Goal: Task Accomplishment & Management: Manage account settings

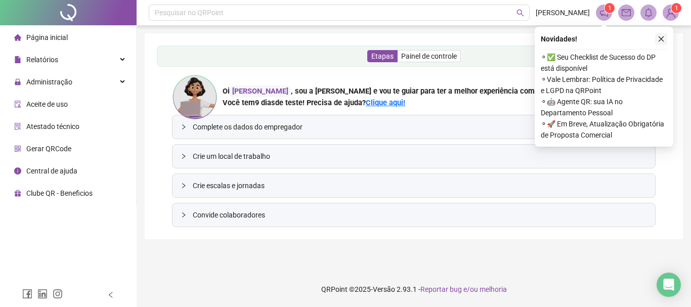
click at [661, 39] on icon "close" at bounding box center [661, 38] width 7 height 7
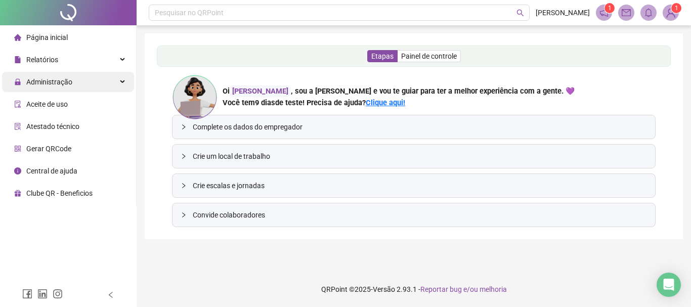
click at [50, 80] on span "Administração" at bounding box center [49, 82] width 46 height 8
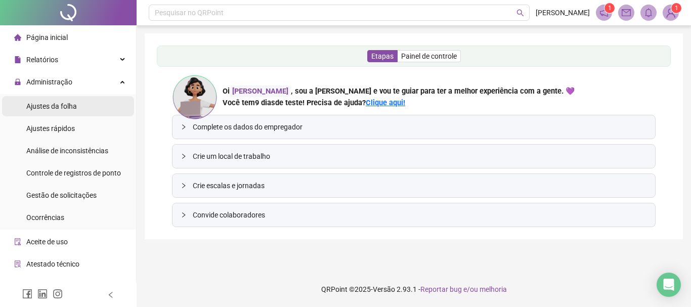
click at [59, 107] on span "Ajustes da folha" at bounding box center [51, 106] width 51 height 8
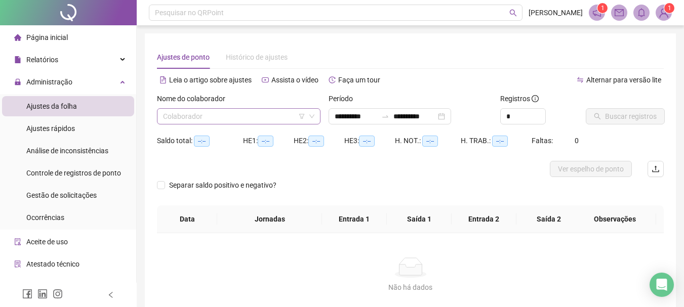
click at [225, 114] on input "search" at bounding box center [234, 116] width 142 height 15
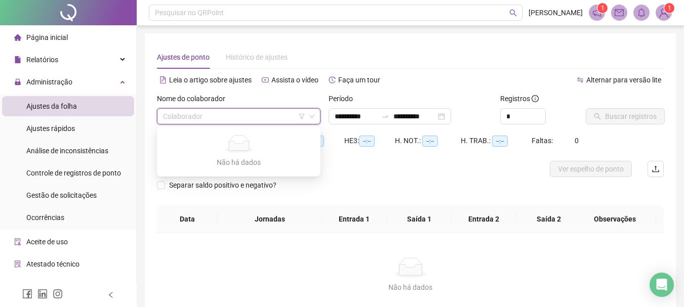
click at [223, 116] on input "search" at bounding box center [234, 116] width 142 height 15
click at [313, 117] on icon "down" at bounding box center [312, 116] width 6 height 6
type input "**********"
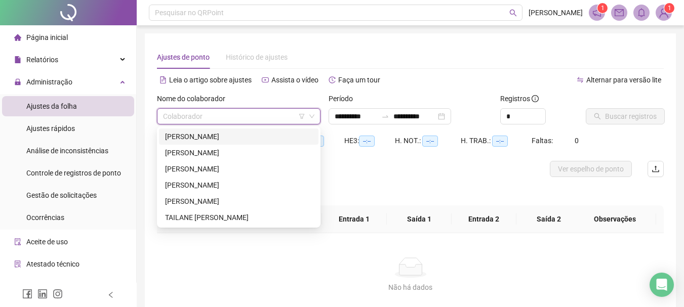
click at [209, 139] on div "[PERSON_NAME]" at bounding box center [238, 136] width 147 height 11
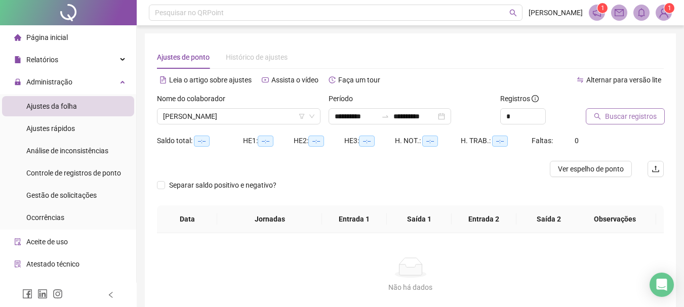
click at [625, 117] on span "Buscar registros" at bounding box center [631, 116] width 52 height 11
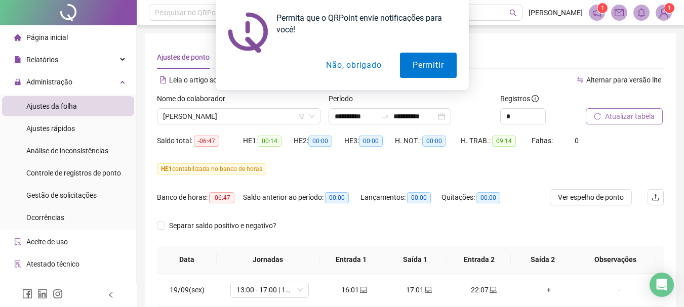
click at [369, 65] on button "Não, obrigado" at bounding box center [353, 65] width 80 height 25
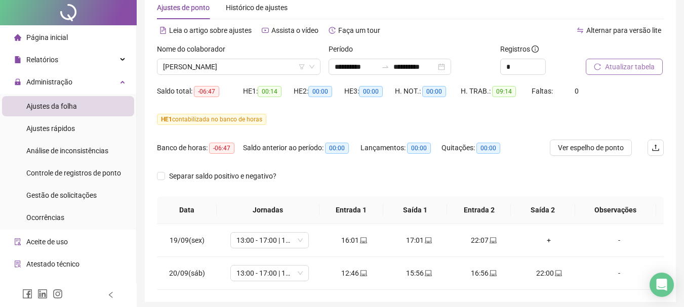
scroll to position [88, 0]
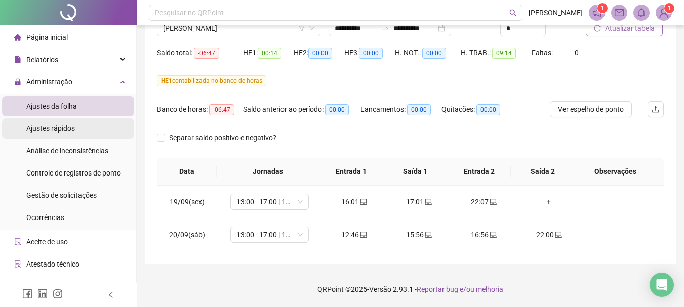
click at [73, 132] on span "Ajustes rápidos" at bounding box center [50, 129] width 49 height 8
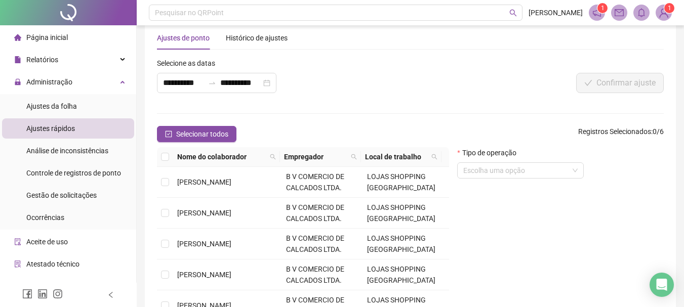
scroll to position [88, 0]
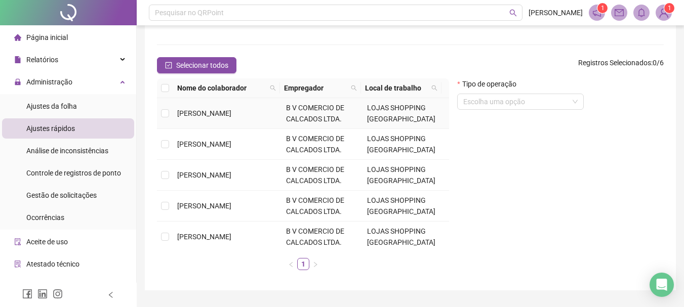
click at [202, 115] on span "[PERSON_NAME]" at bounding box center [204, 113] width 54 height 8
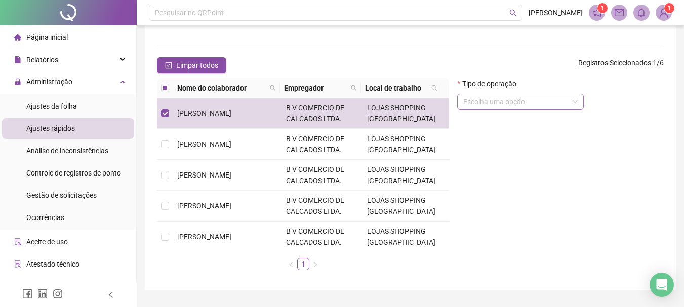
click at [501, 100] on input "search" at bounding box center [515, 101] width 105 height 15
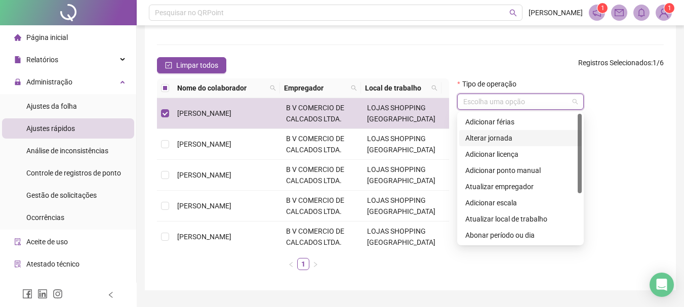
click at [497, 139] on div "Alterar jornada" at bounding box center [520, 138] width 110 height 11
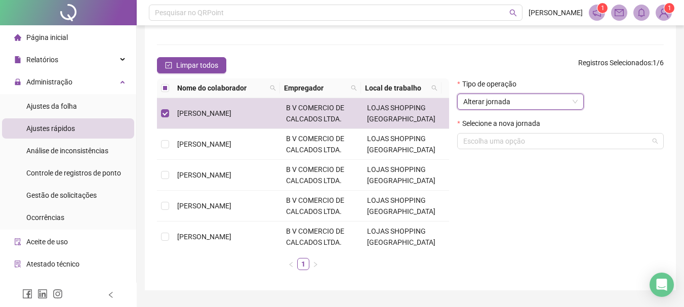
click at [497, 139] on input "search" at bounding box center [555, 141] width 185 height 15
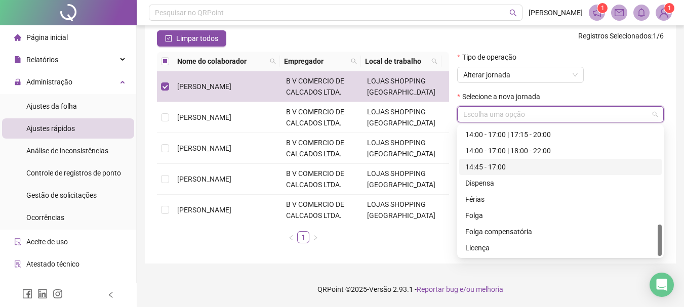
scroll to position [354, 0]
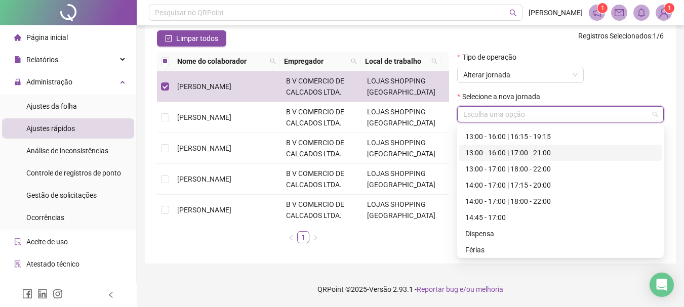
click at [507, 151] on div "13:00 - 16:00 | 17:00 - 21:00" at bounding box center [560, 152] width 190 height 11
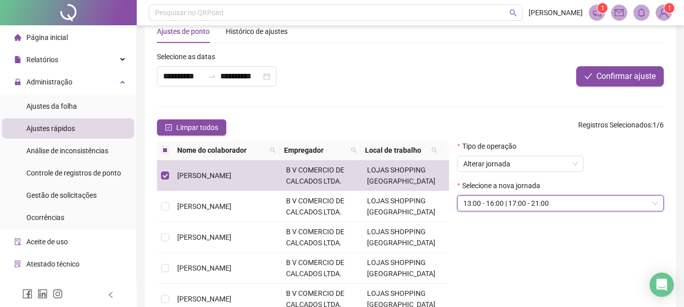
scroll to position [0, 0]
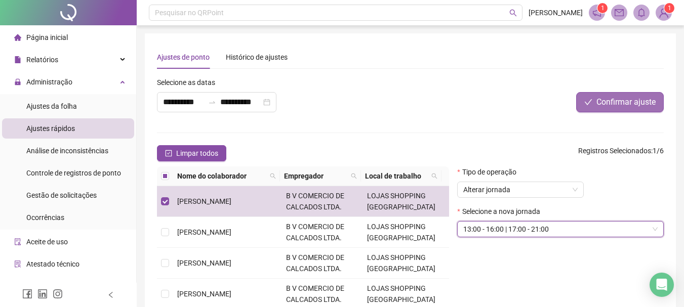
click at [611, 99] on span "Confirmar ajuste" at bounding box center [625, 102] width 59 height 12
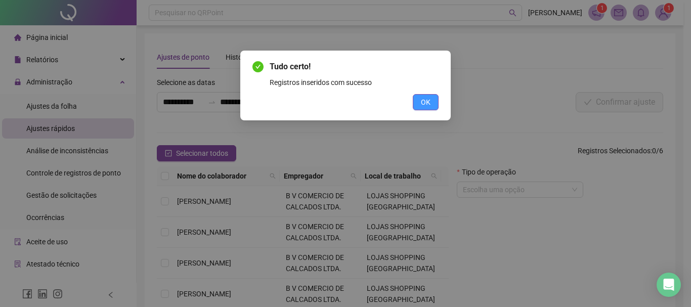
click at [426, 101] on span "OK" at bounding box center [426, 102] width 10 height 11
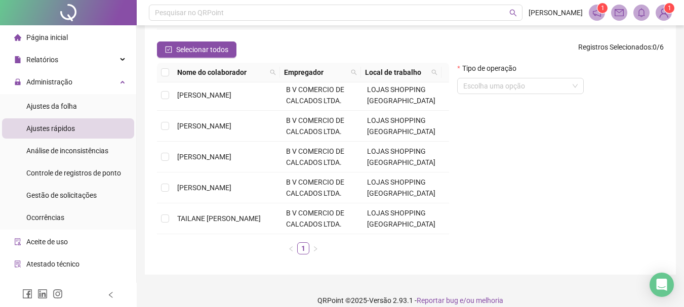
scroll to position [104, 0]
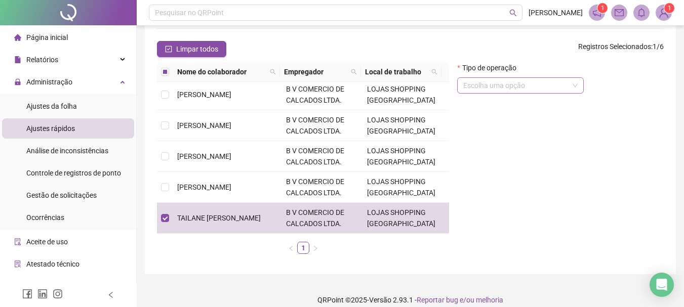
click at [551, 85] on input "search" at bounding box center [515, 85] width 105 height 15
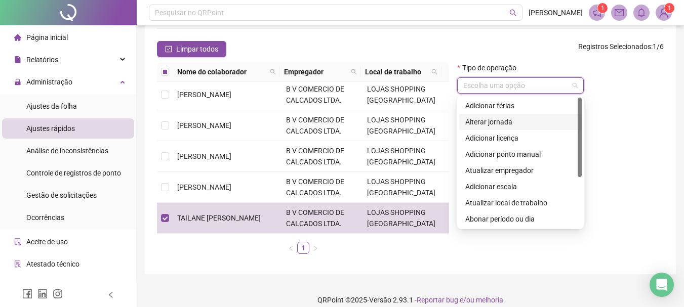
click at [508, 124] on div "Alterar jornada" at bounding box center [520, 121] width 110 height 11
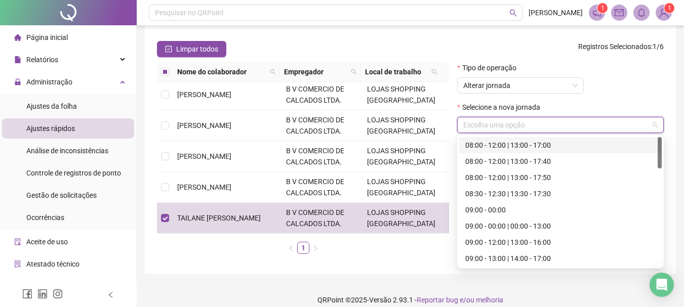
click at [507, 124] on input "search" at bounding box center [555, 124] width 185 height 15
click at [507, 125] on input "search" at bounding box center [555, 124] width 185 height 15
click at [507, 126] on input "search" at bounding box center [555, 124] width 185 height 15
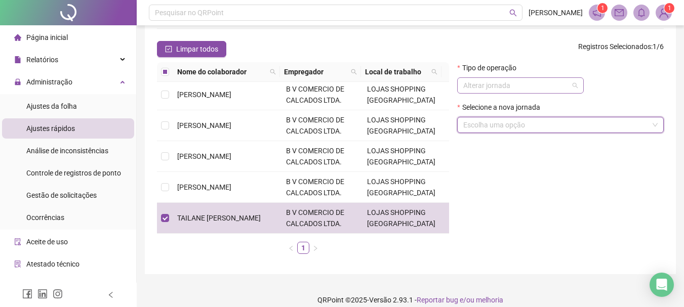
click at [510, 87] on span "Alterar jornada" at bounding box center [520, 85] width 114 height 15
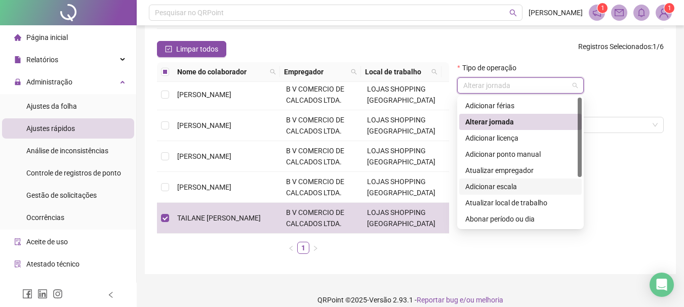
click at [502, 186] on div "Adicionar escala" at bounding box center [520, 186] width 110 height 11
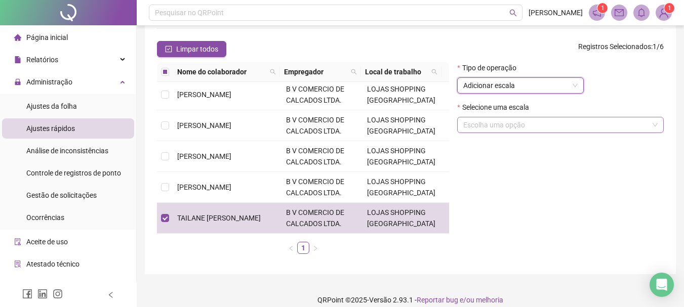
click at [495, 125] on input "search" at bounding box center [555, 124] width 185 height 15
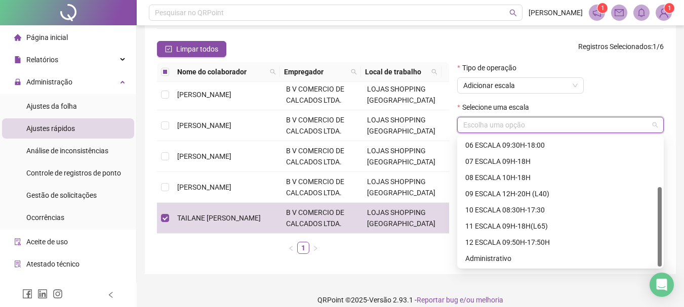
scroll to position [115, 0]
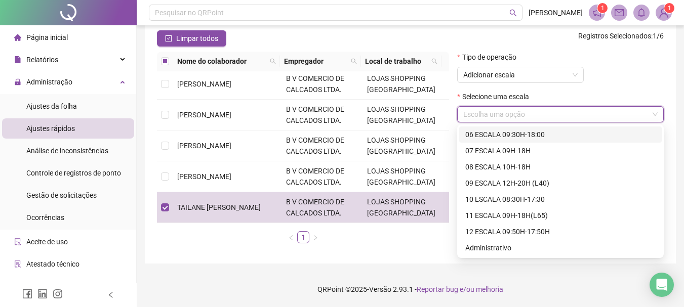
click at [409, 26] on form "**********" at bounding box center [410, 107] width 507 height 290
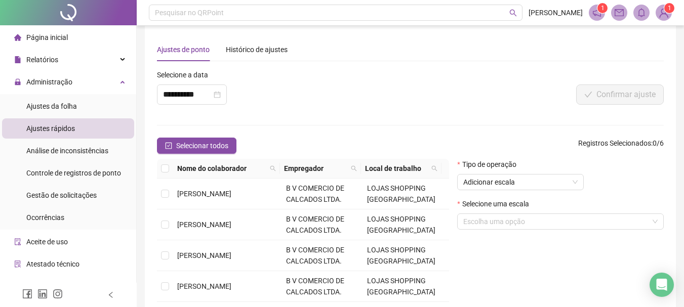
scroll to position [0, 0]
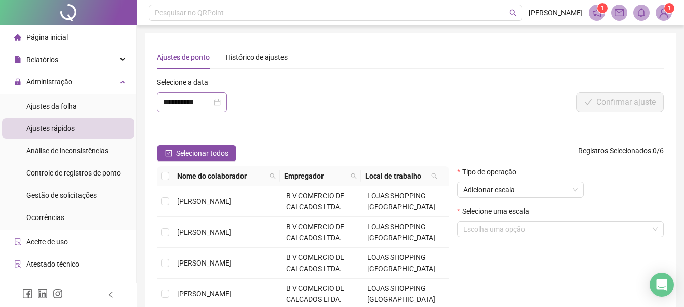
click at [221, 103] on div "**********" at bounding box center [192, 102] width 58 height 12
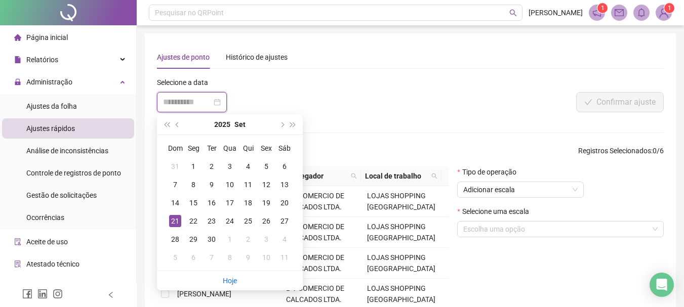
type input "**********"
click at [173, 220] on div "21" at bounding box center [175, 221] width 12 height 12
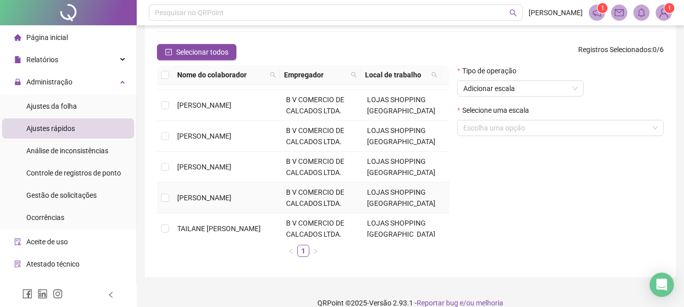
scroll to position [33, 0]
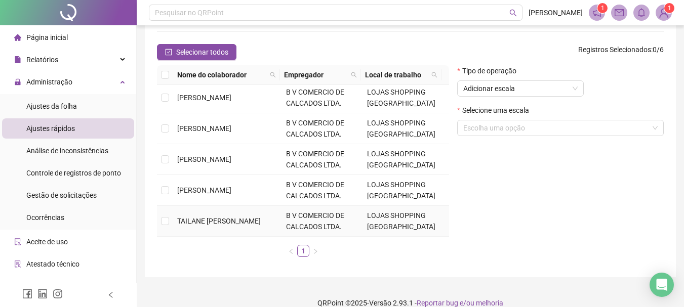
click at [170, 220] on td at bounding box center [165, 221] width 16 height 31
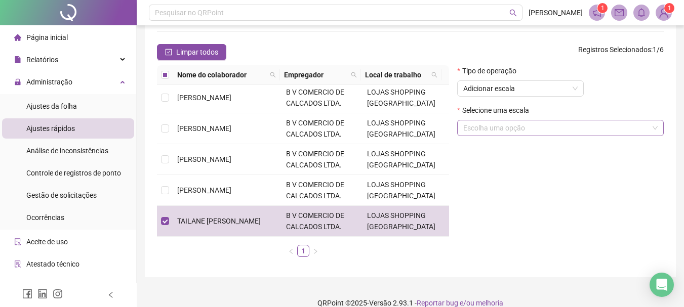
click at [503, 129] on input "search" at bounding box center [555, 127] width 185 height 15
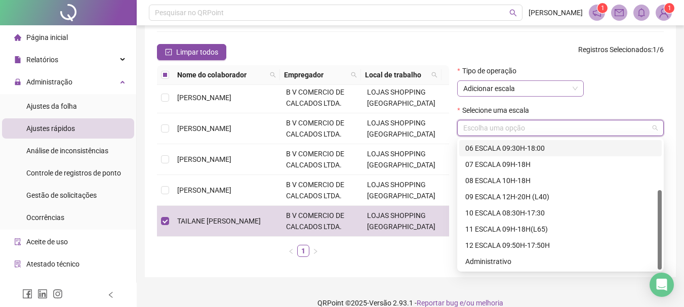
click at [517, 91] on span "Adicionar escala" at bounding box center [520, 88] width 114 height 15
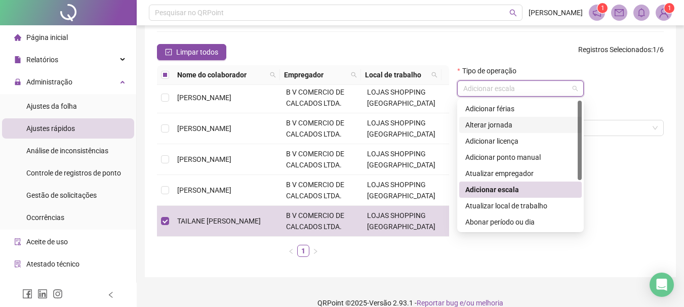
click at [493, 127] on div "Alterar jornada" at bounding box center [520, 124] width 110 height 11
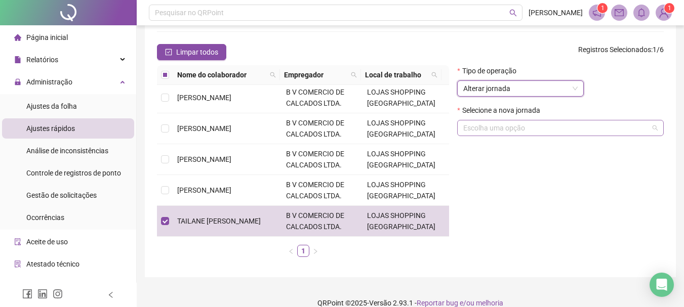
click at [505, 132] on input "search" at bounding box center [555, 127] width 185 height 15
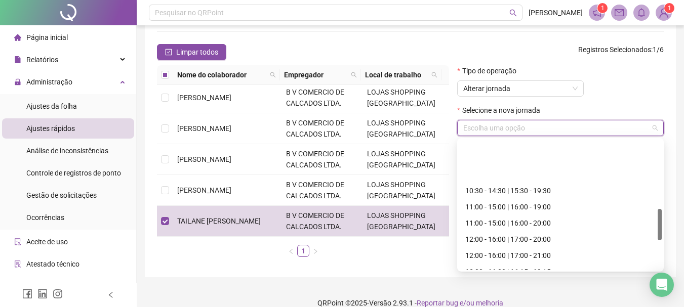
scroll to position [334, 0]
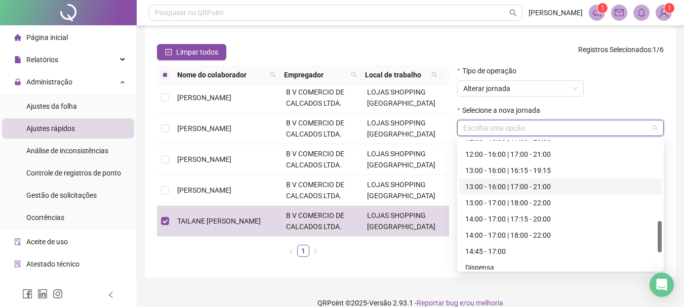
click at [500, 183] on div "13:00 - 16:00 | 17:00 - 21:00" at bounding box center [560, 186] width 190 height 11
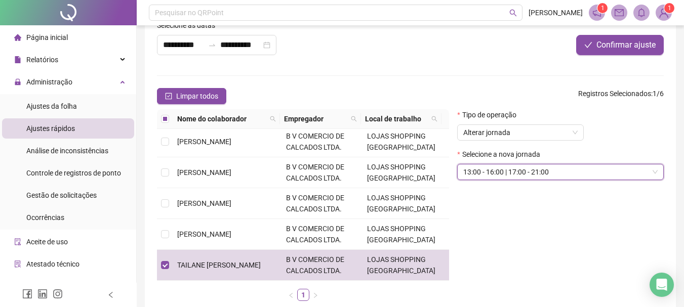
scroll to position [0, 0]
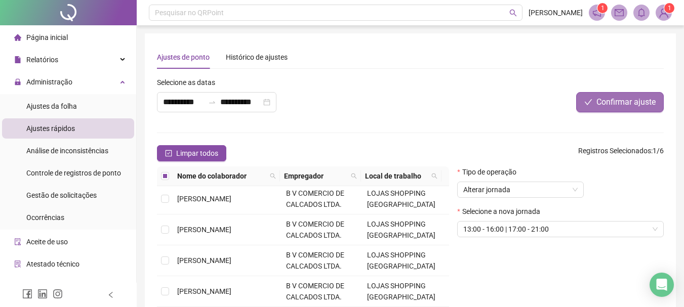
click at [599, 99] on span "Confirmar ajuste" at bounding box center [625, 102] width 59 height 12
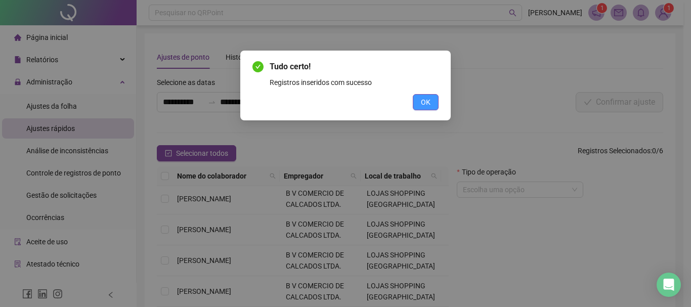
click at [426, 104] on span "OK" at bounding box center [426, 102] width 10 height 11
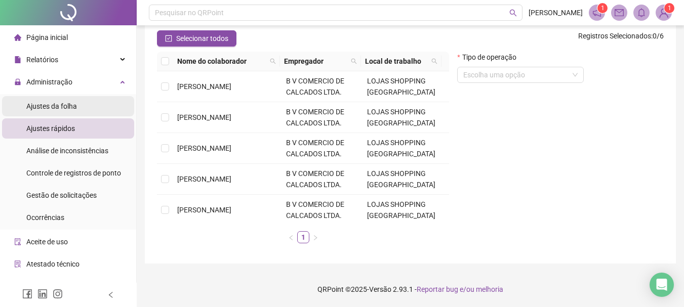
click at [59, 105] on span "Ajustes da folha" at bounding box center [51, 106] width 51 height 8
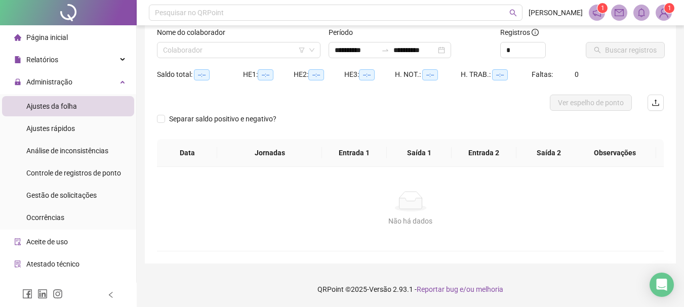
scroll to position [66, 0]
type input "**********"
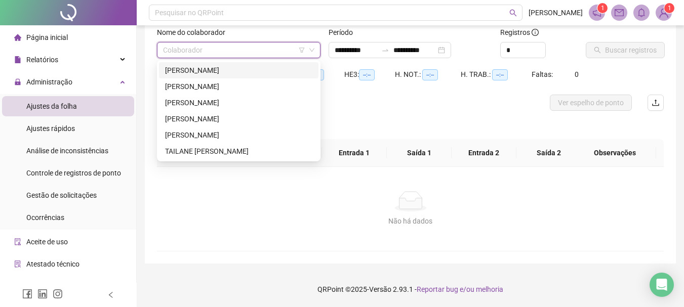
click at [254, 53] on input "search" at bounding box center [234, 50] width 142 height 15
click at [219, 69] on div "[PERSON_NAME]" at bounding box center [238, 70] width 147 height 11
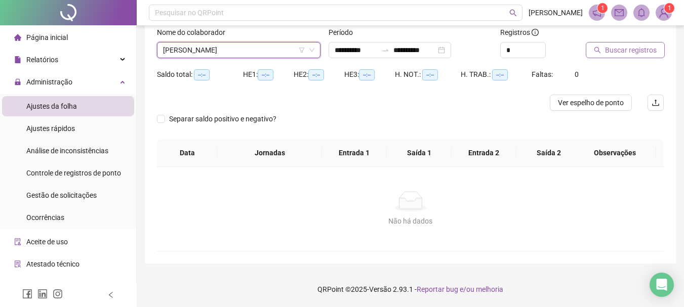
click at [625, 49] on span "Buscar registros" at bounding box center [631, 50] width 52 height 11
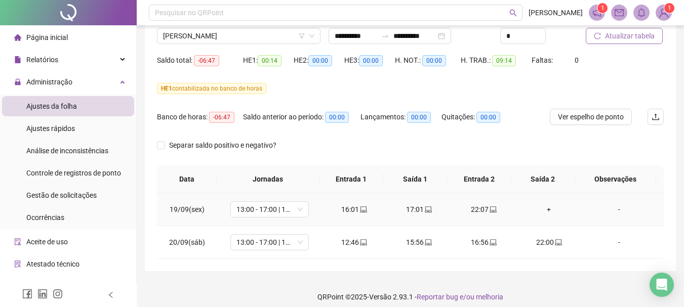
scroll to position [88, 0]
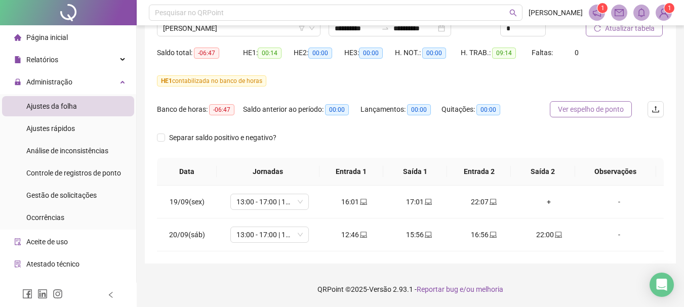
click at [587, 107] on span "Ver espelho de ponto" at bounding box center [591, 109] width 66 height 11
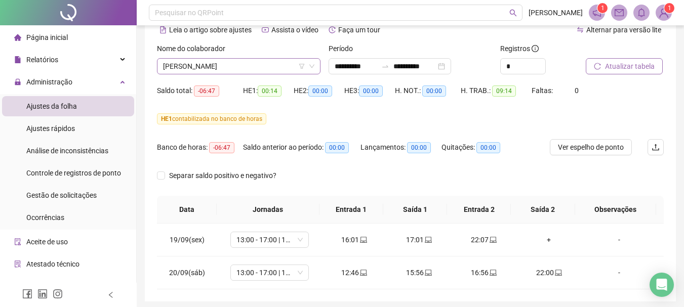
scroll to position [0, 0]
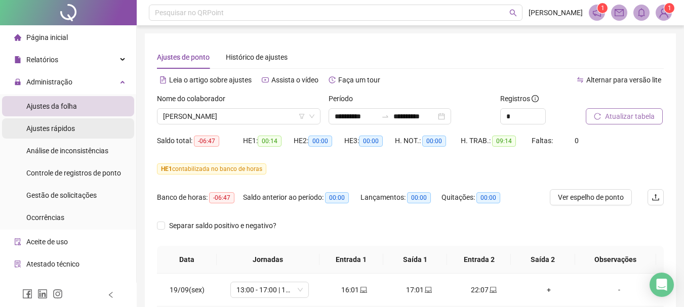
click at [49, 126] on span "Ajustes rápidos" at bounding box center [50, 129] width 49 height 8
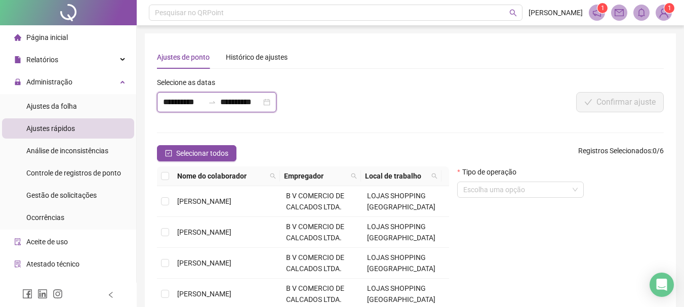
click at [201, 101] on input "**********" at bounding box center [183, 102] width 41 height 12
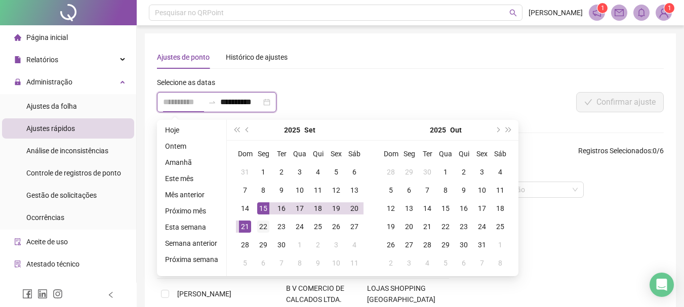
type input "**********"
click at [264, 224] on div "22" at bounding box center [263, 227] width 12 height 12
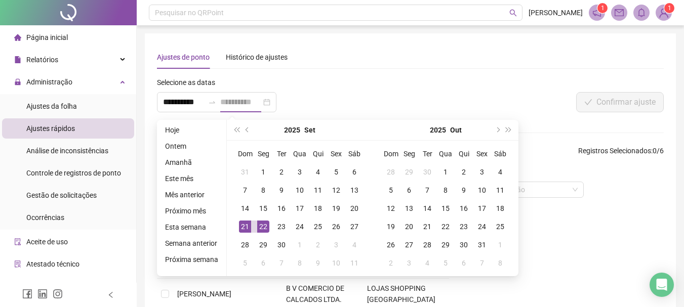
click at [264, 224] on div "22" at bounding box center [263, 227] width 12 height 12
type input "**********"
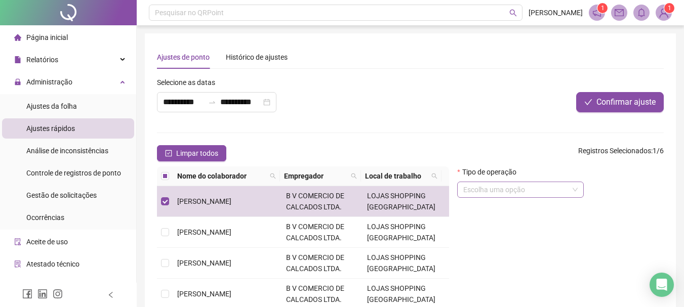
click at [542, 194] on input "search" at bounding box center [515, 189] width 105 height 15
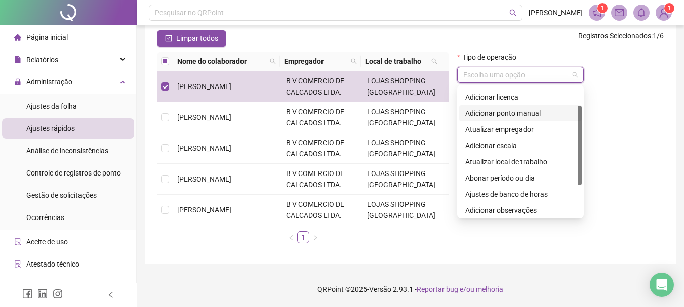
scroll to position [81, 0]
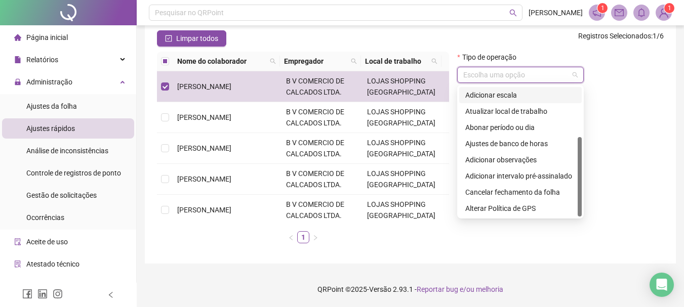
click at [498, 95] on div "Adicionar escala" at bounding box center [520, 95] width 110 height 11
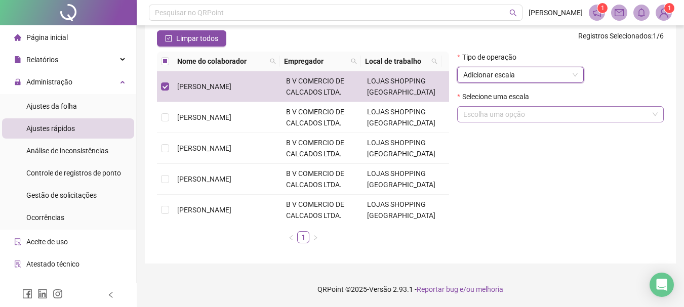
click at [531, 120] on input "search" at bounding box center [555, 114] width 185 height 15
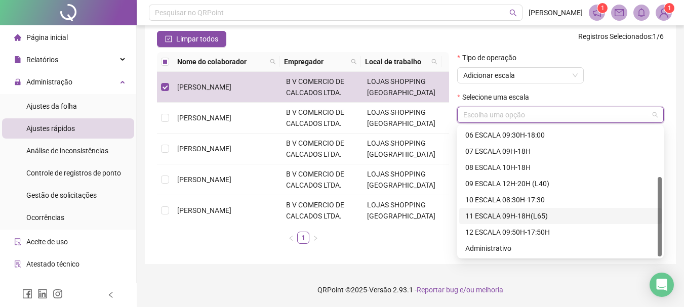
scroll to position [115, 0]
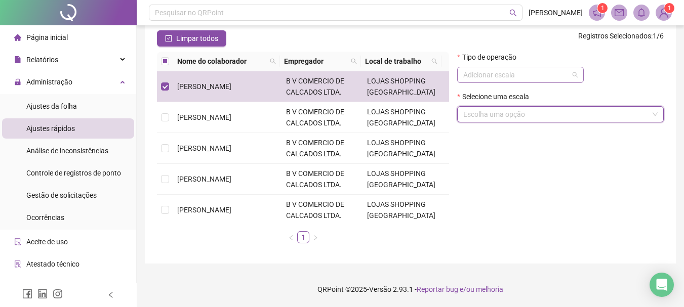
click at [508, 77] on span "Adicionar escala" at bounding box center [520, 74] width 114 height 15
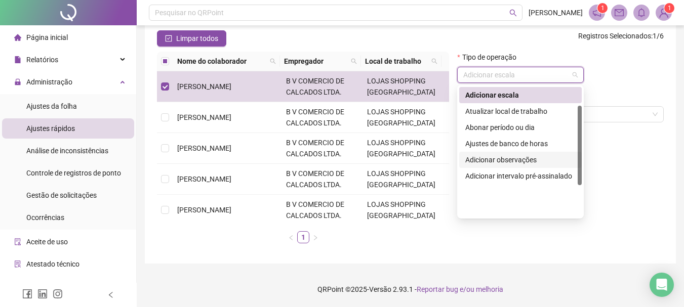
scroll to position [0, 0]
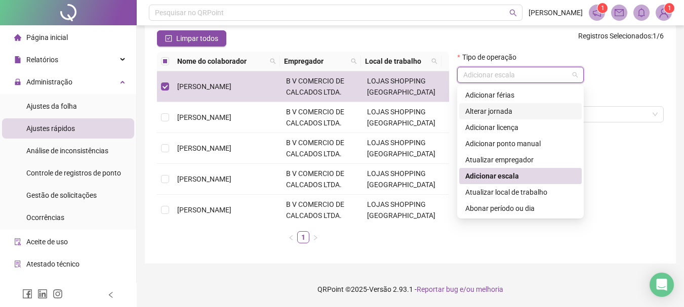
click at [504, 113] on div "Alterar jornada" at bounding box center [520, 111] width 110 height 11
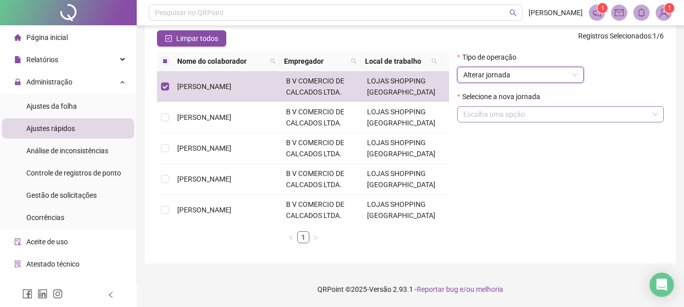
click at [498, 118] on input "search" at bounding box center [555, 114] width 185 height 15
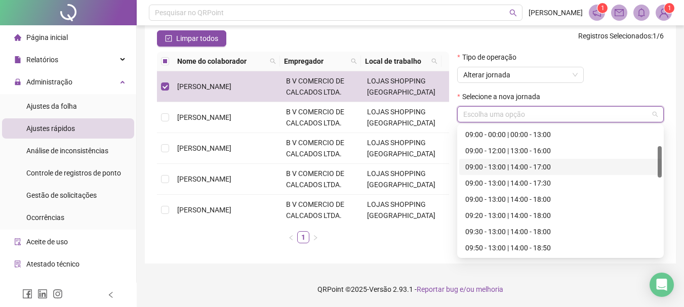
scroll to position [405, 0]
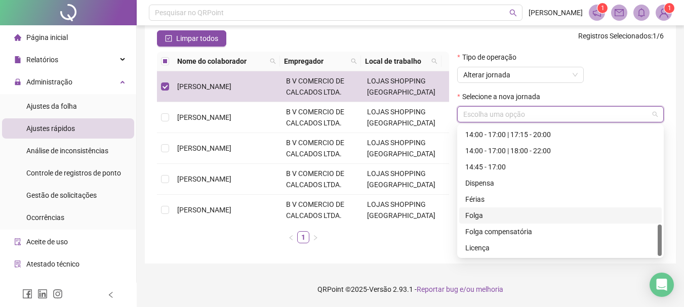
click at [478, 213] on div "Folga" at bounding box center [560, 215] width 190 height 11
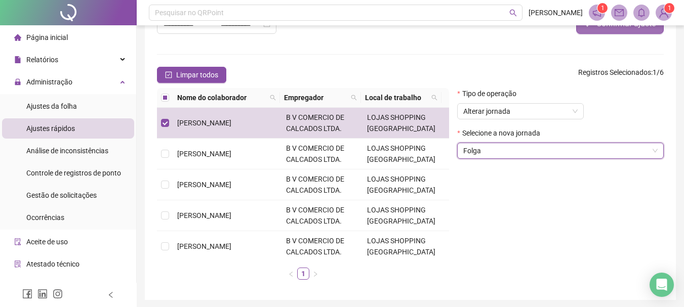
scroll to position [14, 0]
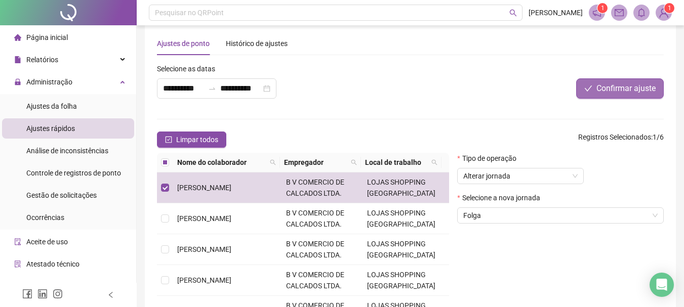
click at [607, 88] on span "Confirmar ajuste" at bounding box center [625, 89] width 59 height 12
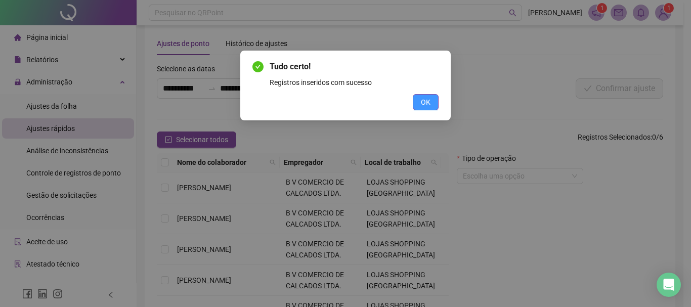
click at [421, 100] on button "OK" at bounding box center [426, 102] width 26 height 16
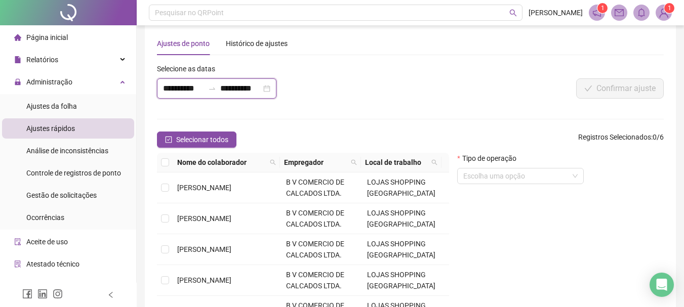
click at [192, 88] on input "**********" at bounding box center [183, 89] width 41 height 12
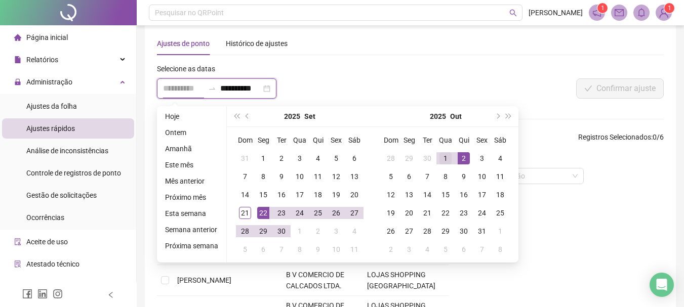
type input "**********"
click at [442, 157] on div "1" at bounding box center [445, 158] width 12 height 12
click at [441, 157] on div "1" at bounding box center [445, 158] width 12 height 12
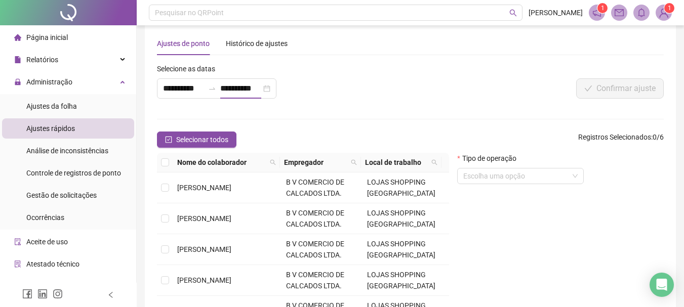
type input "**********"
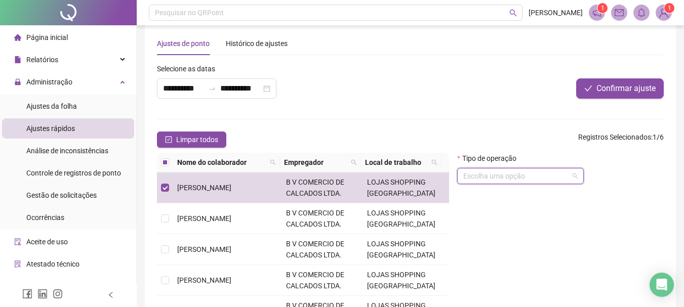
click at [520, 176] on input "search" at bounding box center [515, 176] width 105 height 15
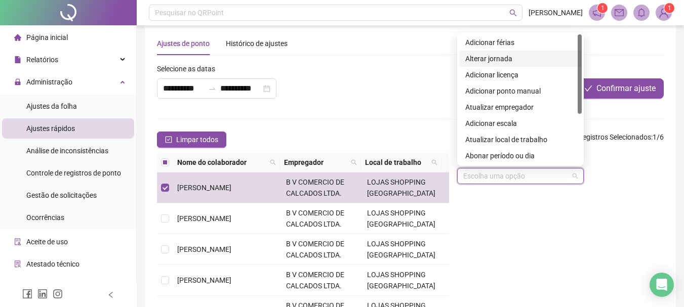
click at [488, 57] on div "Alterar jornada" at bounding box center [520, 58] width 110 height 11
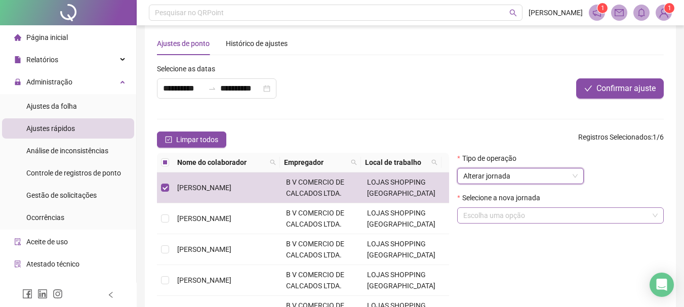
click at [508, 214] on input "search" at bounding box center [555, 215] width 185 height 15
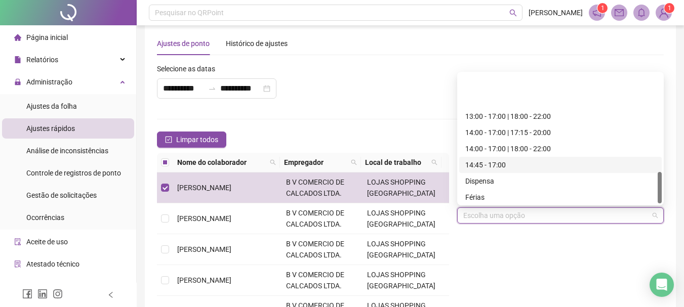
scroll to position [405, 0]
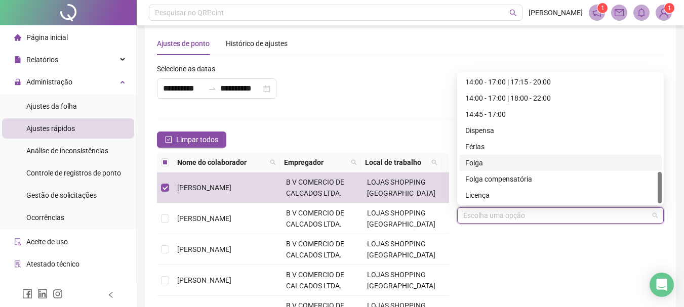
click at [480, 161] on div "Folga" at bounding box center [560, 162] width 190 height 11
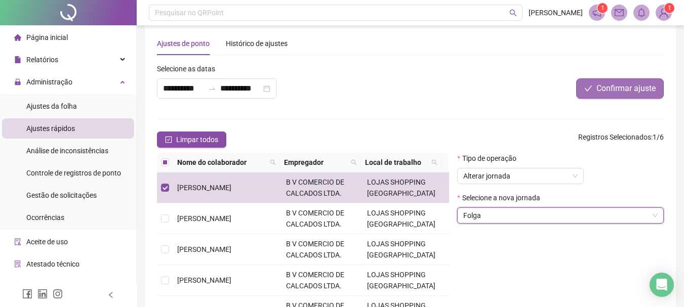
click at [615, 90] on span "Confirmar ajuste" at bounding box center [625, 89] width 59 height 12
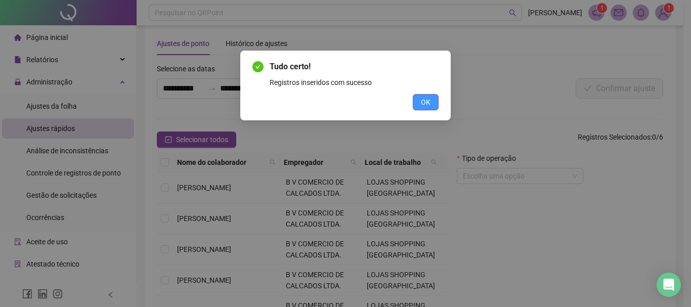
click at [423, 100] on span "OK" at bounding box center [426, 102] width 10 height 11
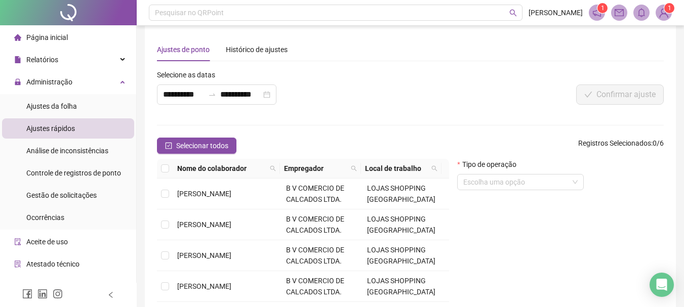
scroll to position [0, 0]
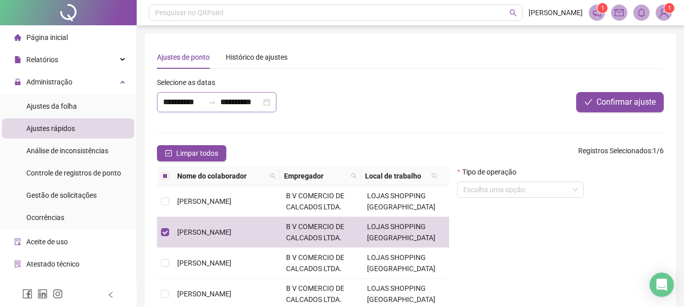
click at [207, 102] on div at bounding box center [212, 102] width 16 height 8
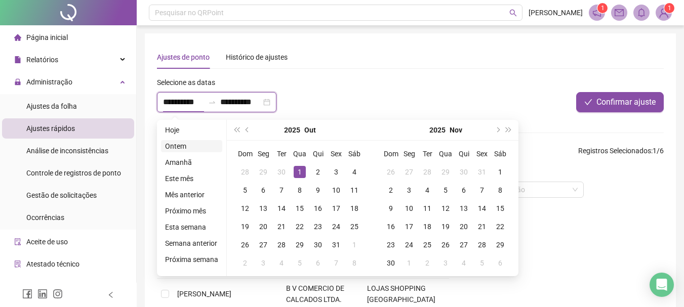
type input "**********"
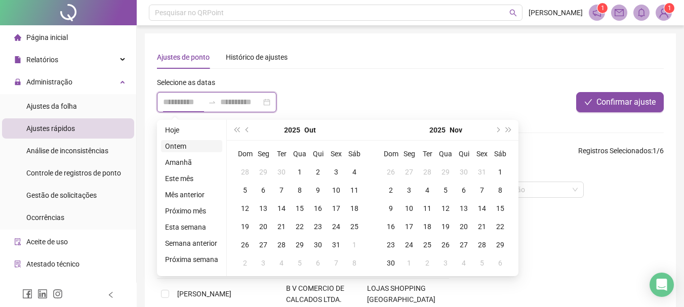
type input "**********"
click at [246, 131] on span "prev-year" at bounding box center [248, 130] width 5 height 5
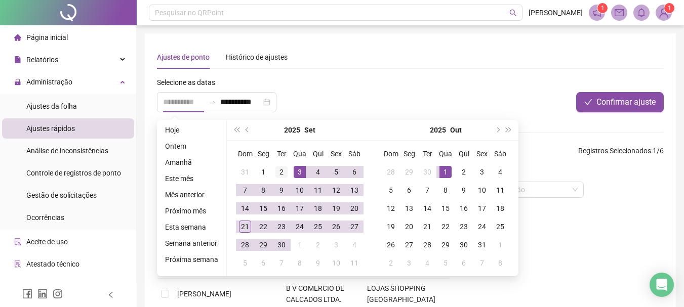
type input "**********"
click at [280, 172] on div "2" at bounding box center [281, 172] width 12 height 12
type input "**********"
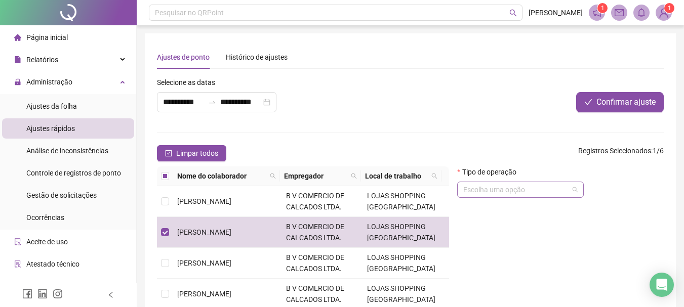
click at [535, 186] on input "search" at bounding box center [515, 189] width 105 height 15
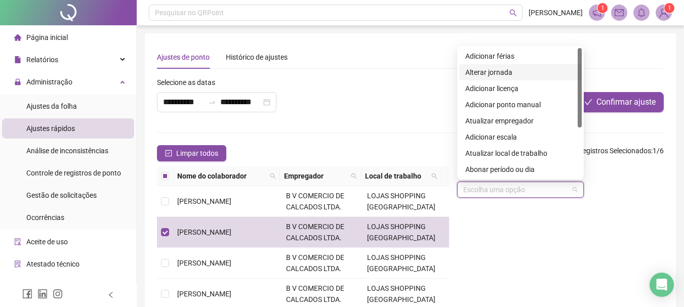
click at [502, 70] on div "Alterar jornada" at bounding box center [520, 72] width 110 height 11
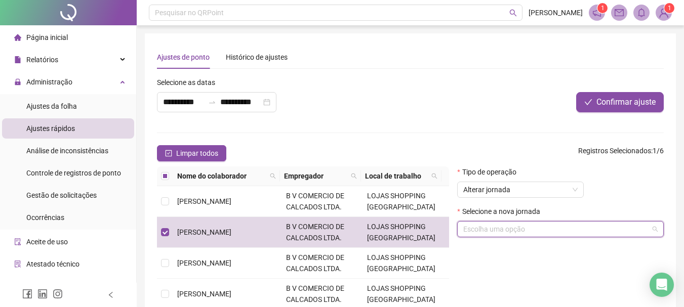
click at [507, 226] on input "search" at bounding box center [555, 229] width 185 height 15
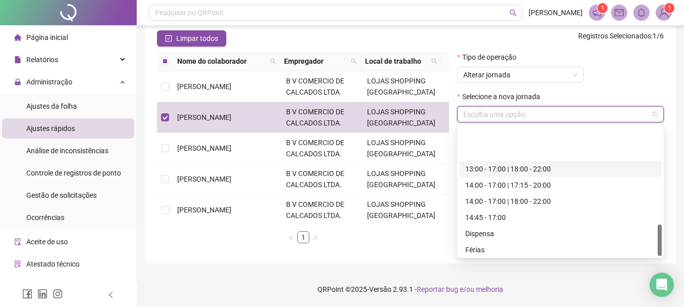
scroll to position [405, 0]
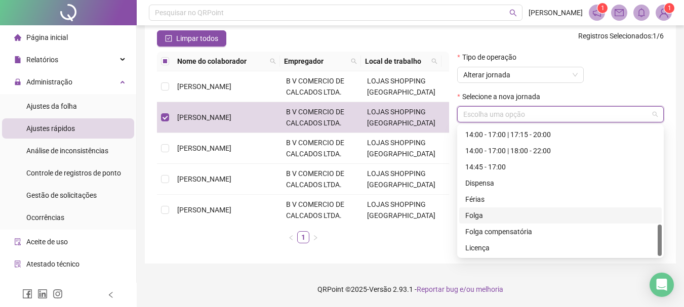
click at [480, 216] on div "Folga" at bounding box center [560, 215] width 190 height 11
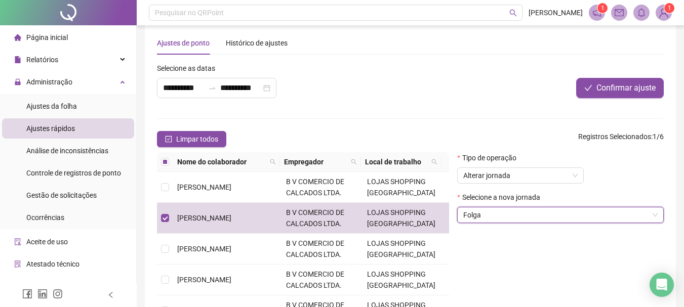
scroll to position [14, 0]
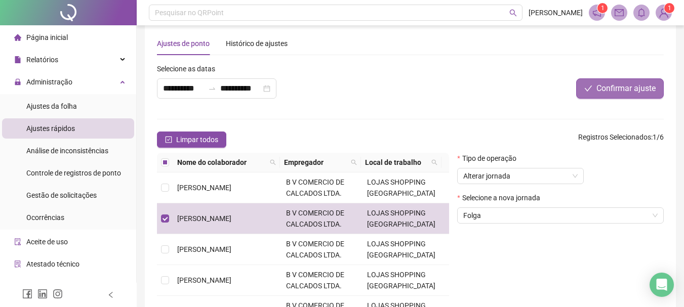
click at [611, 90] on span "Confirmar ajuste" at bounding box center [625, 89] width 59 height 12
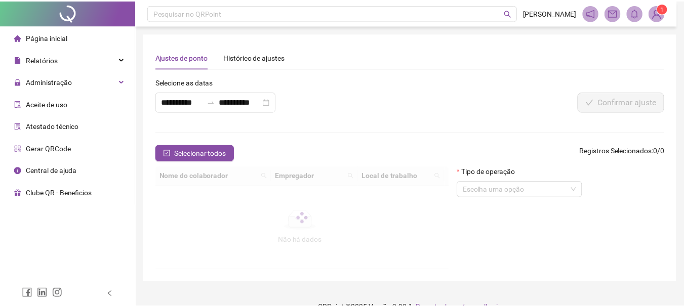
scroll to position [14, 0]
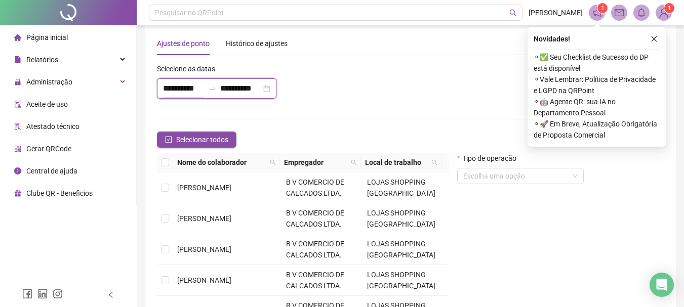
click at [192, 90] on input "**********" at bounding box center [183, 89] width 41 height 12
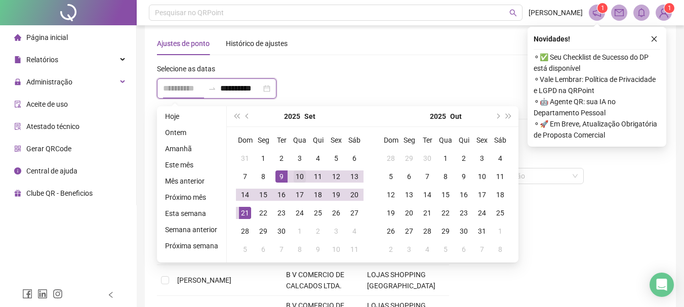
type input "**********"
click at [297, 177] on div "10" at bounding box center [300, 177] width 12 height 12
type input "**********"
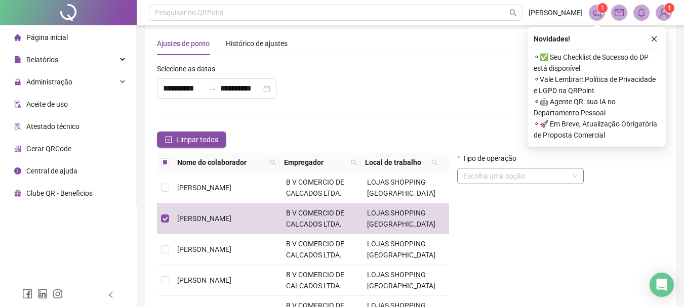
click at [500, 174] on input "search" at bounding box center [515, 176] width 105 height 15
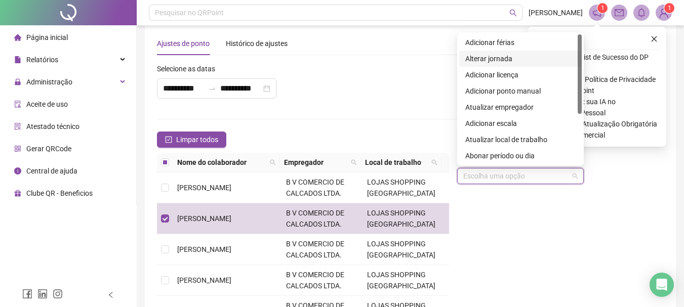
click at [498, 58] on div "Alterar jornada" at bounding box center [520, 58] width 110 height 11
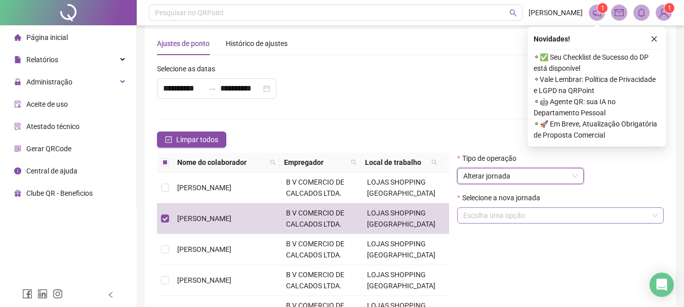
click at [483, 211] on input "search" at bounding box center [555, 215] width 185 height 15
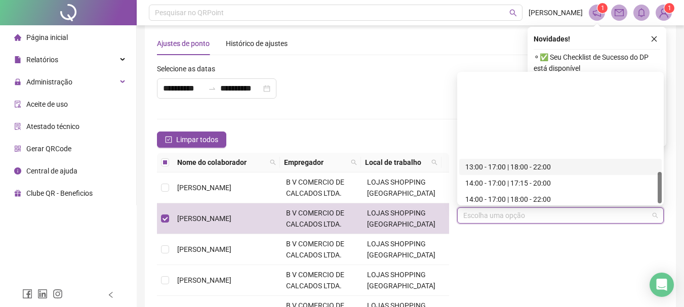
scroll to position [405, 0]
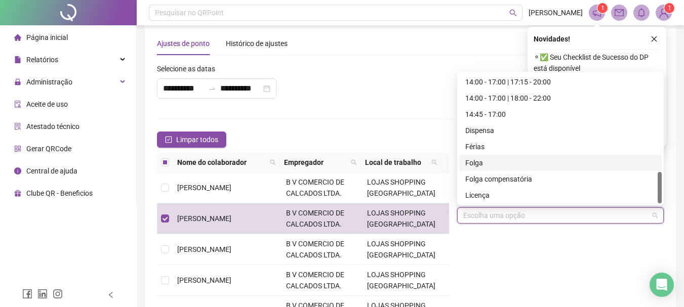
click at [474, 162] on div "Folga" at bounding box center [560, 162] width 190 height 11
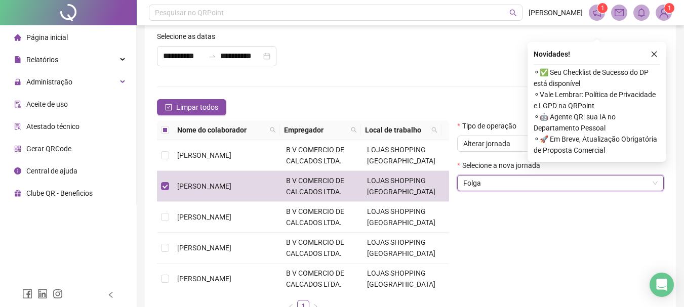
scroll to position [14, 0]
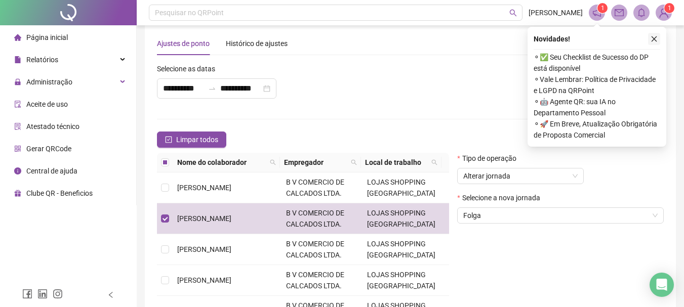
click at [656, 36] on icon "close" at bounding box center [653, 38] width 7 height 7
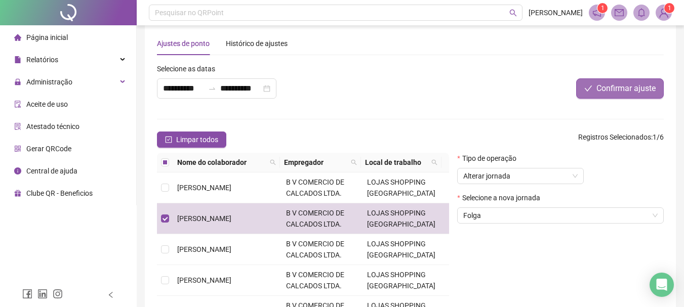
click at [611, 87] on span "Confirmar ajuste" at bounding box center [625, 89] width 59 height 12
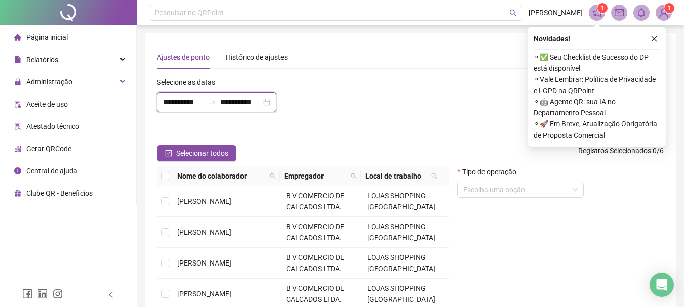
click at [200, 100] on input "**********" at bounding box center [183, 102] width 41 height 12
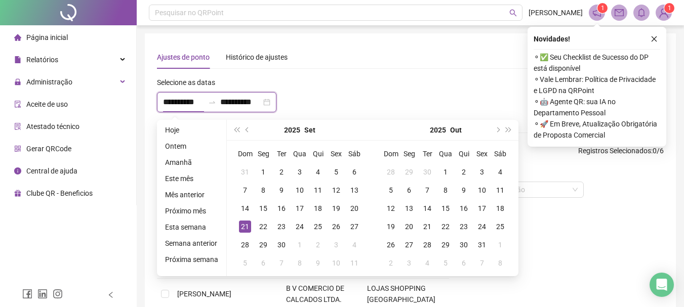
type input "**********"
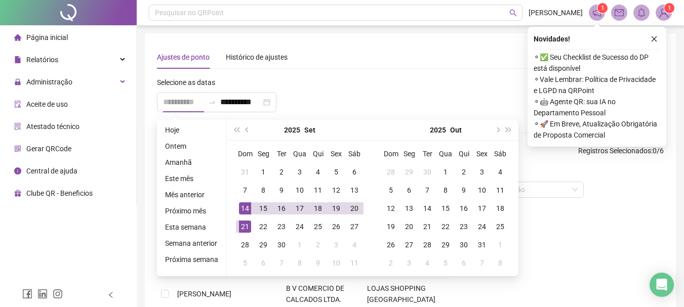
click at [242, 210] on div "14" at bounding box center [245, 208] width 12 height 12
click at [242, 209] on div "14" at bounding box center [245, 208] width 12 height 12
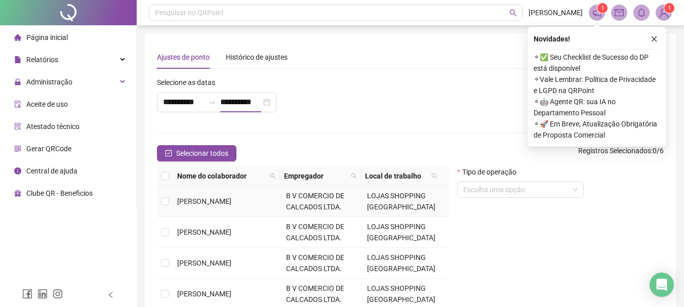
type input "**********"
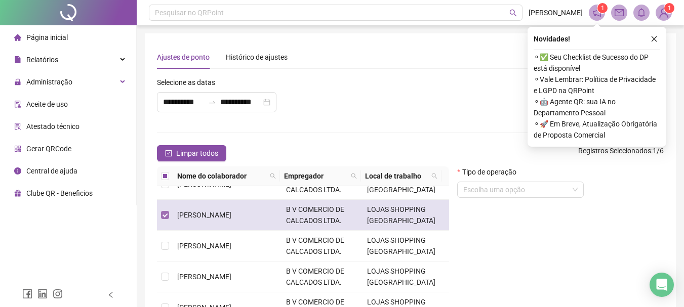
scroll to position [33, 0]
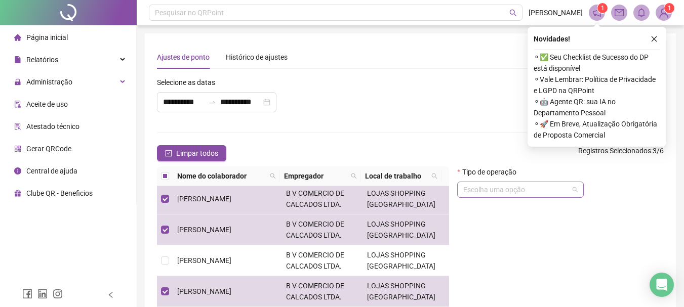
click at [487, 188] on input "search" at bounding box center [515, 189] width 105 height 15
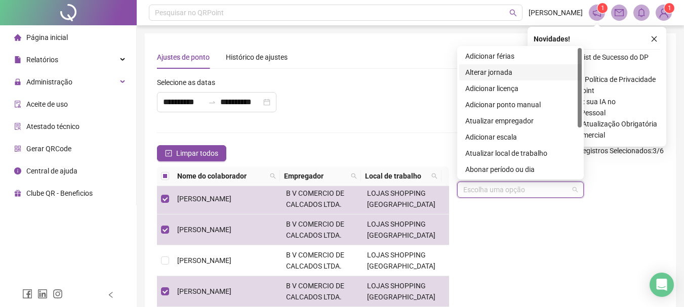
click at [496, 71] on div "Alterar jornada" at bounding box center [520, 72] width 110 height 11
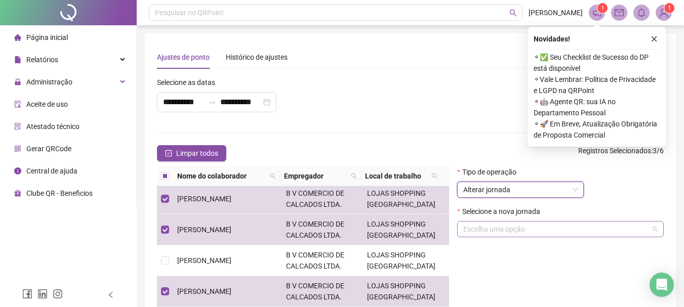
click at [514, 223] on input "search" at bounding box center [555, 229] width 185 height 15
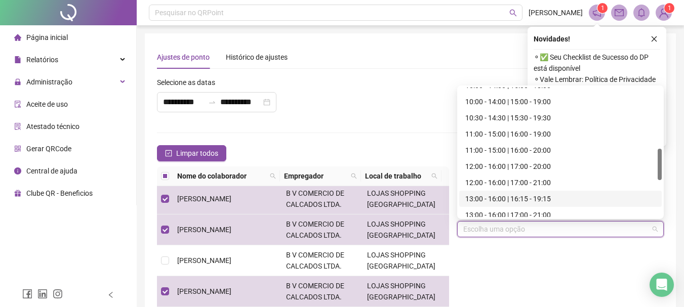
scroll to position [304, 0]
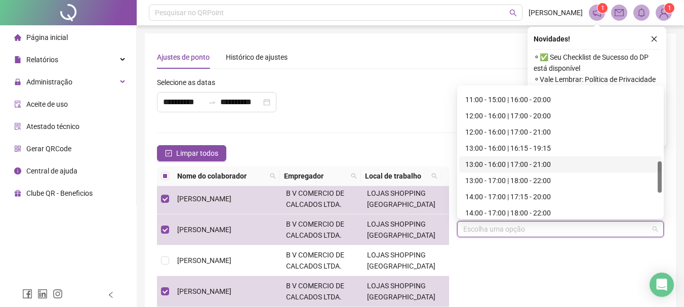
click at [505, 164] on div "13:00 - 16:00 | 17:00 - 21:00" at bounding box center [560, 164] width 190 height 11
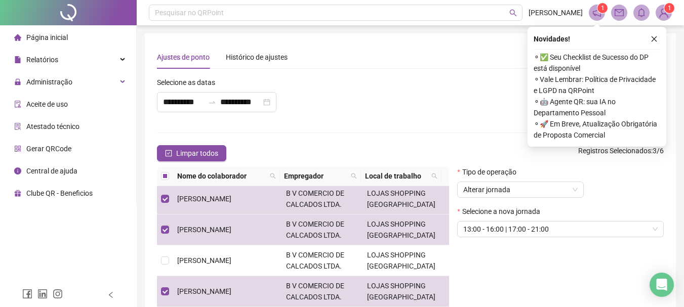
click at [653, 40] on icon "close" at bounding box center [653, 38] width 7 height 7
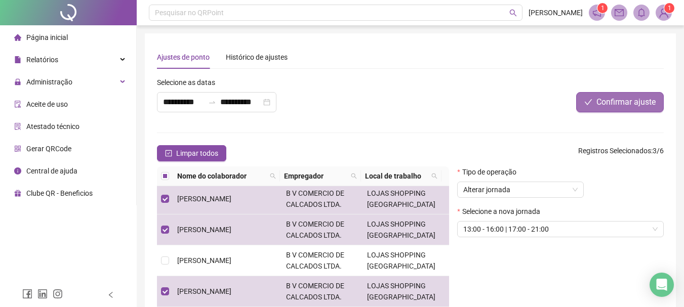
click at [604, 99] on span "Confirmar ajuste" at bounding box center [625, 102] width 59 height 12
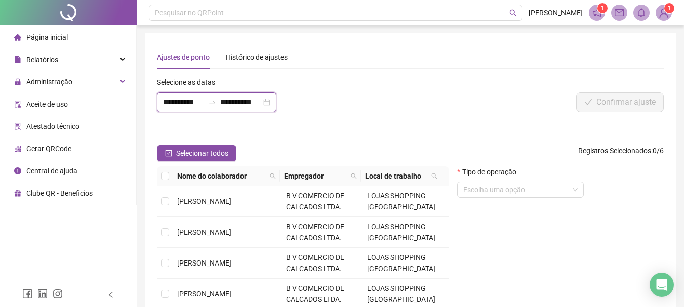
click at [198, 99] on input "**********" at bounding box center [183, 102] width 41 height 12
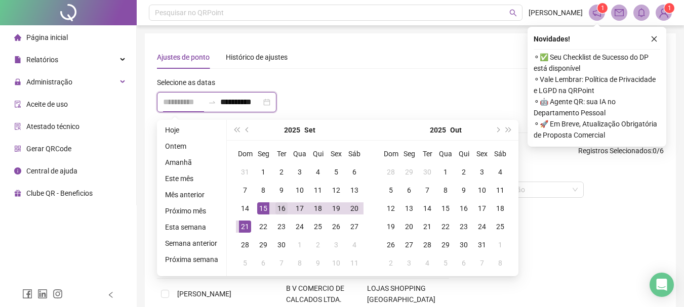
type input "**********"
click at [278, 207] on div "16" at bounding box center [281, 208] width 12 height 12
type input "**********"
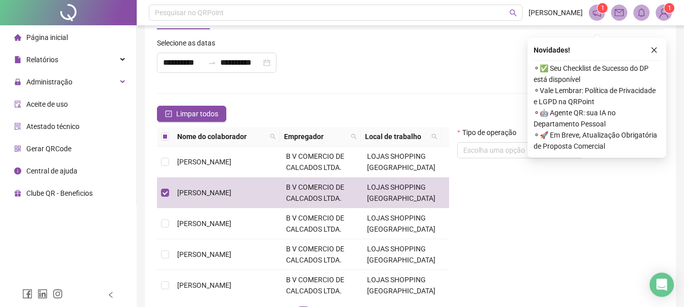
scroll to position [51, 0]
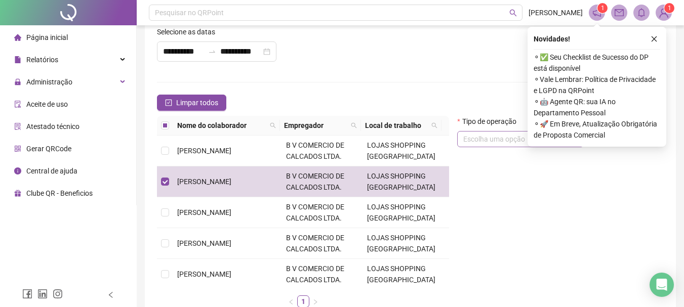
click at [483, 141] on input "search" at bounding box center [515, 139] width 105 height 15
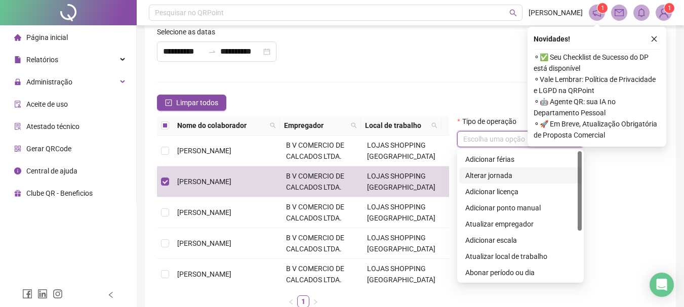
click at [490, 176] on div "Alterar jornada" at bounding box center [520, 175] width 110 height 11
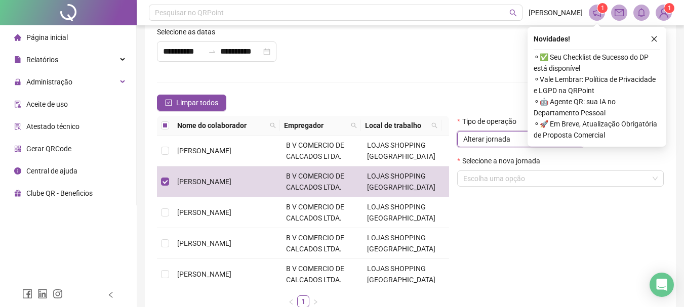
click at [652, 38] on icon "close" at bounding box center [653, 38] width 7 height 7
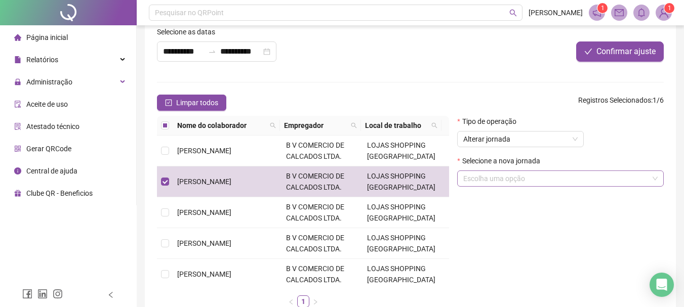
click at [518, 180] on input "search" at bounding box center [555, 178] width 185 height 15
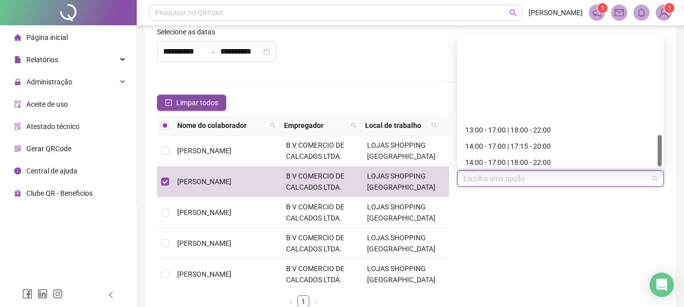
scroll to position [405, 0]
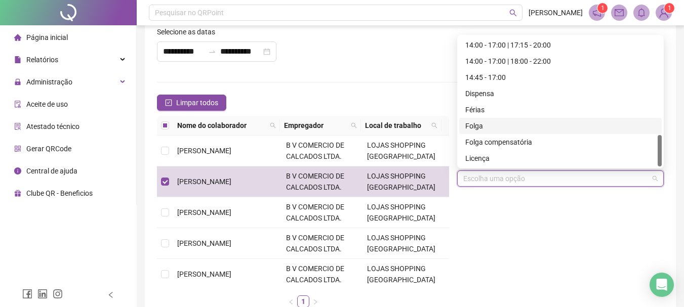
click at [474, 127] on div "Folga" at bounding box center [560, 125] width 190 height 11
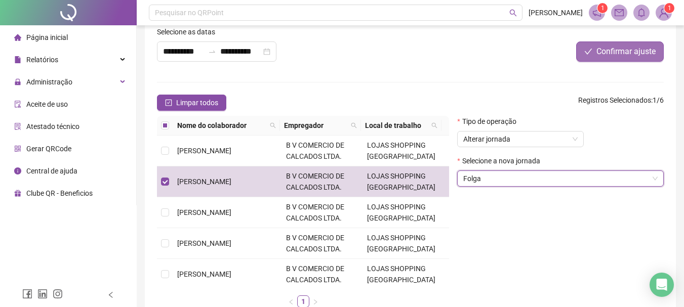
click at [597, 53] on span "Confirmar ajuste" at bounding box center [625, 52] width 59 height 12
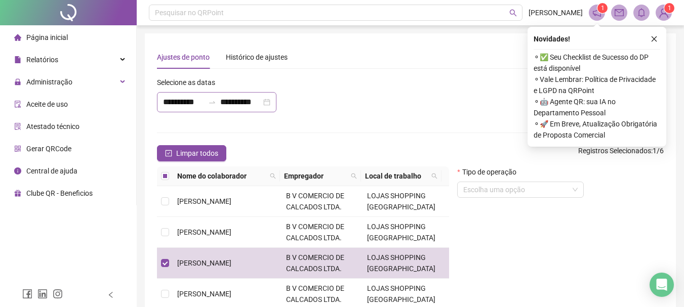
click at [217, 100] on div at bounding box center [212, 102] width 16 height 8
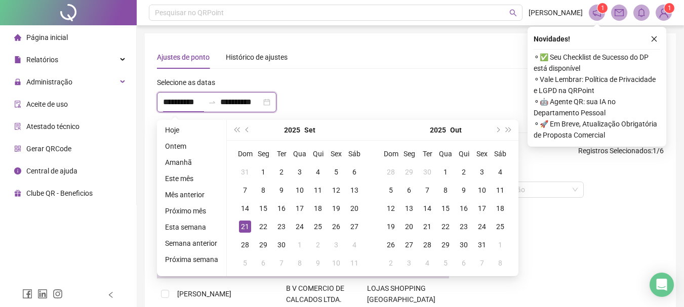
click at [209, 103] on icon "swap-right" at bounding box center [212, 102] width 8 height 8
type input "**********"
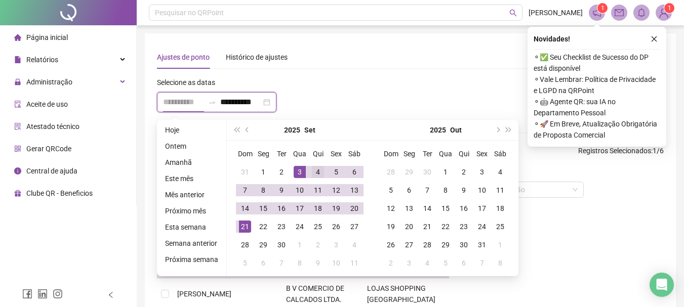
type input "**********"
click at [318, 170] on div "4" at bounding box center [318, 172] width 12 height 12
type input "**********"
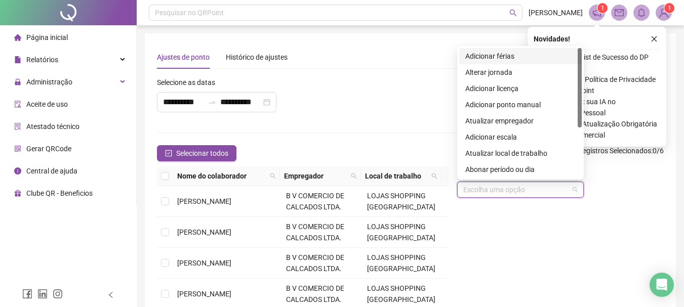
click at [528, 189] on input "search" at bounding box center [515, 189] width 105 height 15
click at [496, 70] on div "Alterar jornada" at bounding box center [520, 72] width 110 height 11
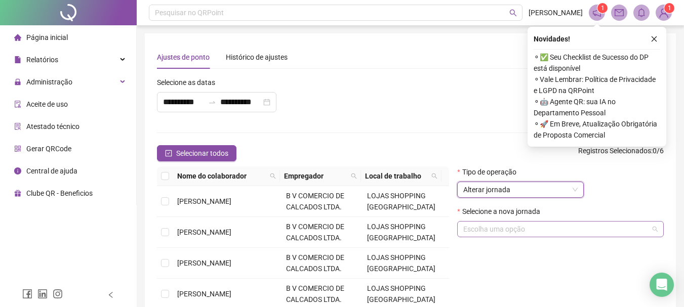
click at [500, 224] on input "search" at bounding box center [555, 229] width 185 height 15
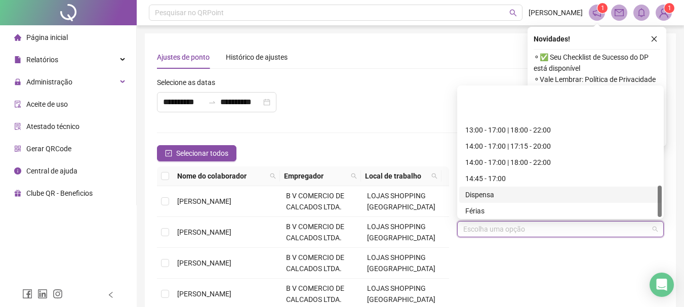
scroll to position [405, 0]
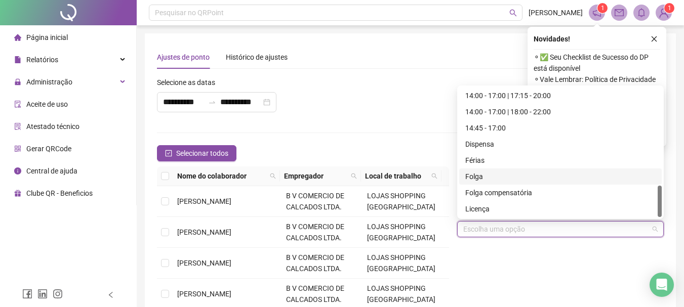
click at [472, 178] on div "Folga" at bounding box center [560, 176] width 190 height 11
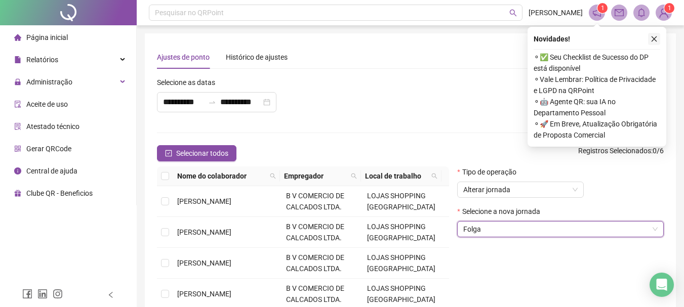
click at [654, 39] on icon "close" at bounding box center [654, 39] width 6 height 6
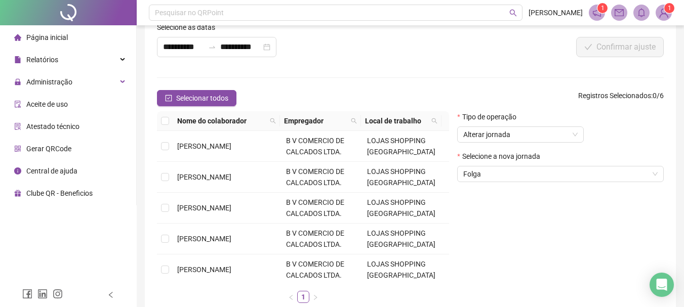
scroll to position [0, 0]
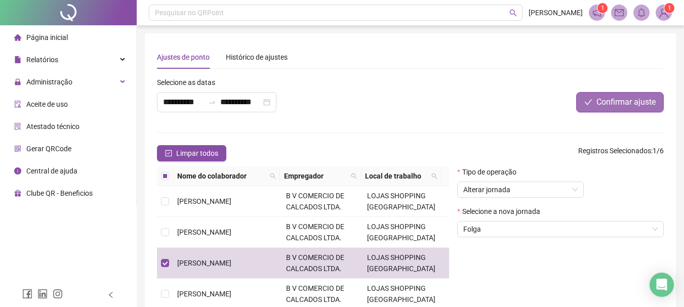
click at [625, 106] on span "Confirmar ajuste" at bounding box center [625, 102] width 59 height 12
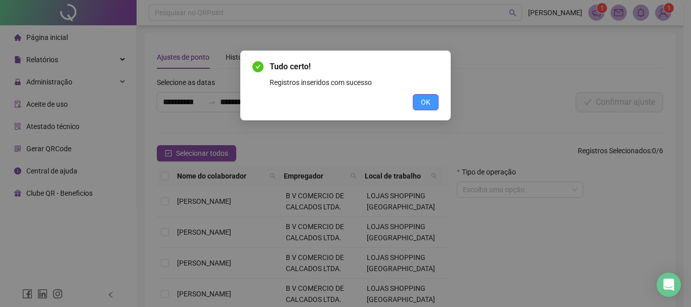
click at [434, 101] on button "OK" at bounding box center [426, 102] width 26 height 16
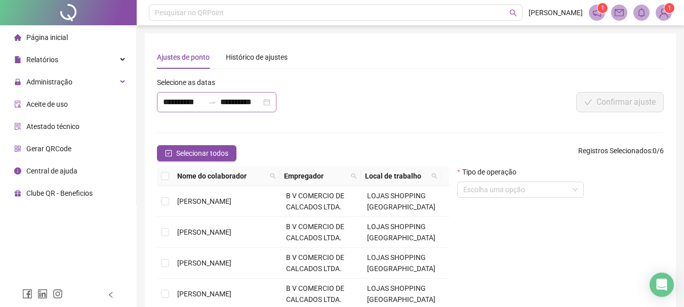
click at [209, 105] on icon "swap-right" at bounding box center [212, 102] width 8 height 8
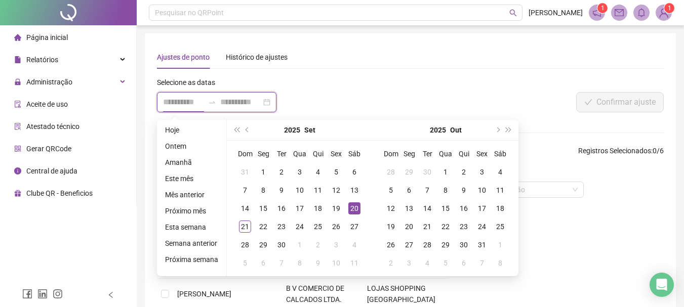
type input "**********"
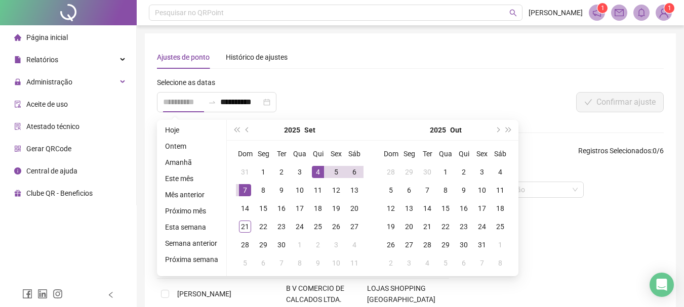
click at [242, 186] on div "7" at bounding box center [245, 190] width 12 height 12
click at [241, 186] on div "7" at bounding box center [245, 190] width 12 height 12
type input "**********"
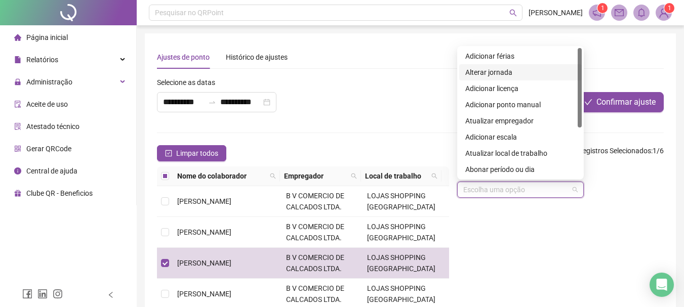
click at [544, 190] on input "search" at bounding box center [515, 189] width 105 height 15
click at [501, 73] on div "Alterar jornada" at bounding box center [520, 72] width 110 height 11
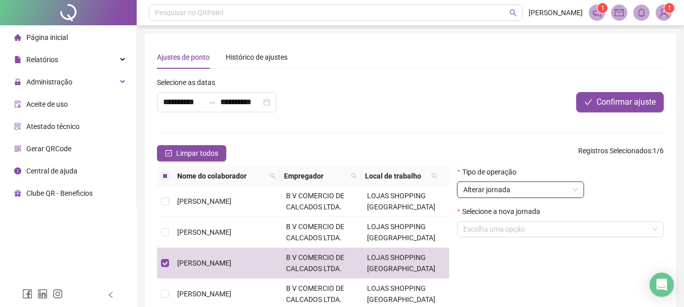
click at [509, 193] on span "Alterar jornada" at bounding box center [520, 189] width 114 height 15
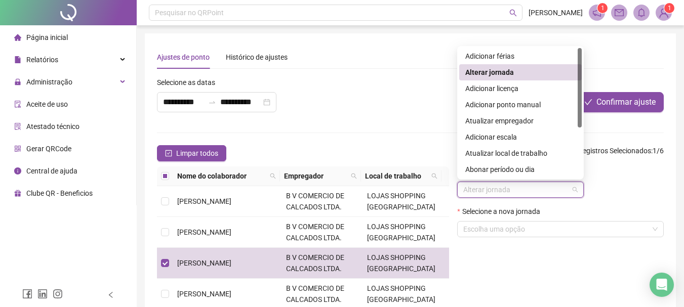
click at [509, 193] on span "Alterar jornada" at bounding box center [520, 189] width 114 height 15
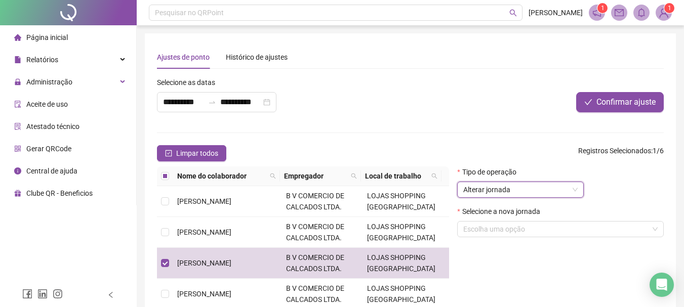
click at [498, 220] on div "Selecione a nova jornada" at bounding box center [560, 213] width 207 height 15
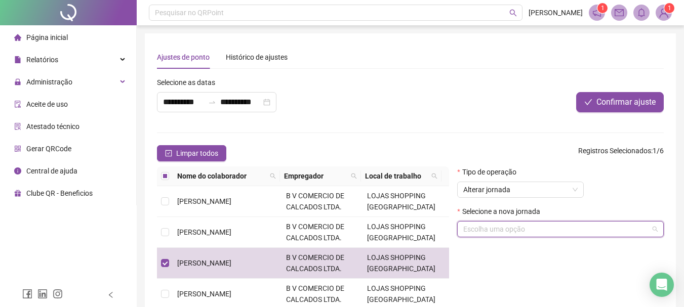
click at [497, 224] on input "search" at bounding box center [555, 229] width 185 height 15
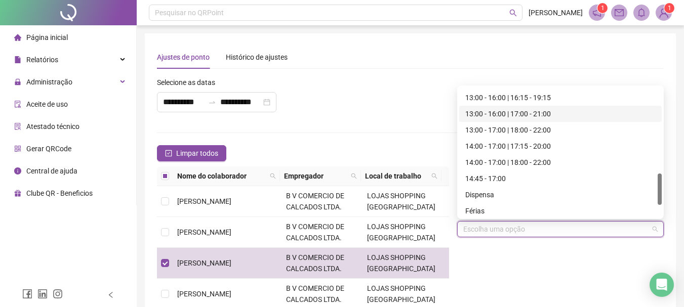
scroll to position [304, 0]
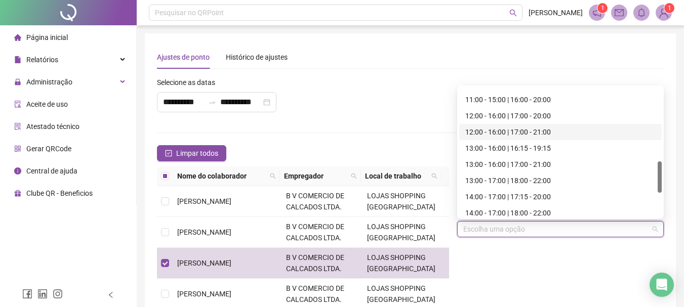
click at [502, 131] on div "12:00 - 16:00 | 17:00 - 21:00" at bounding box center [560, 132] width 190 height 11
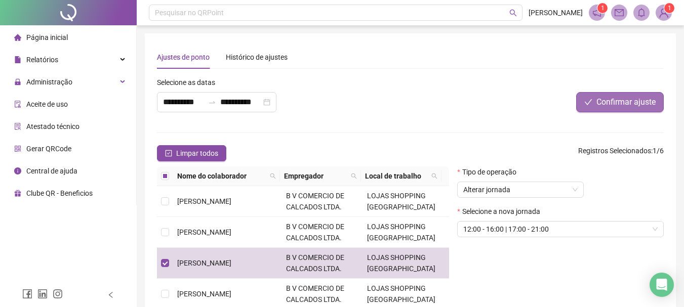
click at [623, 100] on span "Confirmar ajuste" at bounding box center [625, 102] width 59 height 12
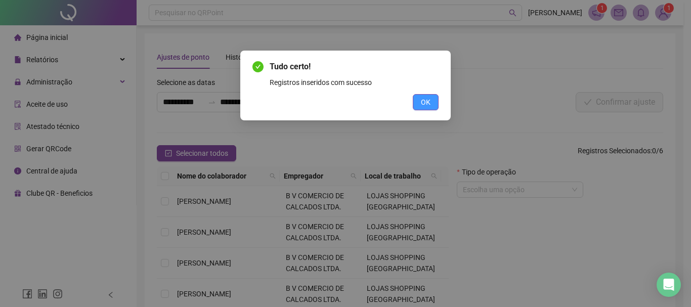
click at [429, 98] on span "OK" at bounding box center [426, 102] width 10 height 11
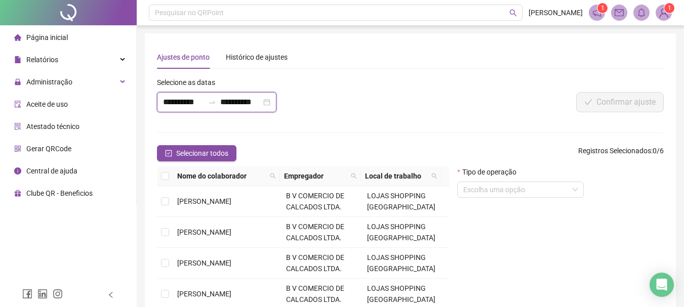
click at [193, 105] on input "**********" at bounding box center [183, 102] width 41 height 12
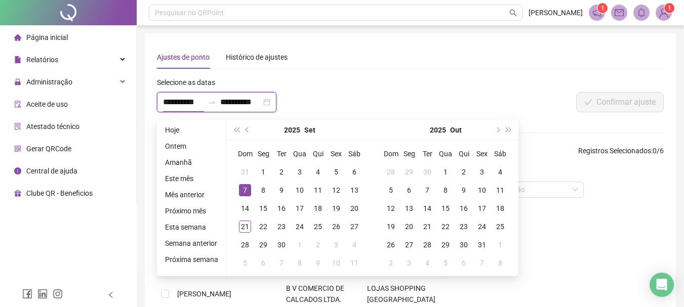
type input "**********"
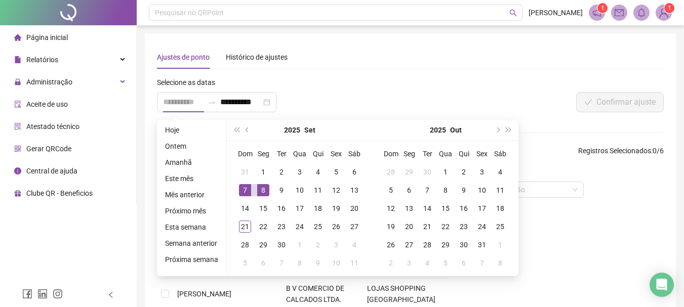
click at [262, 191] on div "8" at bounding box center [263, 190] width 12 height 12
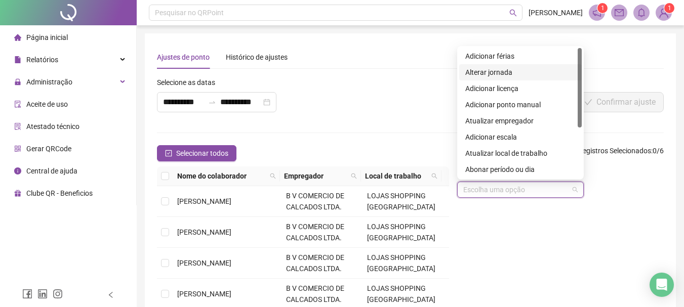
click at [507, 192] on input "search" at bounding box center [515, 189] width 105 height 15
click at [493, 72] on div "Alterar jornada" at bounding box center [520, 72] width 110 height 11
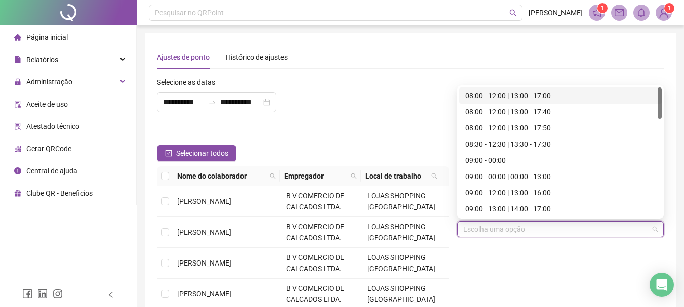
click at [500, 228] on input "search" at bounding box center [555, 229] width 185 height 15
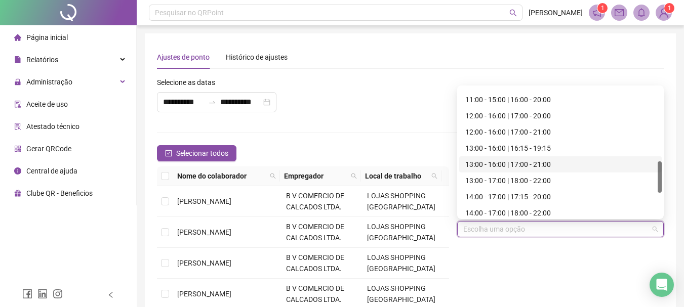
scroll to position [405, 0]
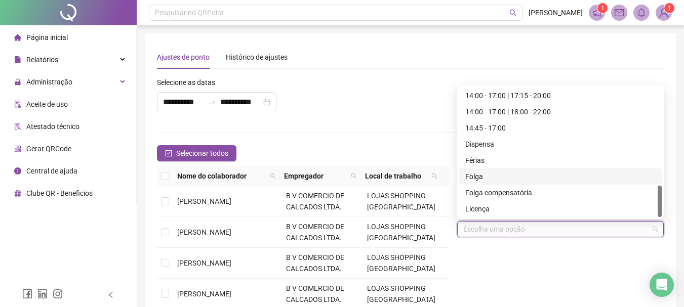
click at [478, 176] on div "Folga" at bounding box center [560, 176] width 190 height 11
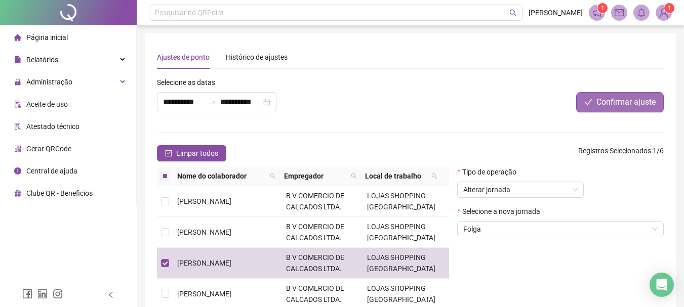
click at [623, 103] on span "Confirmar ajuste" at bounding box center [625, 102] width 59 height 12
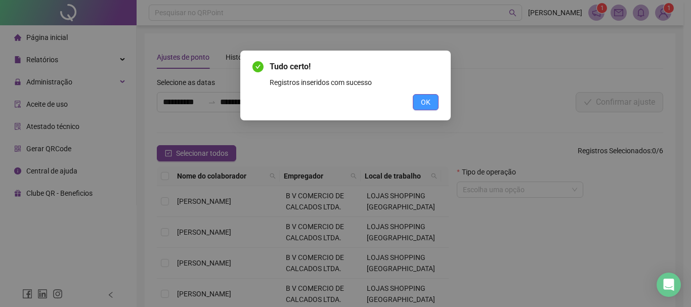
click at [420, 103] on button "OK" at bounding box center [426, 102] width 26 height 16
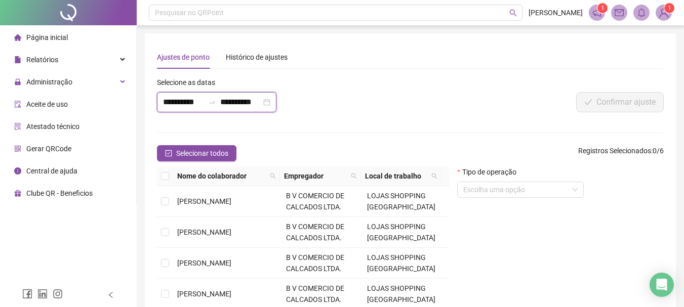
click at [228, 100] on input "**********" at bounding box center [240, 102] width 41 height 12
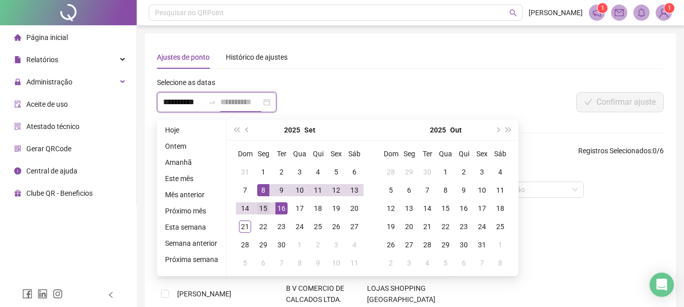
type input "**********"
click at [262, 206] on div "15" at bounding box center [263, 208] width 12 height 12
type input "**********"
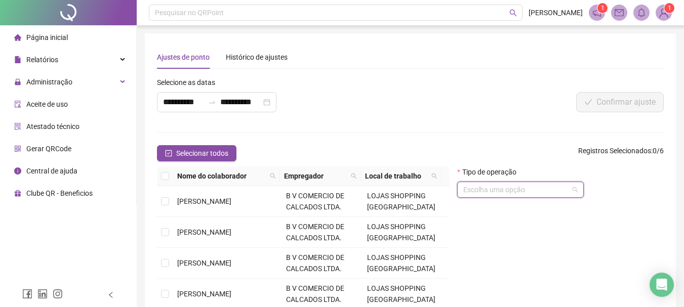
click at [477, 189] on input "search" at bounding box center [515, 189] width 105 height 15
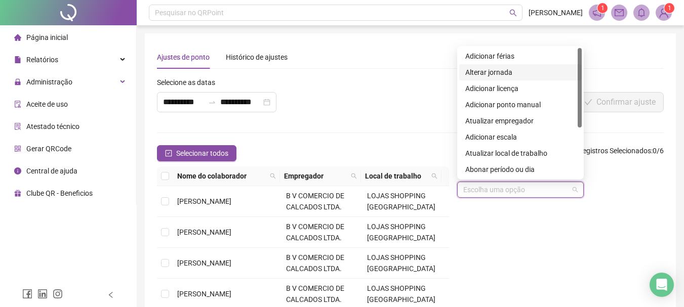
click at [482, 72] on div "Alterar jornada" at bounding box center [520, 72] width 110 height 11
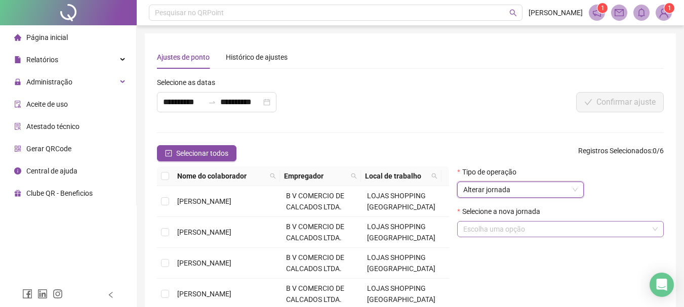
click at [487, 231] on input "search" at bounding box center [555, 229] width 185 height 15
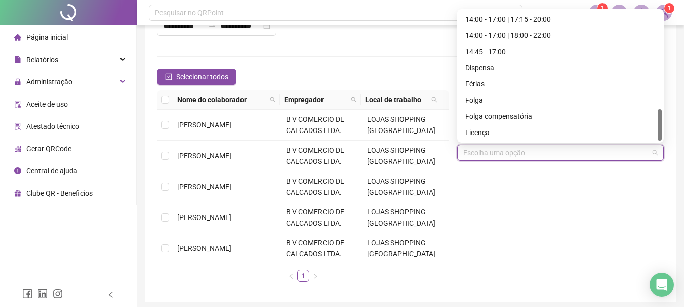
scroll to position [115, 0]
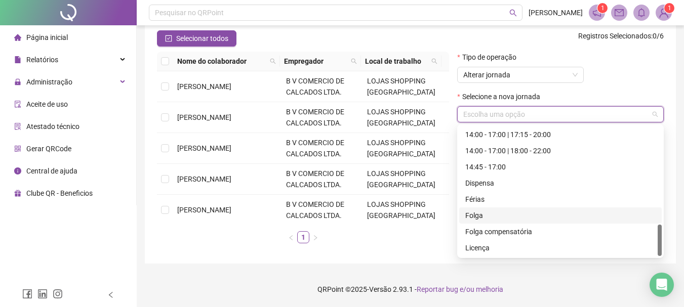
click at [472, 213] on div "Folga" at bounding box center [560, 215] width 190 height 11
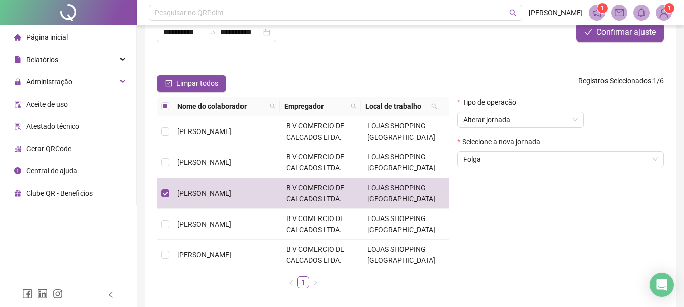
scroll to position [14, 0]
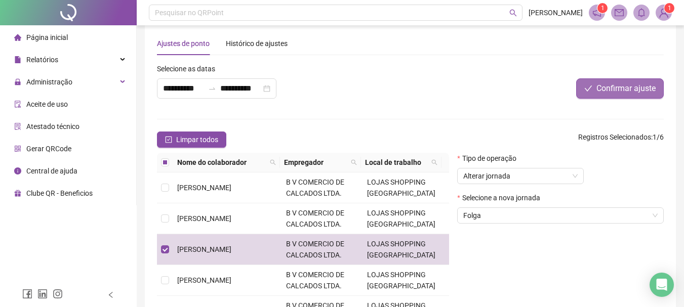
click at [621, 88] on span "Confirmar ajuste" at bounding box center [625, 89] width 59 height 12
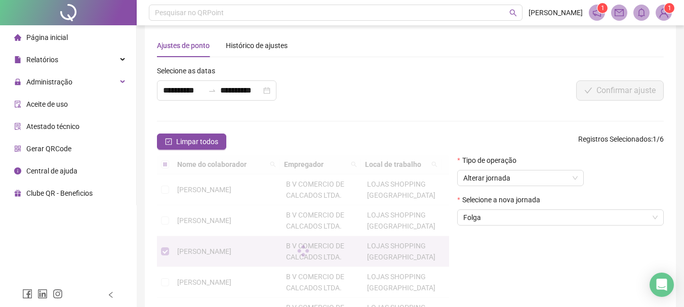
scroll to position [0, 0]
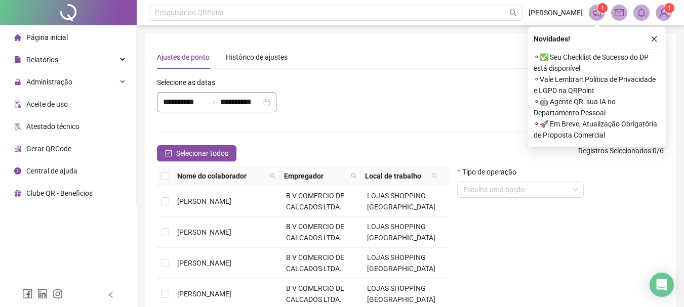
click at [209, 101] on icon "swap-right" at bounding box center [212, 102] width 8 height 8
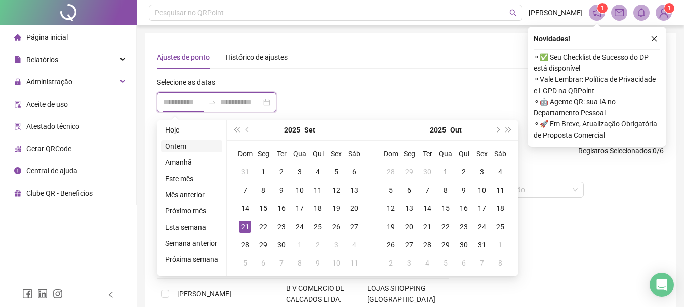
type input "**********"
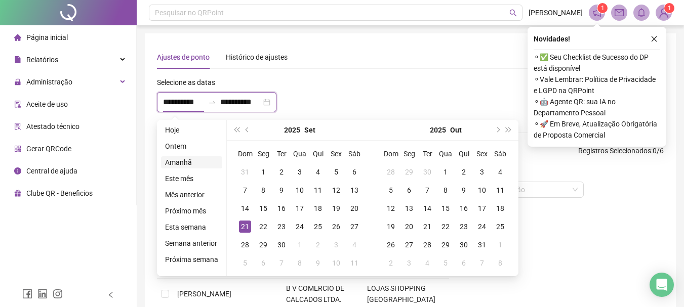
type input "**********"
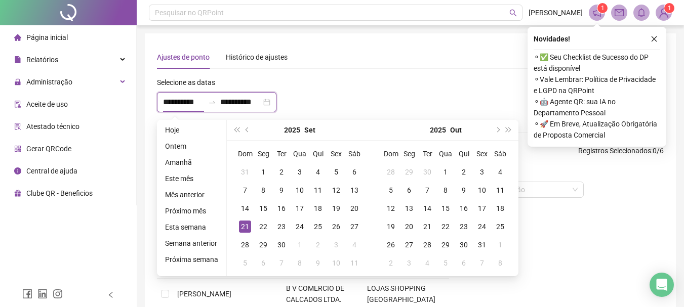
type input "**********"
click at [341, 80] on div "**********" at bounding box center [305, 99] width 302 height 44
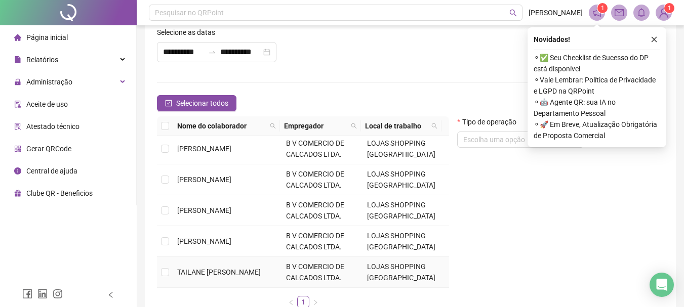
scroll to position [51, 0]
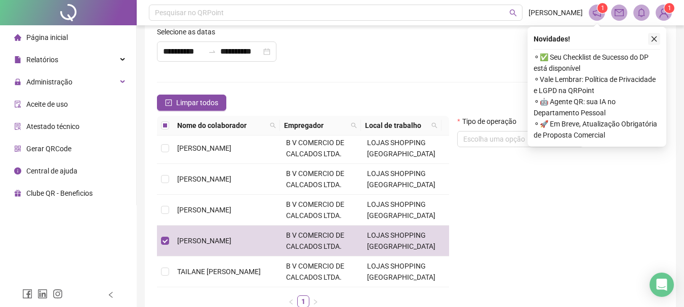
click at [657, 38] on icon "close" at bounding box center [653, 38] width 7 height 7
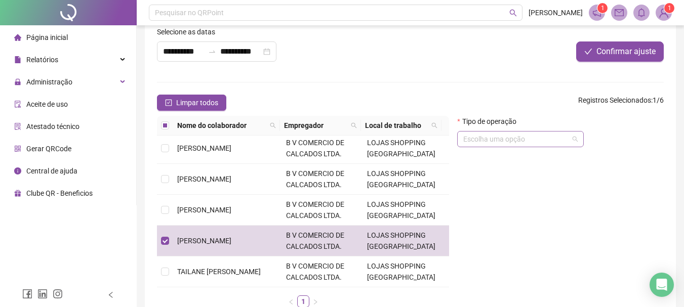
click at [512, 140] on input "search" at bounding box center [515, 139] width 105 height 15
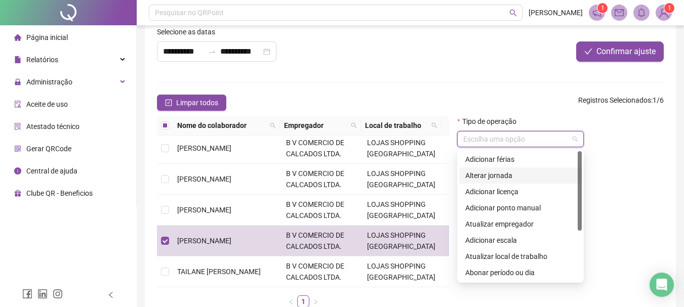
click at [492, 179] on div "Alterar jornada" at bounding box center [520, 175] width 110 height 11
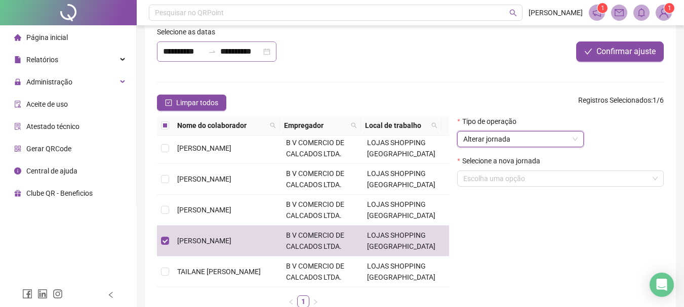
click at [207, 52] on div at bounding box center [212, 52] width 16 height 8
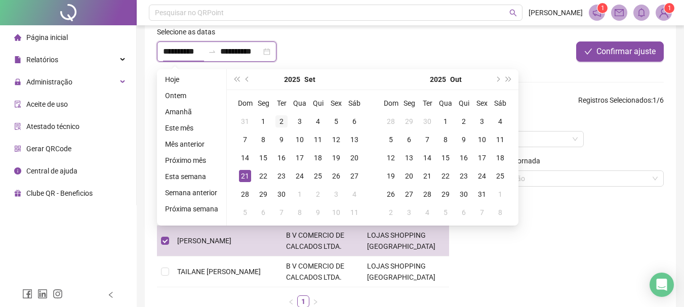
type input "**********"
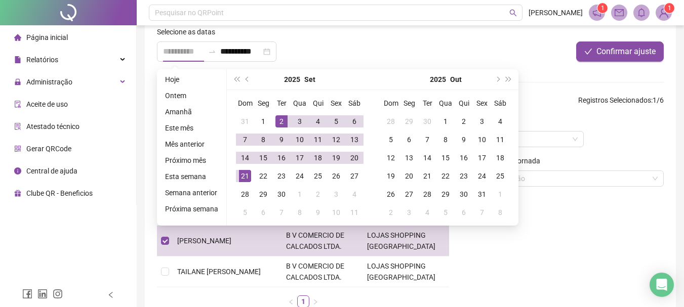
click at [280, 119] on div "2" at bounding box center [281, 121] width 12 height 12
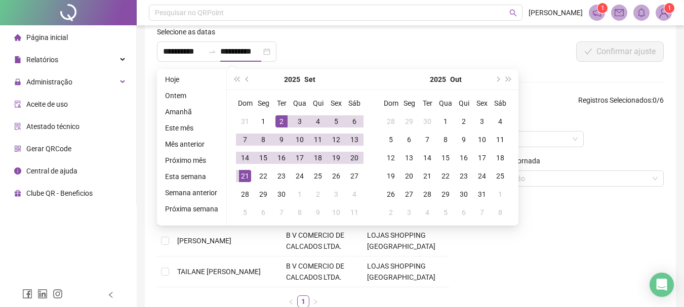
type input "**********"
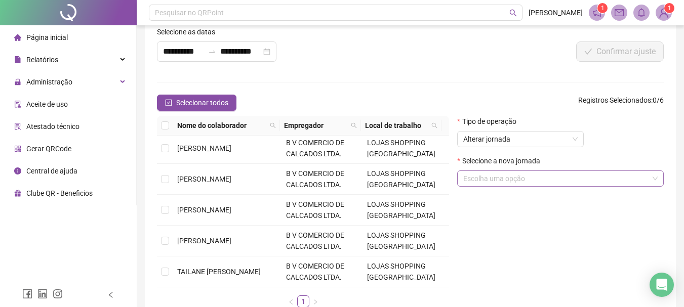
click at [514, 178] on input "search" at bounding box center [555, 178] width 185 height 15
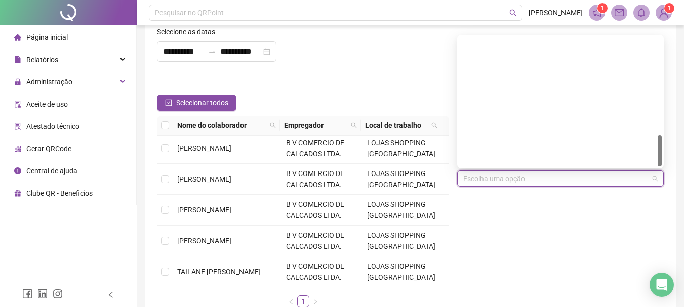
scroll to position [405, 0]
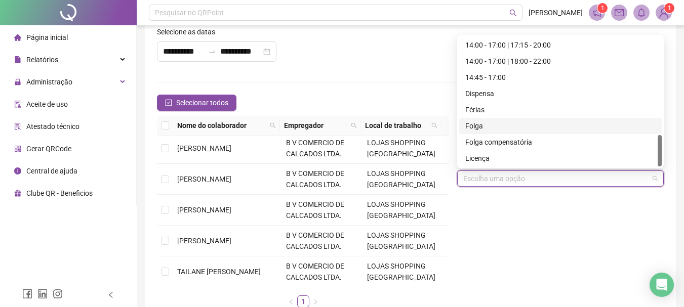
click at [477, 127] on div "Folga" at bounding box center [560, 125] width 190 height 11
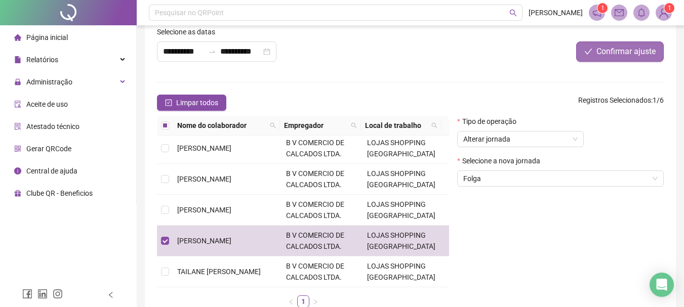
click at [621, 47] on span "Confirmar ajuste" at bounding box center [625, 52] width 59 height 12
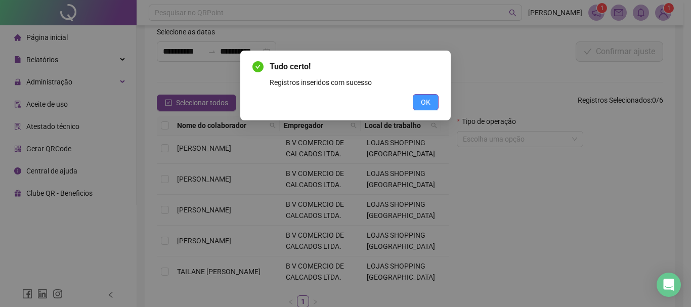
click at [427, 106] on span "OK" at bounding box center [426, 102] width 10 height 11
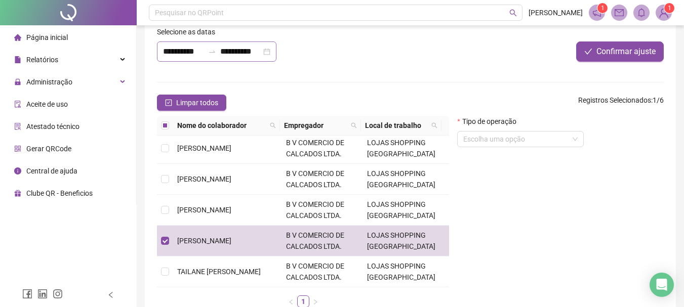
click at [213, 52] on icon "swap-right" at bounding box center [212, 52] width 8 height 8
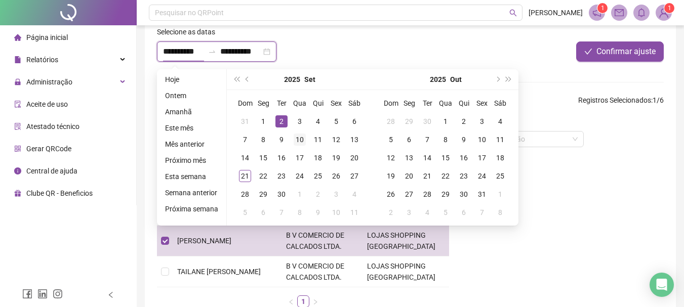
type input "**********"
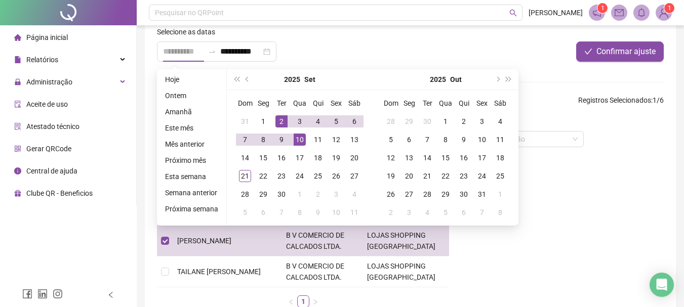
click at [298, 143] on div "10" at bounding box center [300, 140] width 12 height 12
type input "**********"
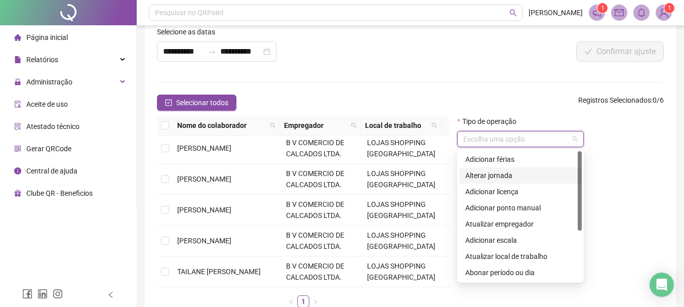
click at [488, 141] on input "search" at bounding box center [515, 139] width 105 height 15
click at [484, 178] on div "Alterar jornada" at bounding box center [520, 175] width 110 height 11
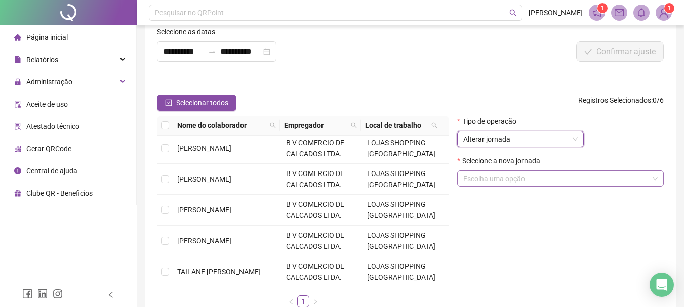
click at [487, 177] on input "search" at bounding box center [555, 178] width 185 height 15
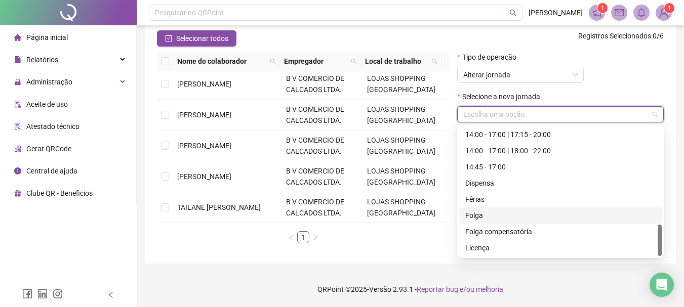
click at [473, 212] on div "Folga" at bounding box center [560, 215] width 190 height 11
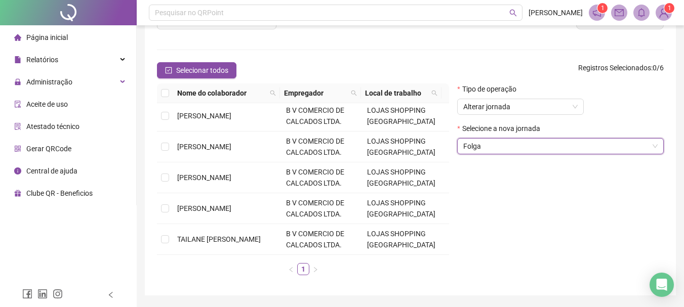
scroll to position [14, 0]
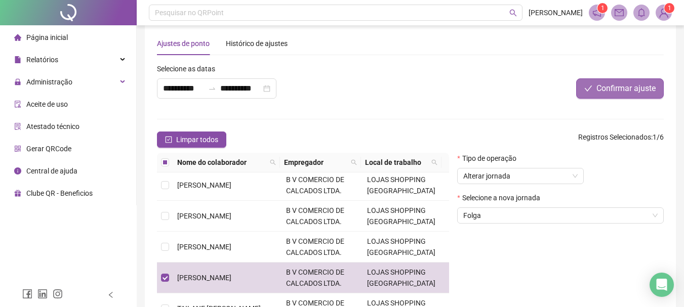
click at [636, 88] on span "Confirmar ajuste" at bounding box center [625, 89] width 59 height 12
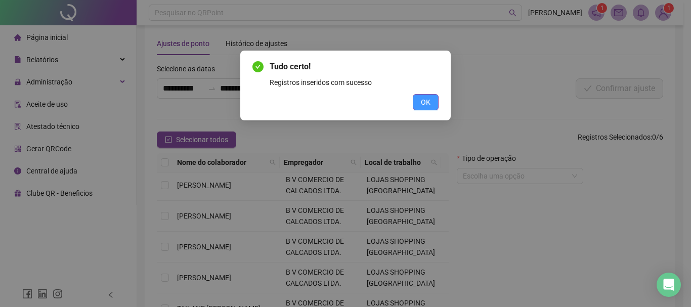
click at [428, 98] on span "OK" at bounding box center [426, 102] width 10 height 11
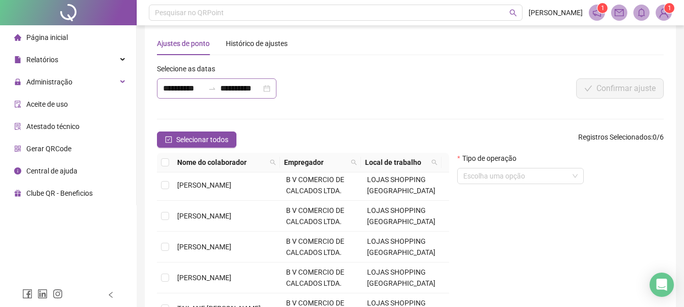
click at [208, 86] on div at bounding box center [212, 89] width 16 height 8
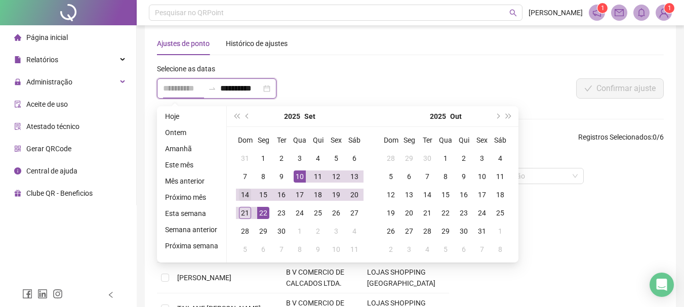
type input "**********"
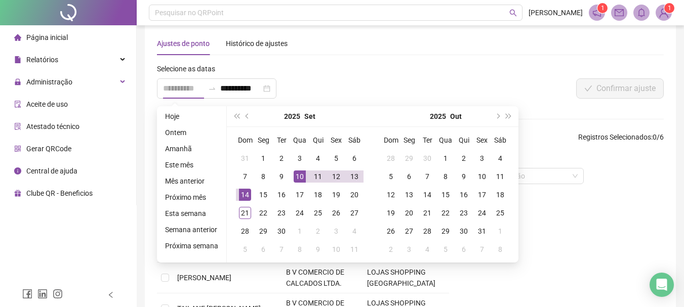
click at [242, 192] on div "14" at bounding box center [245, 195] width 12 height 12
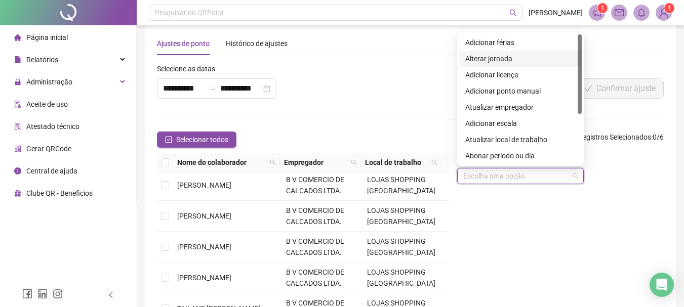
click at [500, 175] on input "search" at bounding box center [515, 176] width 105 height 15
click at [496, 59] on div "Alterar jornada" at bounding box center [520, 58] width 110 height 11
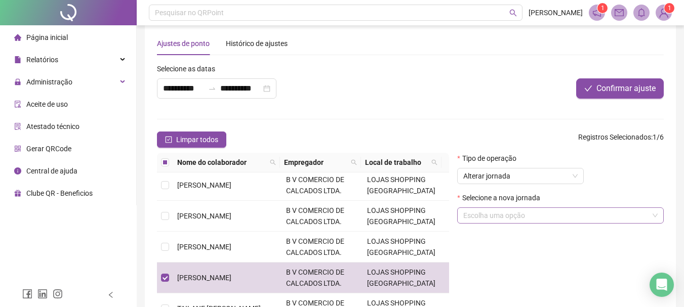
click at [518, 214] on input "search" at bounding box center [555, 215] width 185 height 15
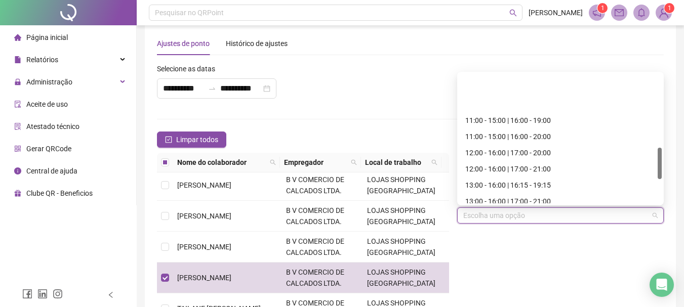
scroll to position [304, 0]
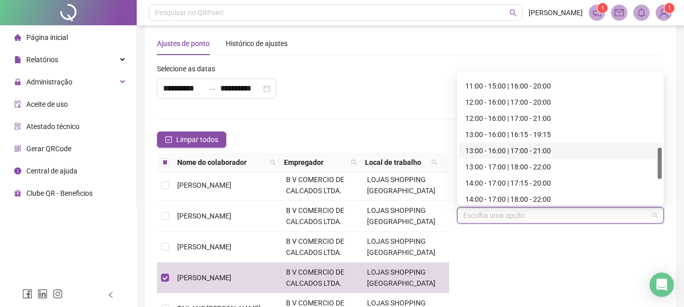
click at [515, 151] on div "13:00 - 16:00 | 17:00 - 21:00" at bounding box center [560, 150] width 190 height 11
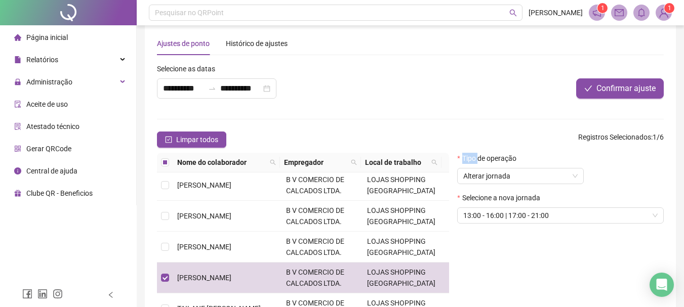
click at [515, 151] on form "**********" at bounding box center [410, 208] width 507 height 290
click at [612, 90] on span "Confirmar ajuste" at bounding box center [625, 89] width 59 height 12
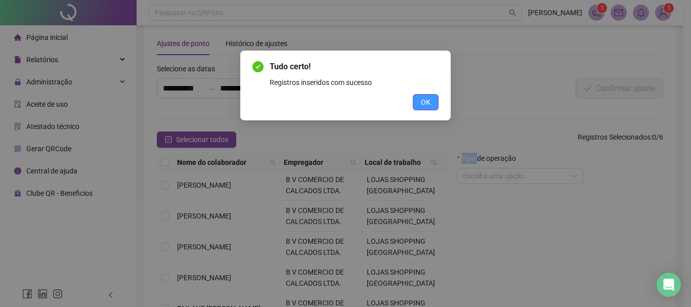
click at [431, 99] on button "OK" at bounding box center [426, 102] width 26 height 16
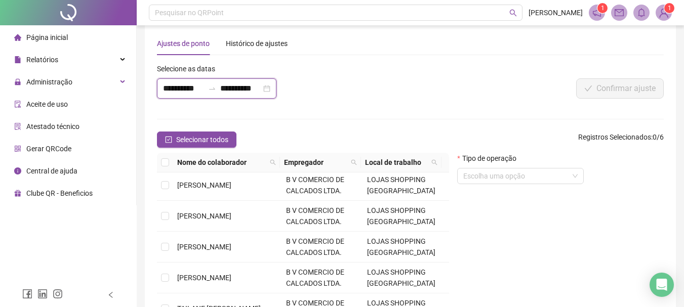
click at [228, 91] on input "**********" at bounding box center [240, 89] width 41 height 12
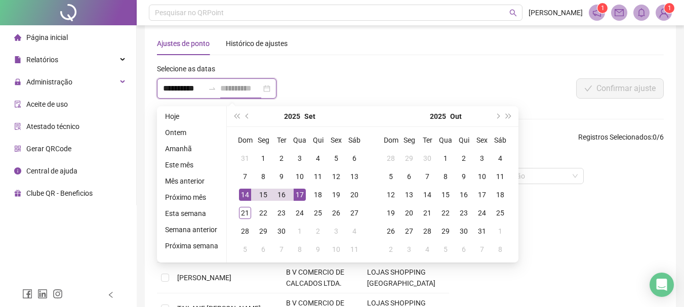
type input "**********"
click at [301, 196] on div "17" at bounding box center [300, 195] width 12 height 12
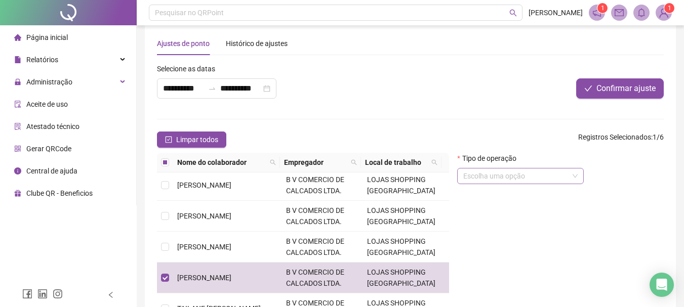
click at [513, 176] on input "search" at bounding box center [515, 176] width 105 height 15
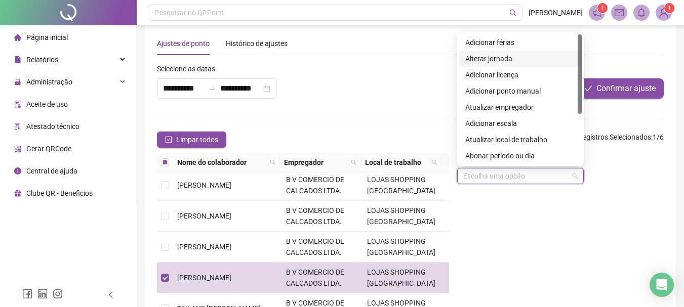
click at [483, 56] on div "Alterar jornada" at bounding box center [520, 58] width 110 height 11
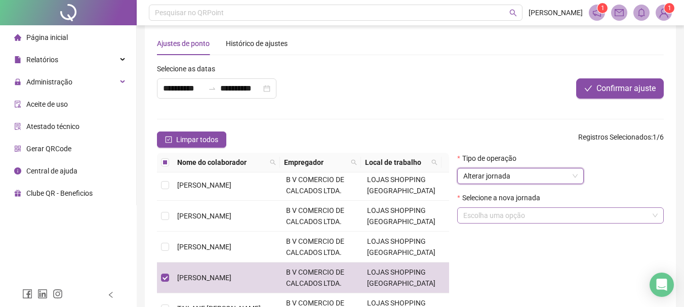
click at [488, 219] on input "search" at bounding box center [555, 215] width 185 height 15
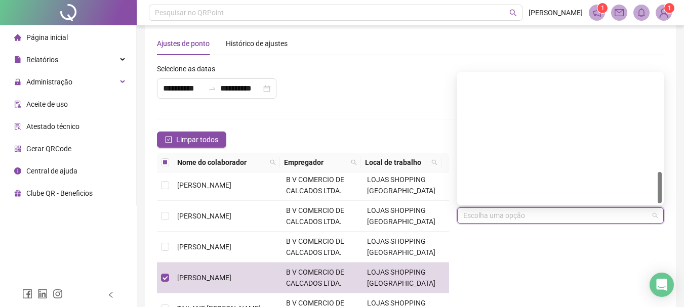
scroll to position [405, 0]
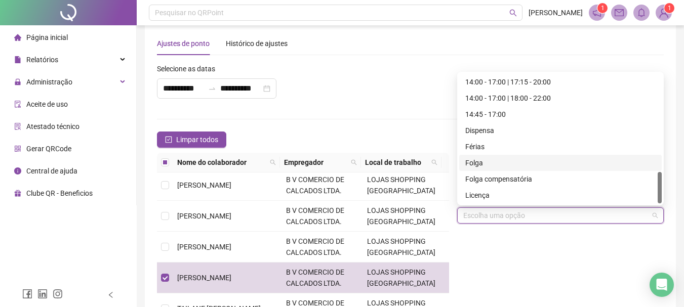
click at [473, 166] on div "Folga" at bounding box center [560, 162] width 190 height 11
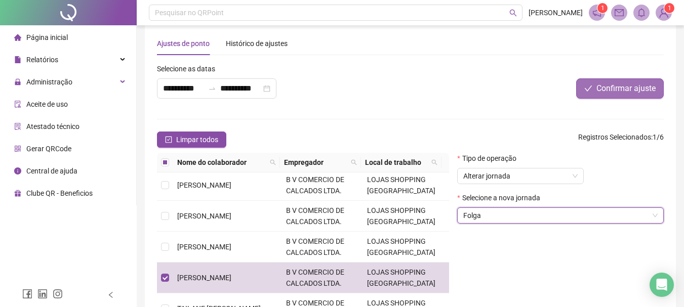
click at [594, 87] on button "Confirmar ajuste" at bounding box center [620, 88] width 88 height 20
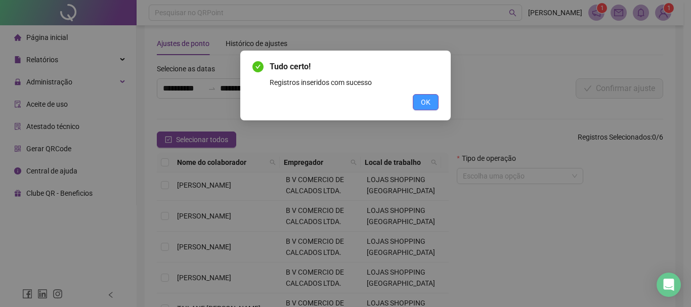
click at [425, 101] on span "OK" at bounding box center [426, 102] width 10 height 11
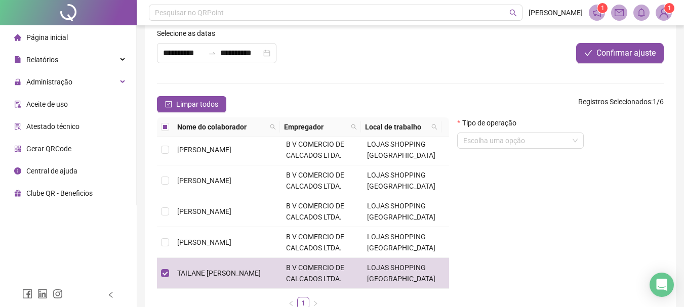
scroll to position [14, 0]
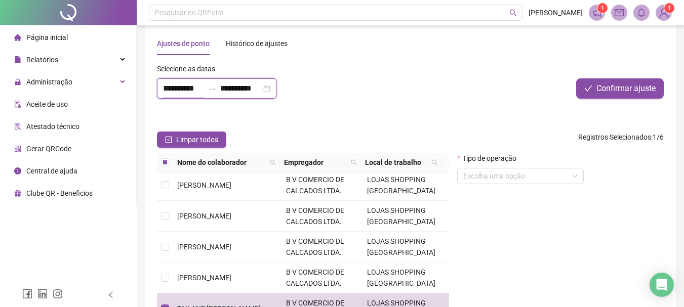
click at [204, 88] on input "**********" at bounding box center [183, 89] width 41 height 12
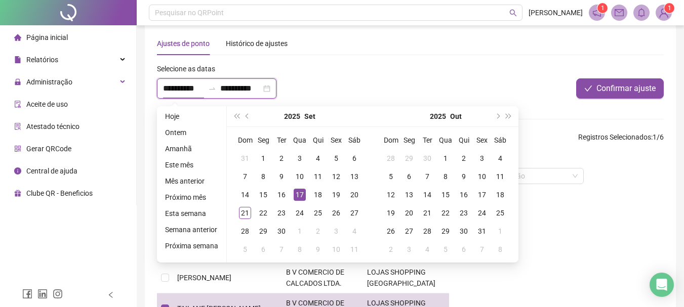
type input "**********"
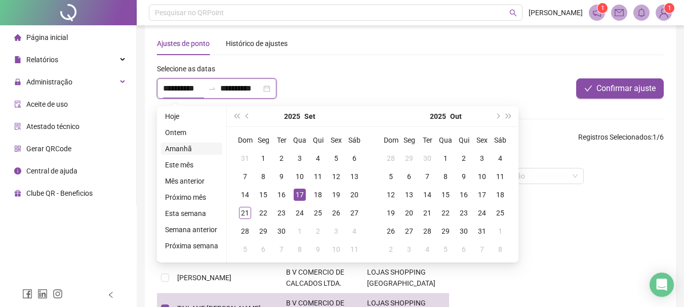
type input "**********"
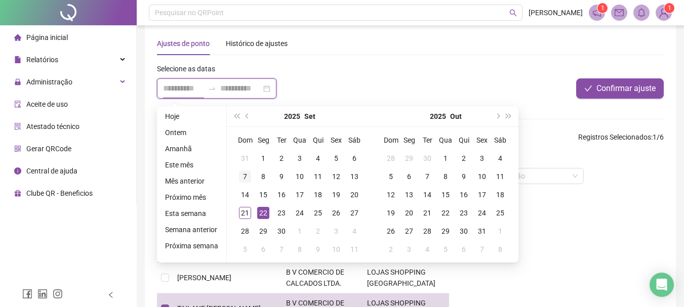
type input "**********"
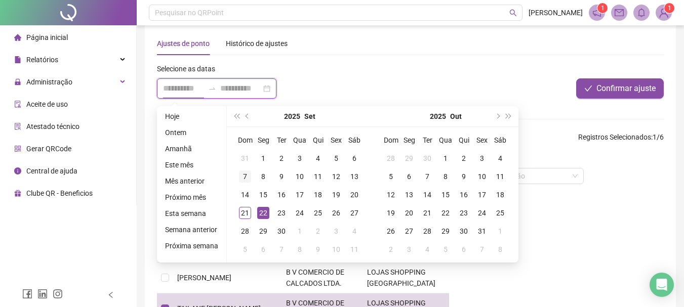
type input "**********"
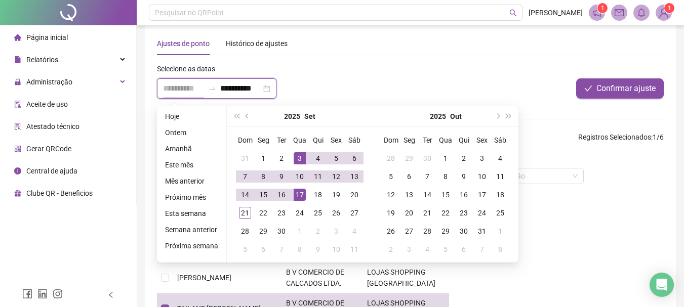
type input "**********"
click at [296, 157] on div "3" at bounding box center [300, 158] width 12 height 12
click at [295, 157] on div "3" at bounding box center [300, 158] width 12 height 12
type input "**********"
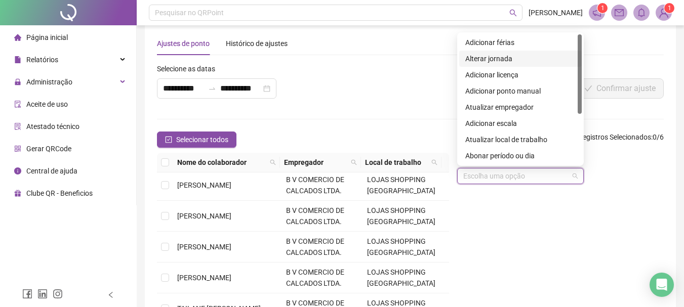
click at [538, 173] on input "search" at bounding box center [515, 176] width 105 height 15
click at [496, 59] on div "Alterar jornada" at bounding box center [520, 58] width 110 height 11
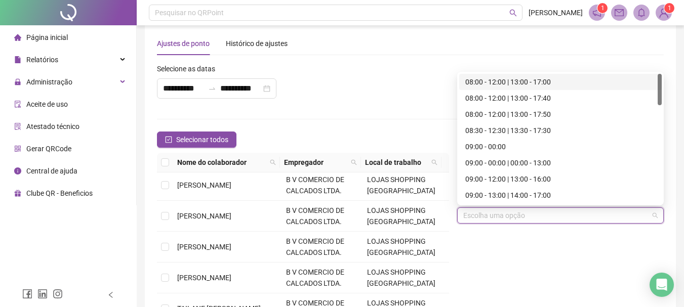
click at [486, 212] on input "search" at bounding box center [555, 215] width 185 height 15
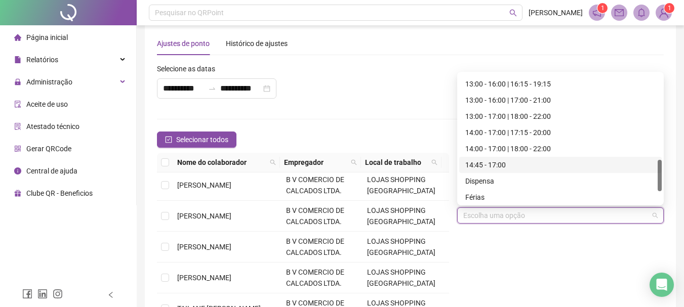
scroll to position [405, 0]
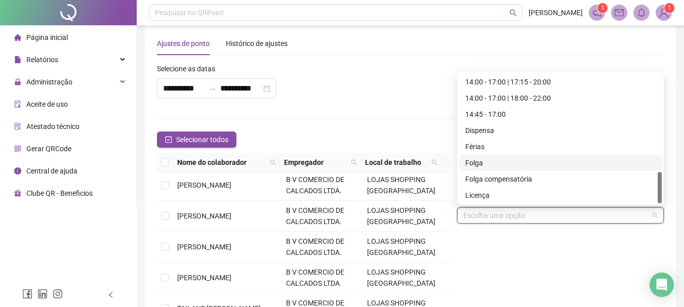
click at [466, 164] on div "Folga" at bounding box center [560, 162] width 190 height 11
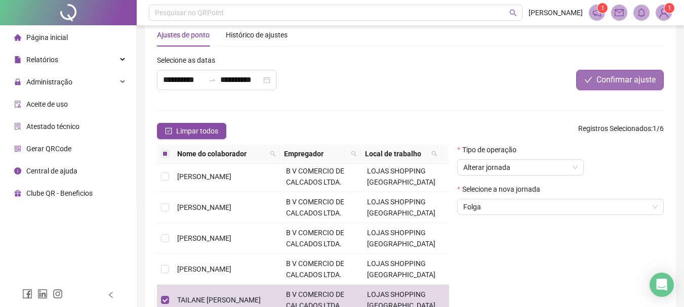
scroll to position [0, 0]
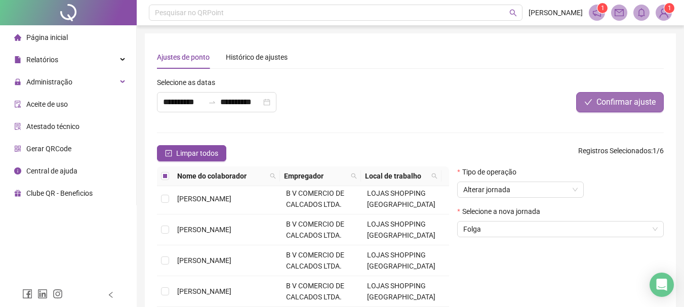
click at [614, 97] on span "Confirmar ajuste" at bounding box center [625, 102] width 59 height 12
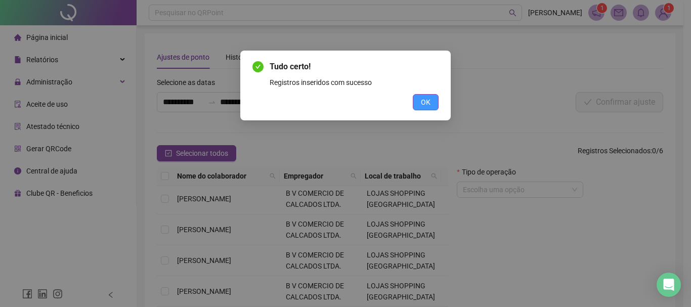
click at [426, 101] on span "OK" at bounding box center [426, 102] width 10 height 11
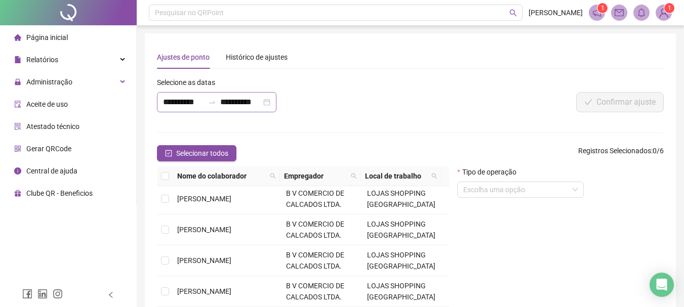
click at [207, 99] on div at bounding box center [212, 102] width 16 height 8
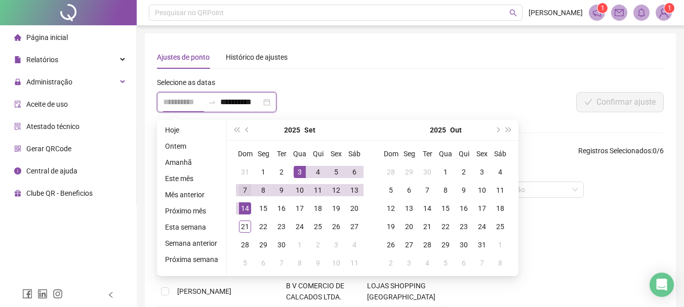
type input "**********"
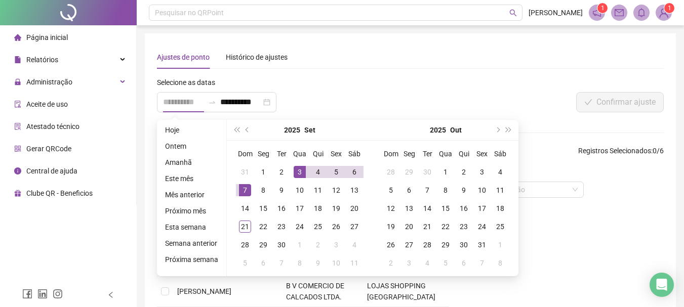
click at [244, 192] on div "7" at bounding box center [245, 190] width 12 height 12
click at [243, 191] on div "7" at bounding box center [245, 190] width 12 height 12
type input "**********"
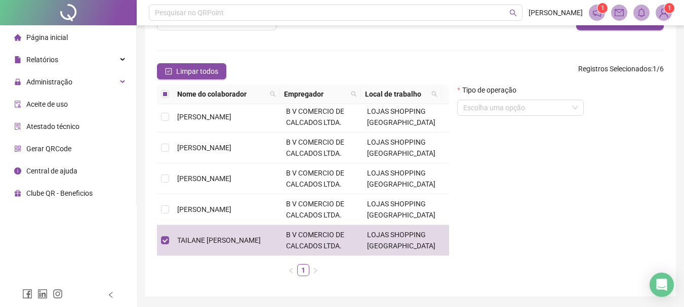
scroll to position [64, 0]
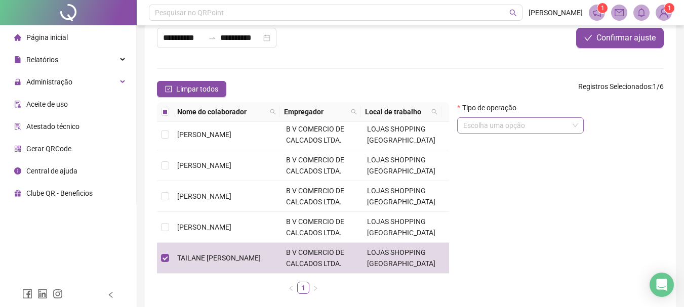
click at [505, 126] on input "search" at bounding box center [515, 125] width 105 height 15
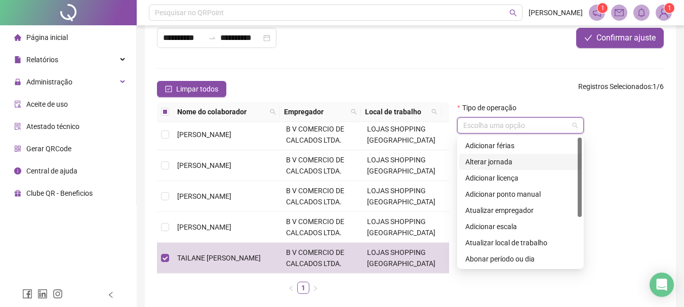
click at [493, 164] on div "Alterar jornada" at bounding box center [520, 161] width 110 height 11
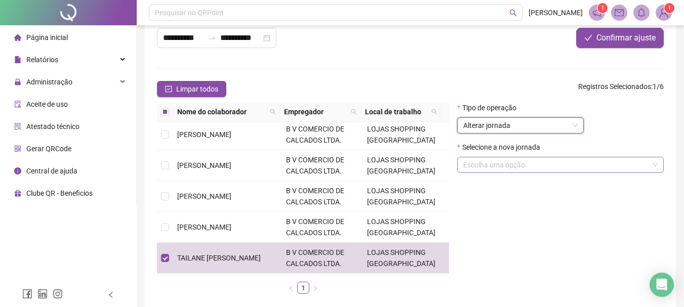
click at [497, 166] on input "search" at bounding box center [555, 164] width 185 height 15
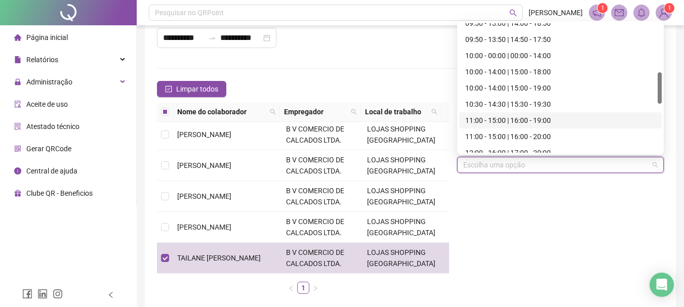
scroll to position [304, 0]
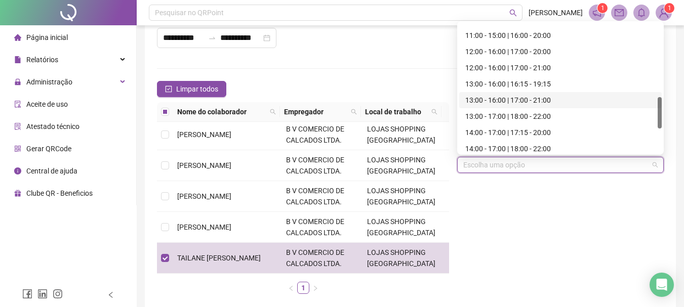
click at [506, 100] on div "13:00 - 16:00 | 17:00 - 21:00" at bounding box center [560, 100] width 190 height 11
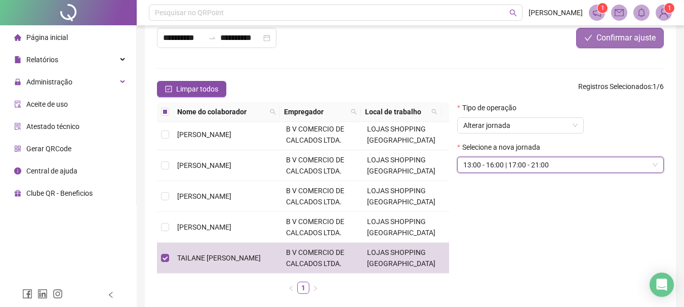
click at [611, 40] on span "Confirmar ajuste" at bounding box center [625, 38] width 59 height 12
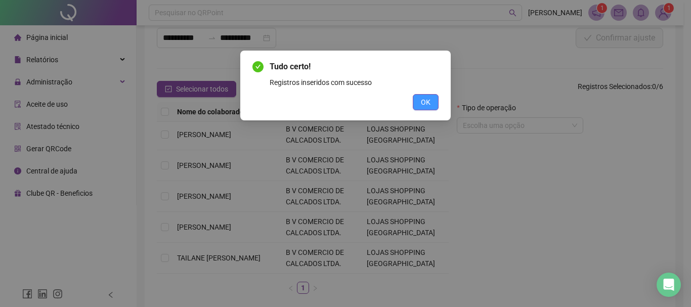
click at [423, 100] on span "OK" at bounding box center [426, 102] width 10 height 11
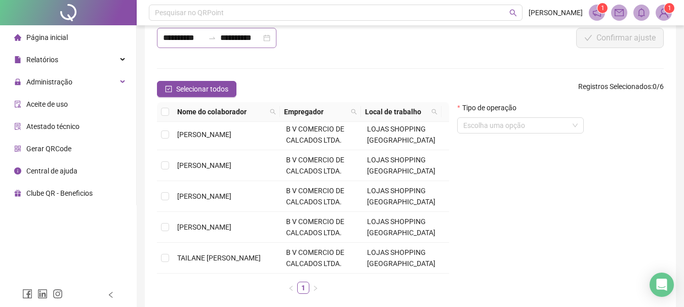
click at [219, 43] on div "**********" at bounding box center [216, 38] width 119 height 20
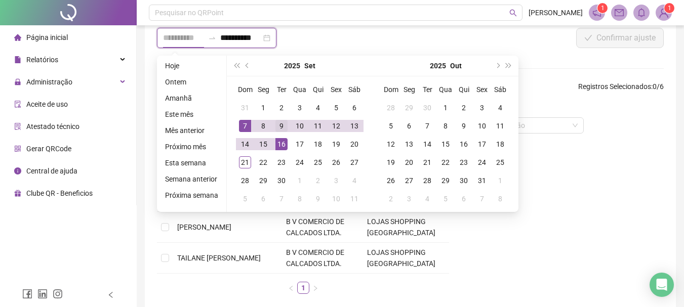
type input "**********"
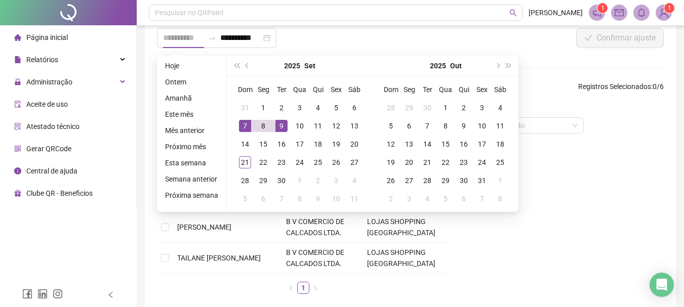
click at [277, 129] on div "9" at bounding box center [281, 126] width 12 height 12
click at [277, 128] on div "9" at bounding box center [281, 126] width 12 height 12
type input "**********"
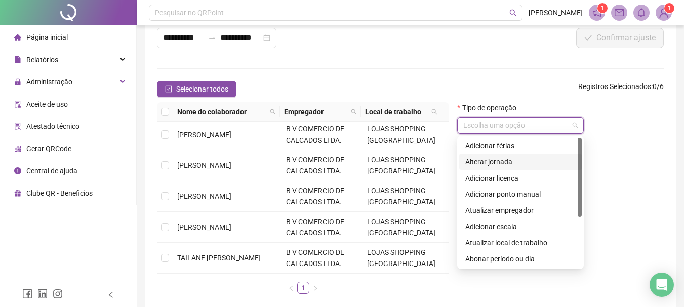
click at [487, 123] on input "search" at bounding box center [515, 125] width 105 height 15
click at [491, 164] on div "Alterar jornada" at bounding box center [520, 161] width 110 height 11
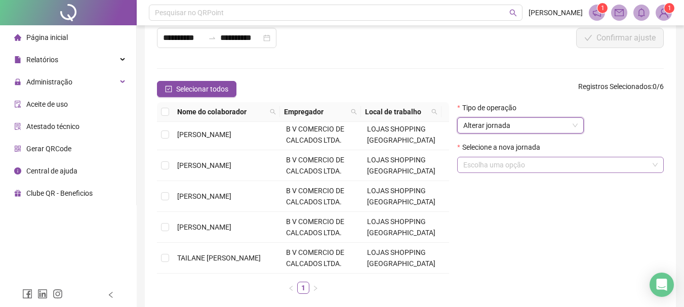
click at [491, 163] on input "search" at bounding box center [555, 164] width 185 height 15
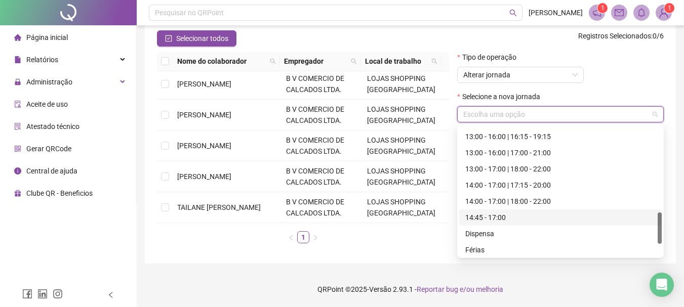
scroll to position [405, 0]
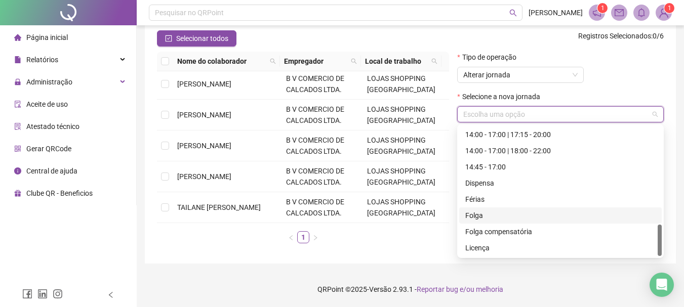
click at [477, 215] on div "Folga" at bounding box center [560, 215] width 190 height 11
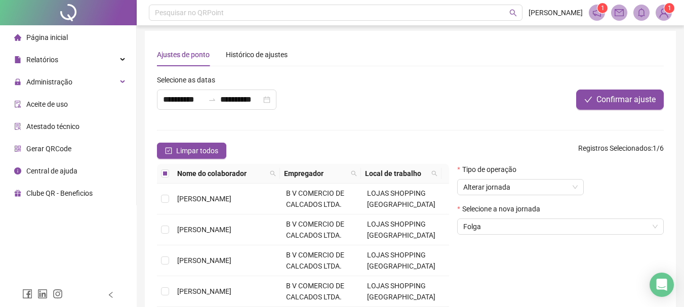
scroll to position [0, 0]
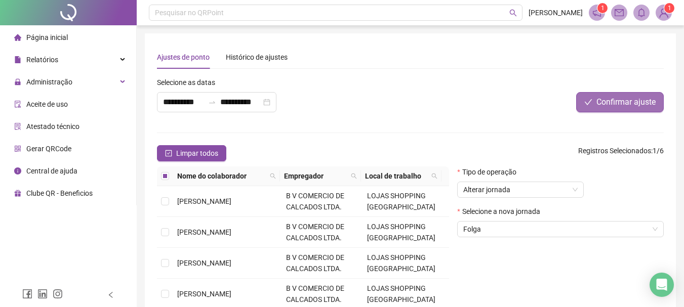
click at [616, 104] on span "Confirmar ajuste" at bounding box center [625, 102] width 59 height 12
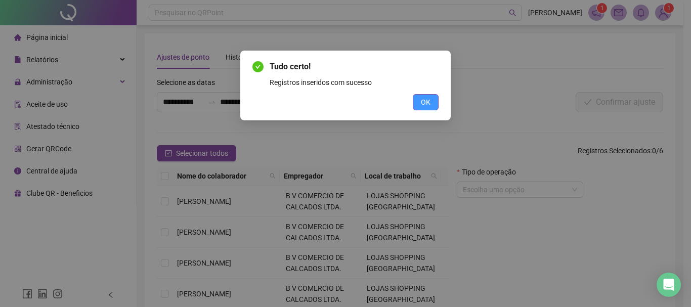
click at [423, 100] on span "OK" at bounding box center [426, 102] width 10 height 11
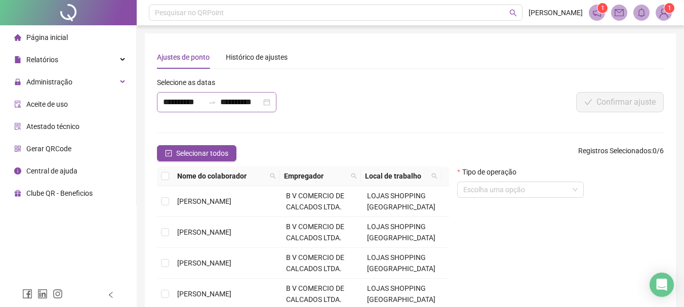
click at [207, 101] on div at bounding box center [212, 102] width 16 height 8
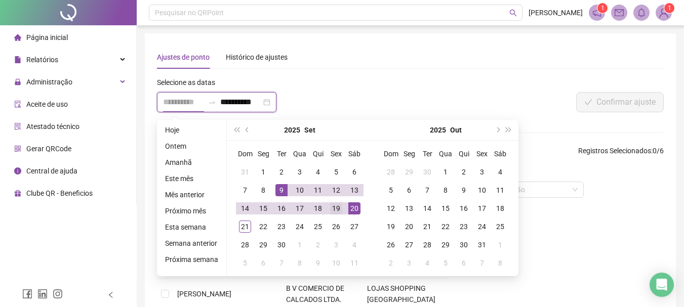
type input "**********"
click at [333, 205] on div "19" at bounding box center [336, 208] width 12 height 12
type input "**********"
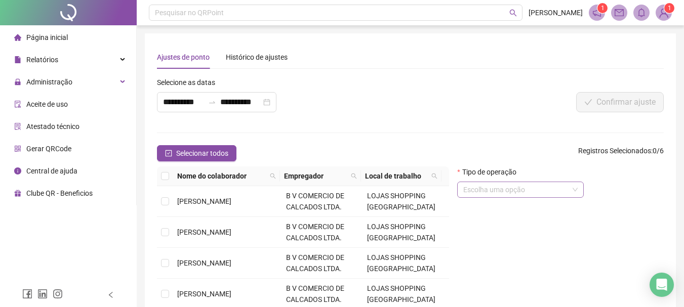
click at [485, 190] on input "search" at bounding box center [515, 189] width 105 height 15
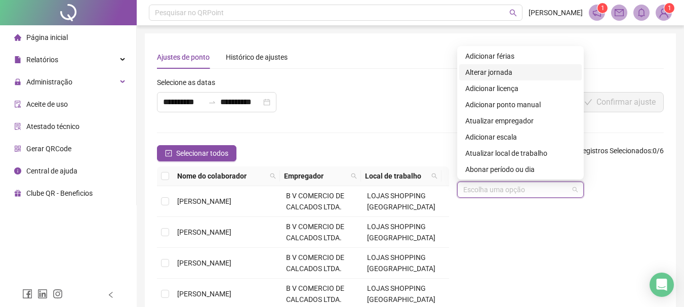
click at [484, 70] on div "Alterar jornada" at bounding box center [520, 72] width 110 height 11
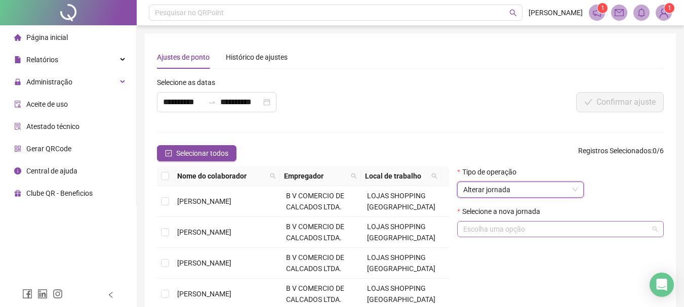
click at [479, 228] on input "search" at bounding box center [555, 229] width 185 height 15
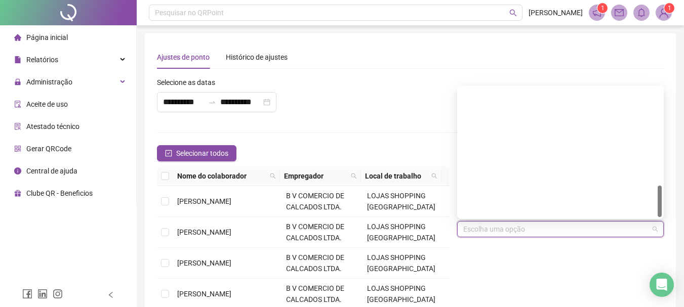
scroll to position [405, 0]
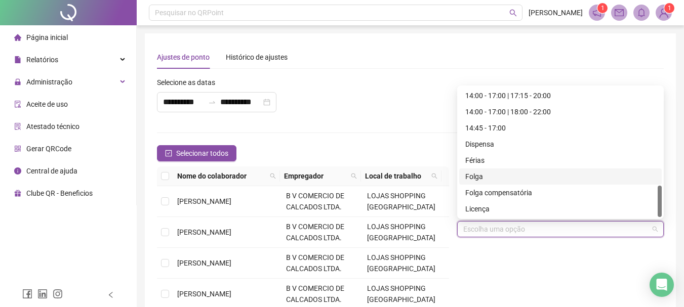
click at [471, 176] on div "Folga" at bounding box center [560, 176] width 190 height 11
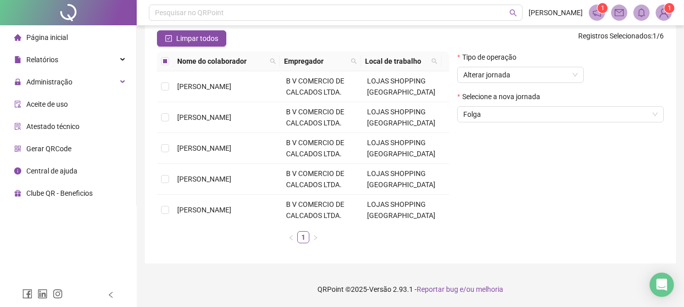
scroll to position [0, 0]
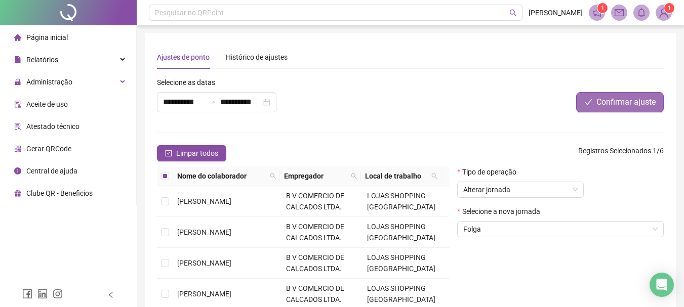
click at [613, 107] on span "Confirmar ajuste" at bounding box center [625, 102] width 59 height 12
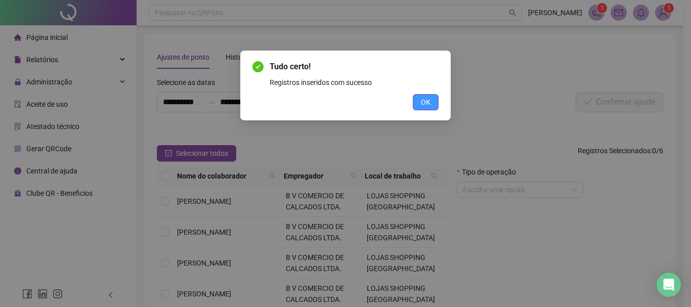
click at [425, 101] on span "OK" at bounding box center [426, 102] width 10 height 11
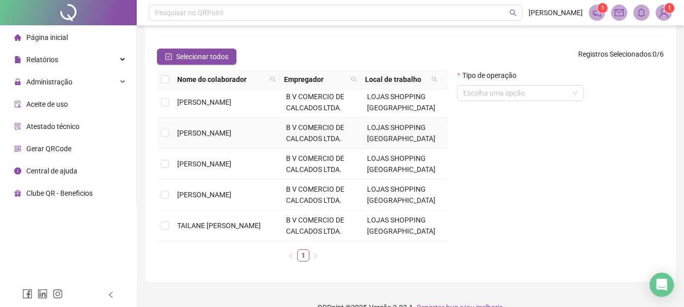
scroll to position [115, 0]
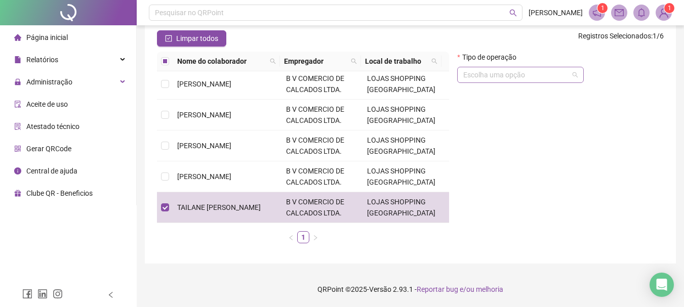
click at [506, 73] on input "search" at bounding box center [515, 74] width 105 height 15
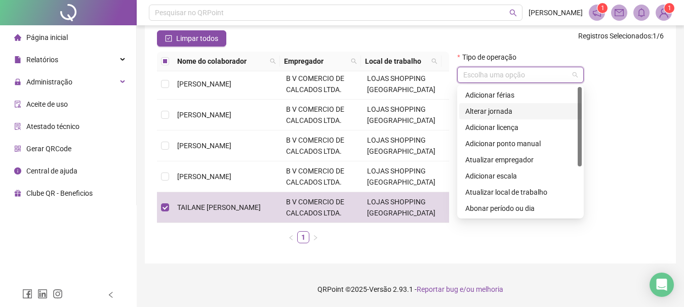
click at [487, 111] on div "Alterar jornada" at bounding box center [520, 111] width 110 height 11
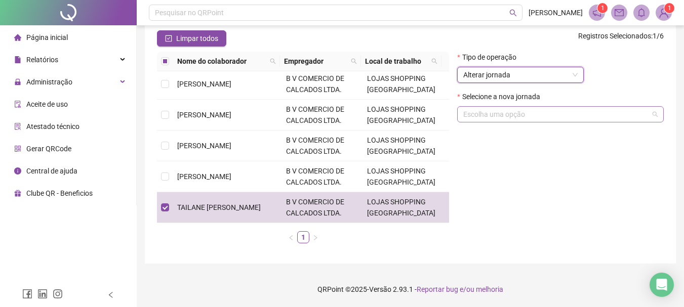
click at [484, 116] on input "search" at bounding box center [555, 114] width 185 height 15
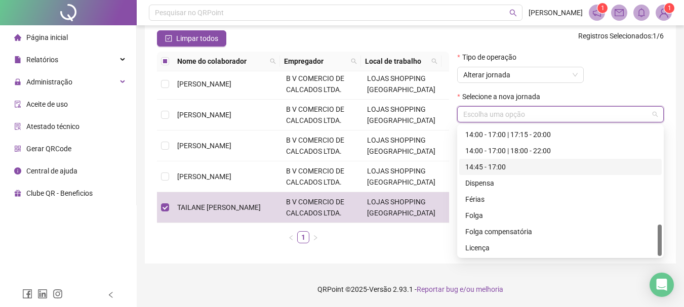
scroll to position [354, 0]
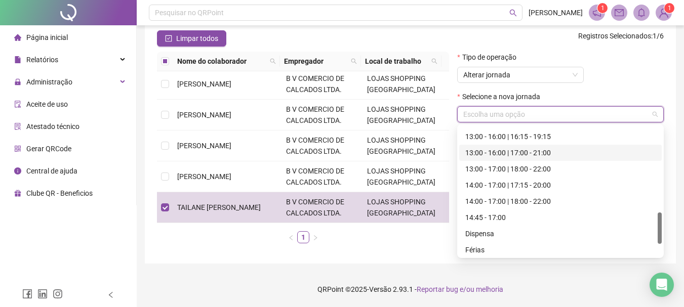
click at [506, 151] on div "13:00 - 16:00 | 17:00 - 21:00" at bounding box center [560, 152] width 190 height 11
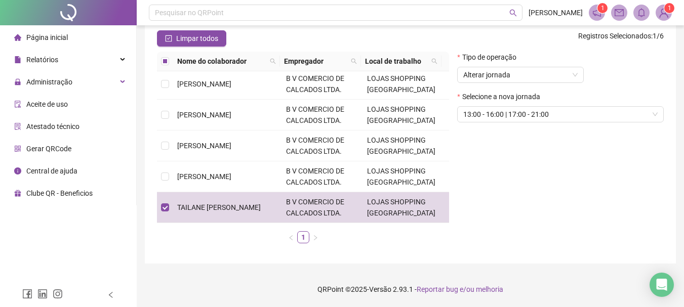
click at [505, 151] on div "Tipo de operação Alterar jornada Selecione a nova jornada 13:00 - 16:00 | 17:00…" at bounding box center [560, 152] width 215 height 200
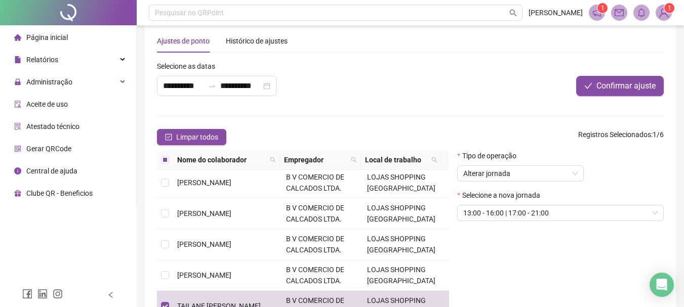
scroll to position [14, 0]
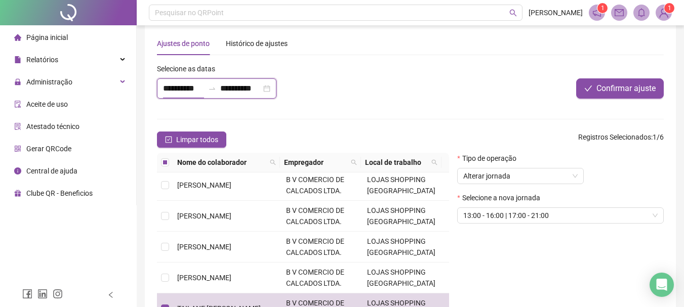
click at [203, 87] on input "**********" at bounding box center [183, 89] width 41 height 12
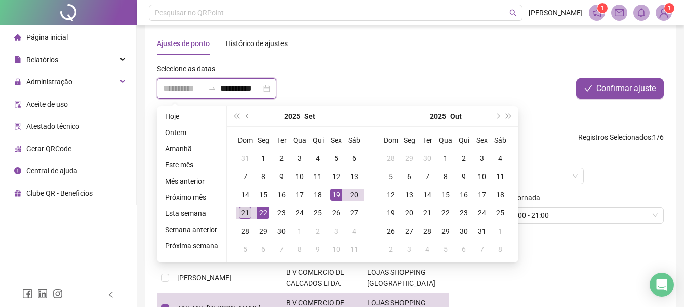
type input "**********"
click at [244, 212] on div "21" at bounding box center [245, 213] width 12 height 12
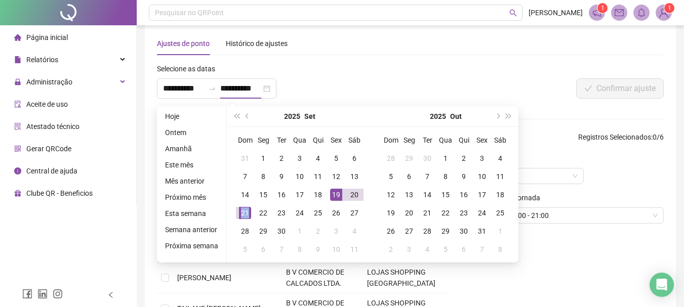
type input "**********"
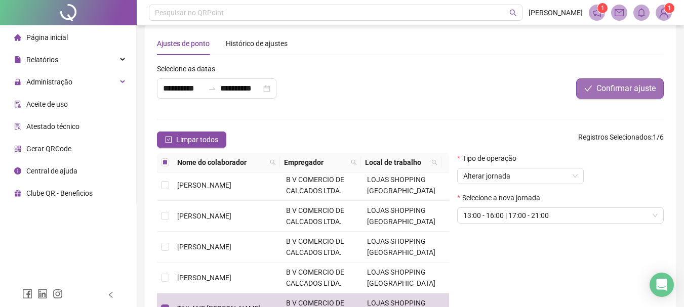
click at [608, 93] on span "Confirmar ajuste" at bounding box center [625, 89] width 59 height 12
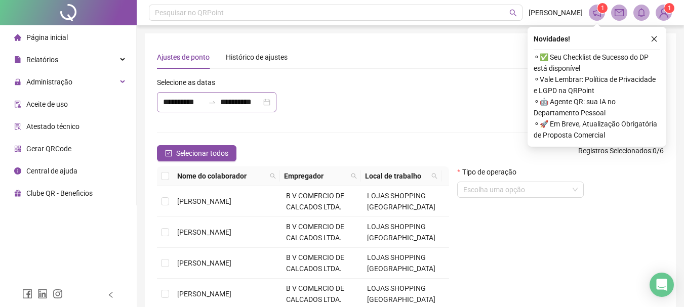
click at [211, 100] on icon "swap-right" at bounding box center [212, 102] width 8 height 8
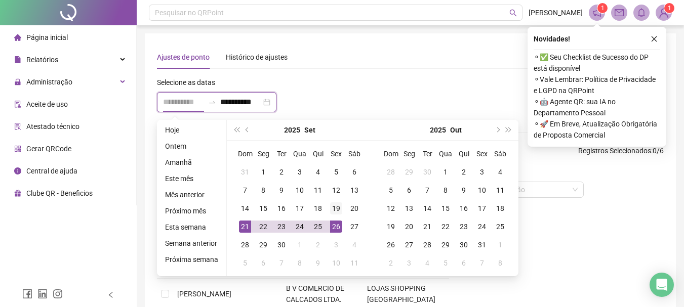
type input "**********"
click at [332, 208] on div "19" at bounding box center [336, 208] width 12 height 12
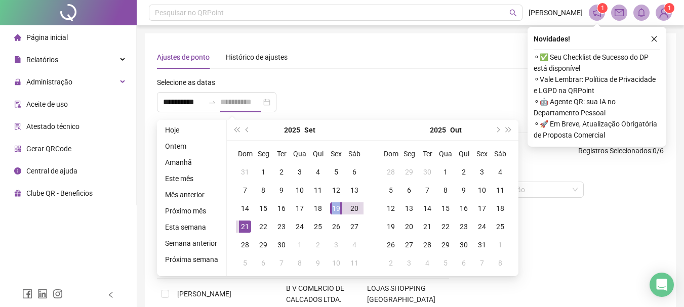
click at [332, 208] on div "19" at bounding box center [336, 208] width 12 height 12
type input "**********"
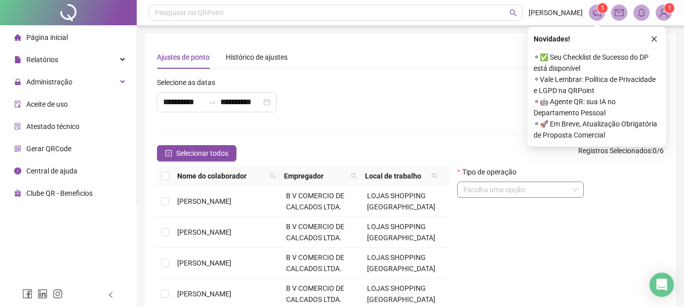
click at [478, 195] on input "search" at bounding box center [515, 189] width 105 height 15
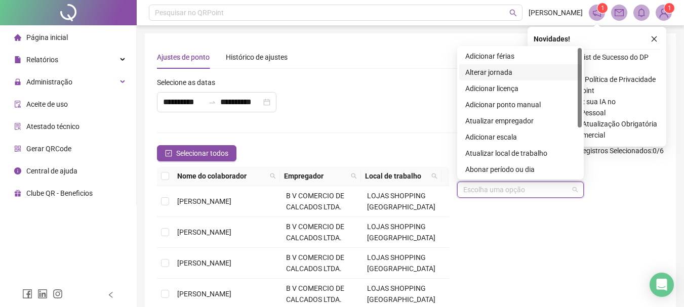
click at [484, 70] on div "Alterar jornada" at bounding box center [520, 72] width 110 height 11
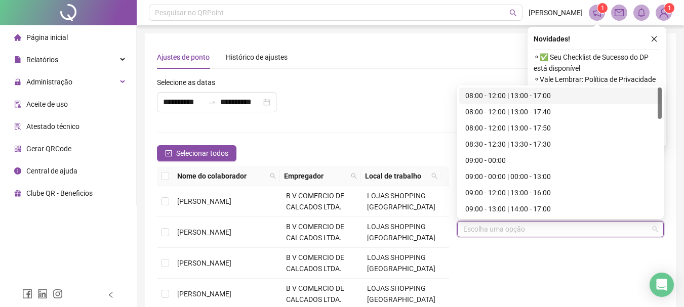
click at [481, 230] on input "search" at bounding box center [555, 229] width 185 height 15
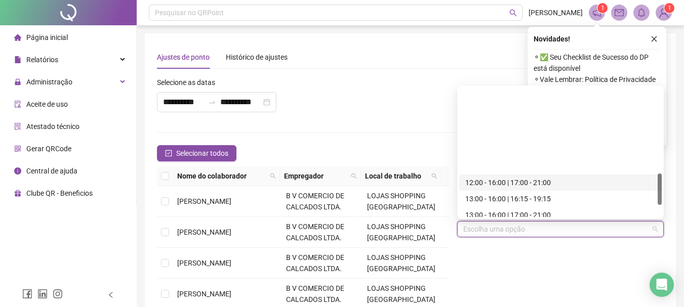
scroll to position [405, 0]
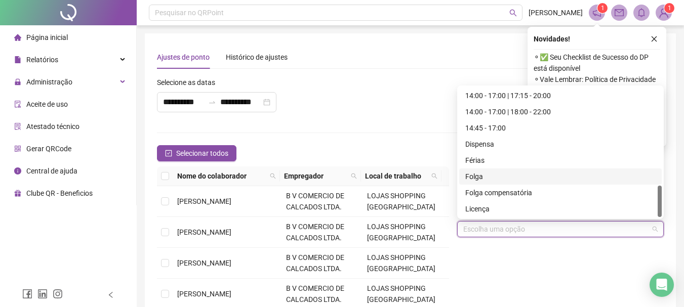
drag, startPoint x: 472, startPoint y: 176, endPoint x: 448, endPoint y: 180, distance: 24.6
click at [472, 176] on div "Folga" at bounding box center [560, 176] width 190 height 11
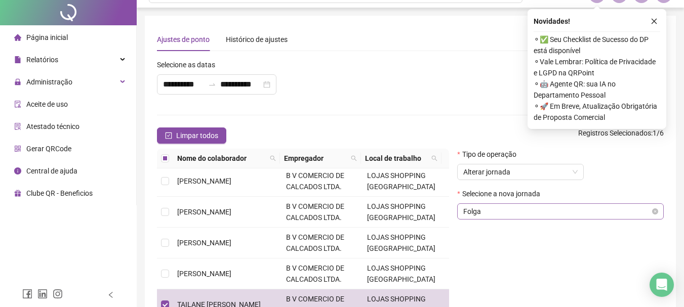
scroll to position [0, 0]
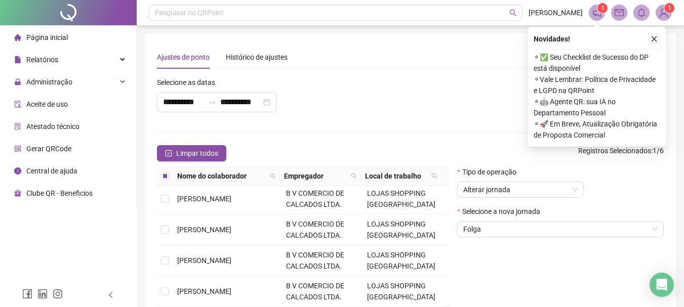
click at [656, 39] on icon "close" at bounding box center [653, 38] width 7 height 7
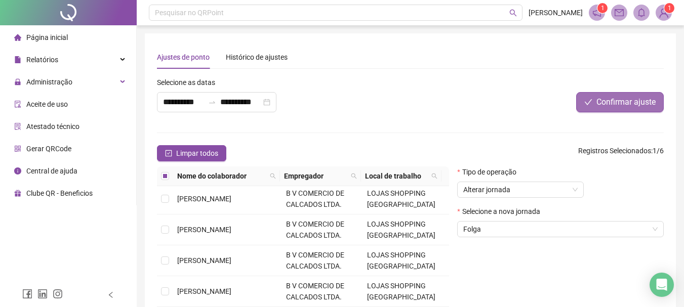
click at [616, 101] on span "Confirmar ajuste" at bounding box center [625, 102] width 59 height 12
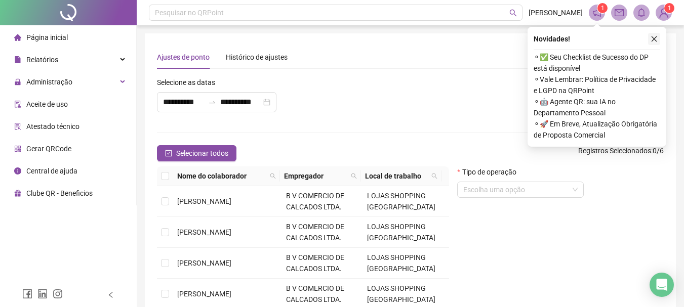
click at [656, 35] on icon "close" at bounding box center [653, 38] width 7 height 7
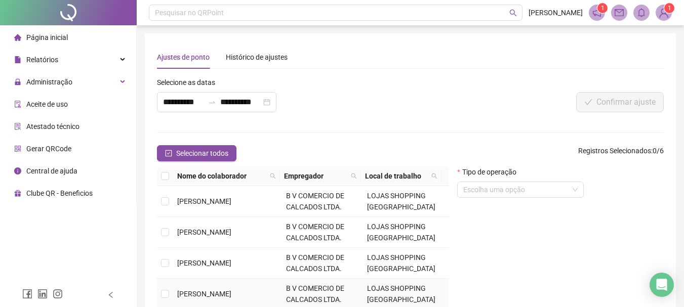
click at [197, 293] on span "[PERSON_NAME]" at bounding box center [204, 294] width 54 height 8
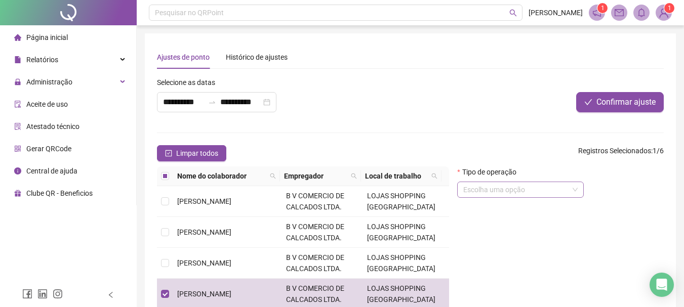
click at [482, 192] on input "search" at bounding box center [515, 189] width 105 height 15
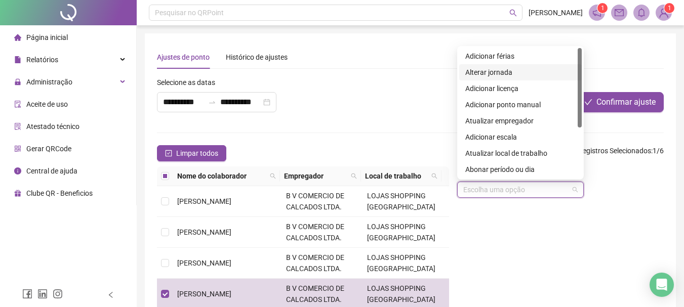
click at [495, 73] on div "Alterar jornada" at bounding box center [520, 72] width 110 height 11
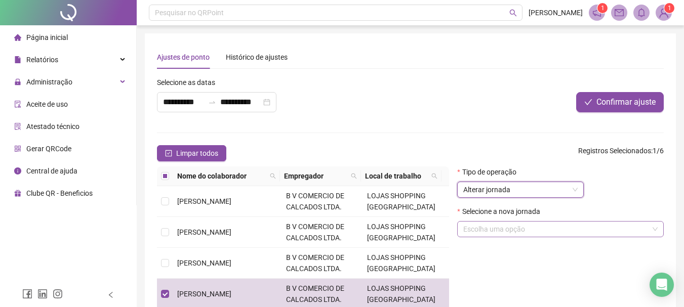
click at [482, 229] on input "search" at bounding box center [555, 229] width 185 height 15
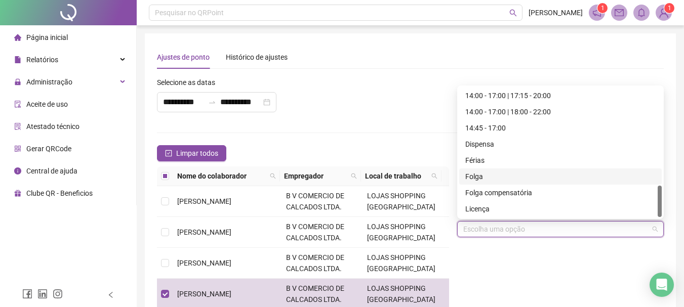
scroll to position [304, 0]
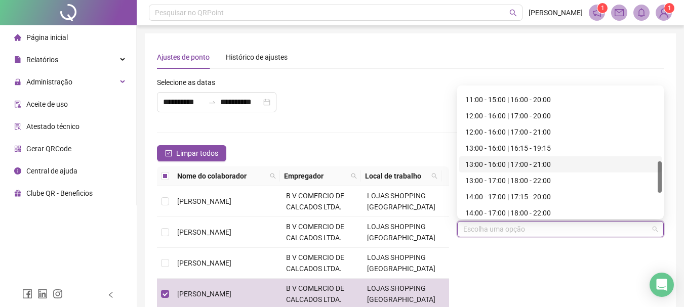
click at [499, 166] on div "13:00 - 16:00 | 17:00 - 21:00" at bounding box center [560, 164] width 190 height 11
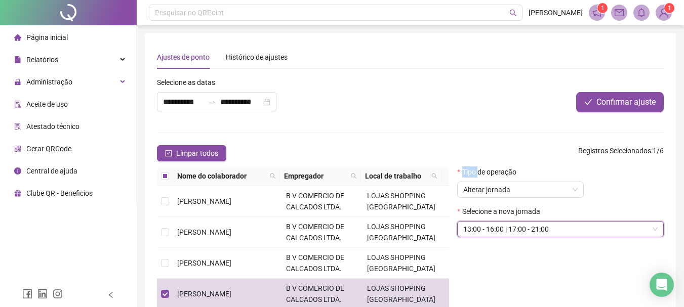
click at [499, 166] on form "**********" at bounding box center [410, 222] width 507 height 290
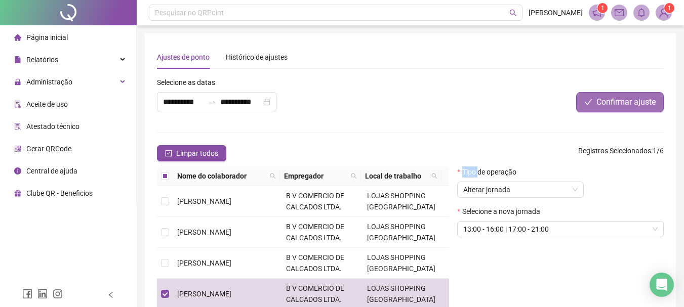
click at [608, 101] on span "Confirmar ajuste" at bounding box center [625, 102] width 59 height 12
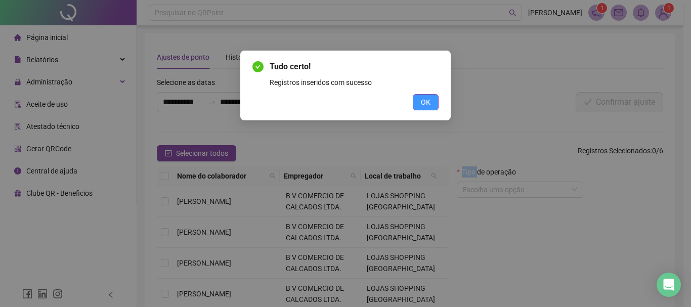
click at [428, 102] on span "OK" at bounding box center [426, 102] width 10 height 11
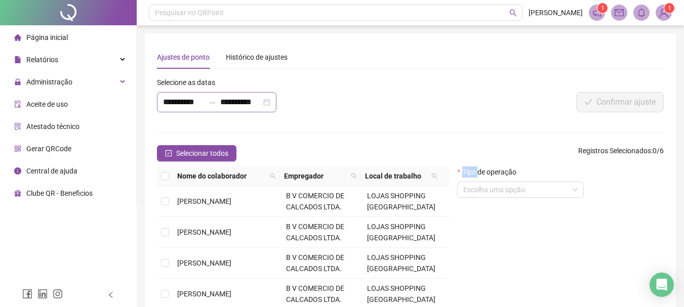
click at [215, 103] on icon "swap-right" at bounding box center [212, 102] width 8 height 8
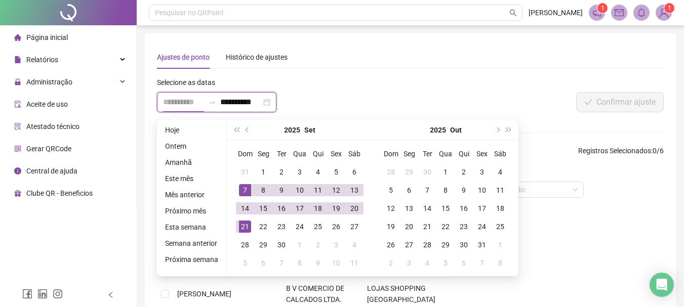
type input "**********"
click at [241, 186] on div "7" at bounding box center [245, 190] width 12 height 12
type input "**********"
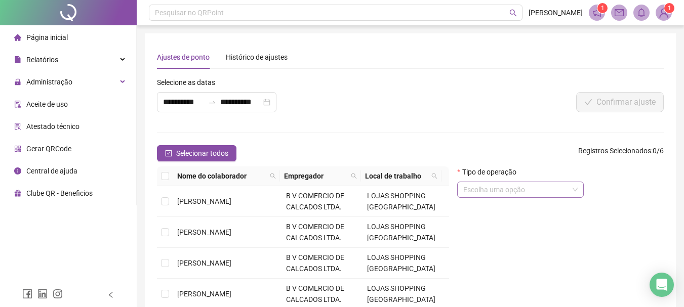
click at [496, 190] on input "search" at bounding box center [515, 189] width 105 height 15
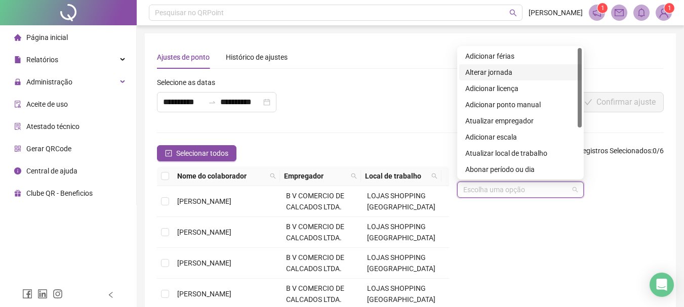
click at [501, 74] on div "Alterar jornada" at bounding box center [520, 72] width 110 height 11
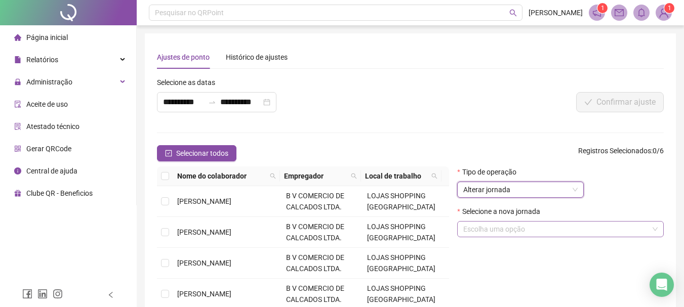
click at [494, 226] on input "search" at bounding box center [555, 229] width 185 height 15
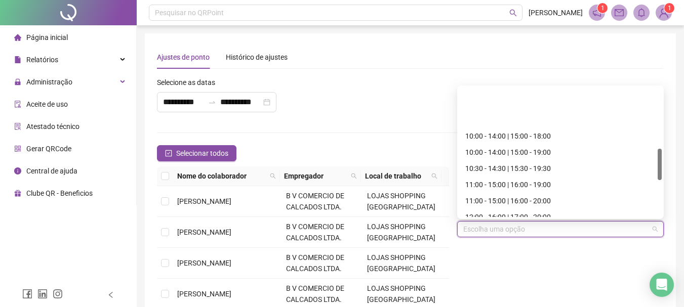
scroll to position [253, 0]
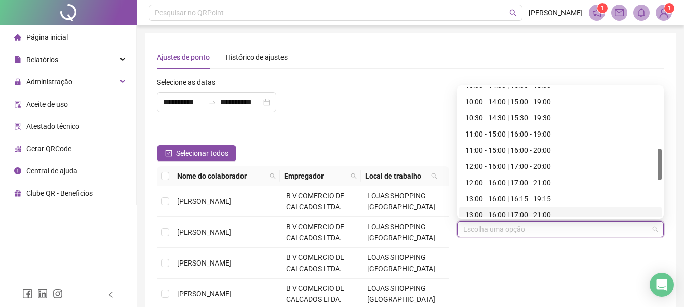
click at [508, 213] on div "13:00 - 16:00 | 17:00 - 21:00" at bounding box center [560, 215] width 190 height 11
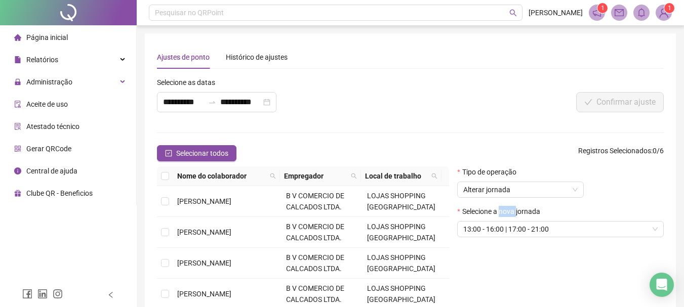
click at [508, 213] on label "Selecione a nova jornada" at bounding box center [501, 211] width 89 height 11
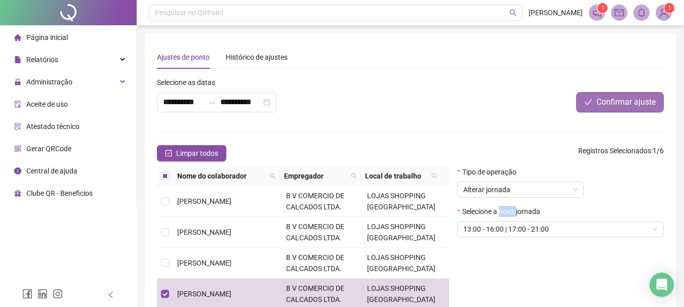
click at [608, 99] on span "Confirmar ajuste" at bounding box center [625, 102] width 59 height 12
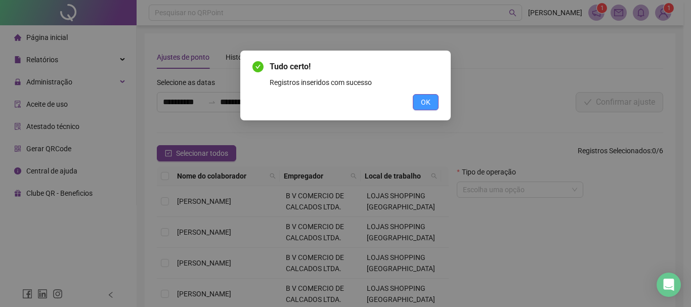
click at [426, 100] on span "OK" at bounding box center [426, 102] width 10 height 11
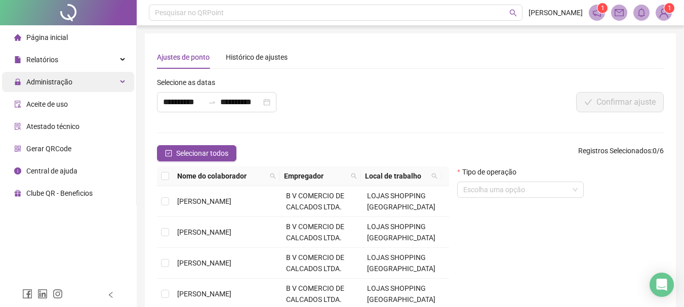
click at [57, 78] on span "Administração" at bounding box center [49, 82] width 46 height 8
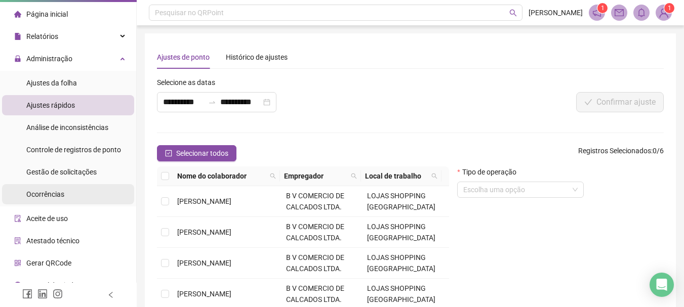
scroll to position [36, 0]
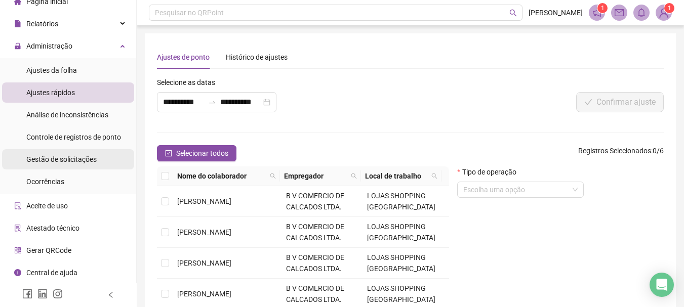
click at [62, 156] on span "Gestão de solicitações" at bounding box center [61, 159] width 70 height 8
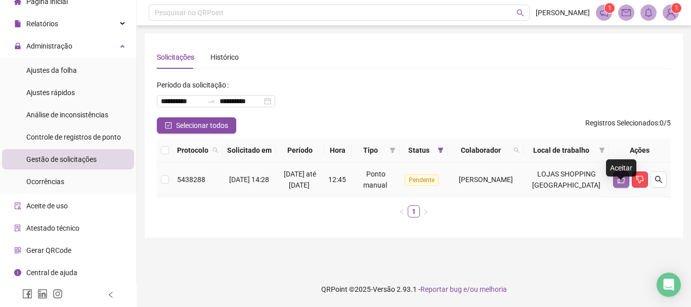
click at [623, 184] on icon "like" at bounding box center [622, 180] width 8 height 8
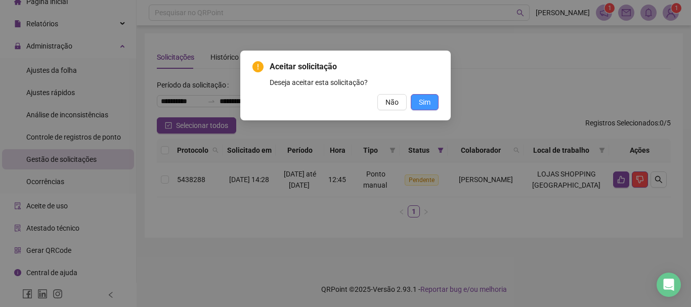
click at [429, 99] on span "Sim" at bounding box center [425, 102] width 12 height 11
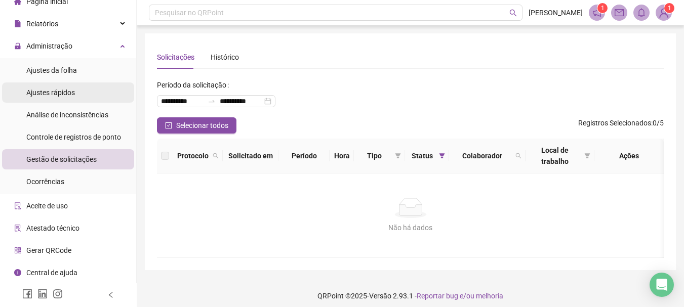
click at [55, 92] on span "Ajustes rápidos" at bounding box center [50, 93] width 49 height 8
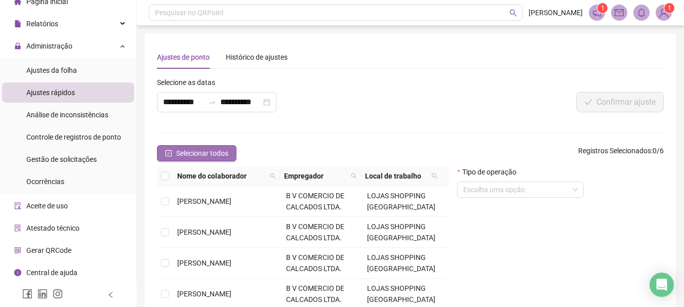
click at [168, 151] on icon "check-square" at bounding box center [168, 153] width 7 height 7
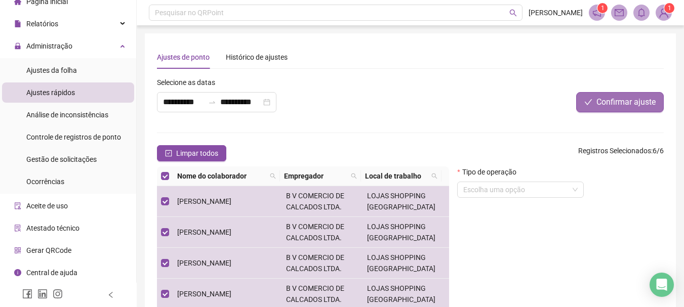
click at [602, 98] on span "Confirmar ajuste" at bounding box center [625, 102] width 59 height 12
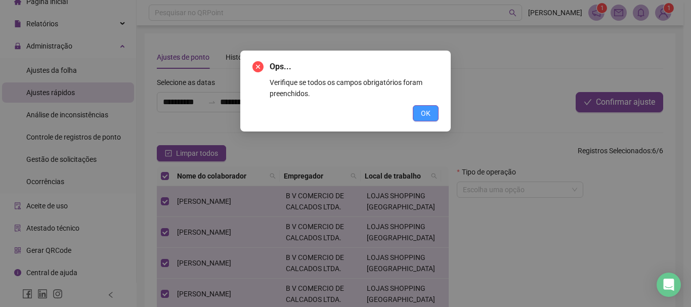
click at [423, 115] on span "OK" at bounding box center [426, 113] width 10 height 11
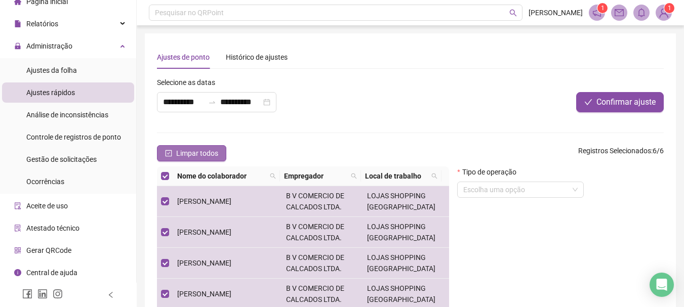
click at [172, 150] on icon "check-square" at bounding box center [169, 153] width 7 height 7
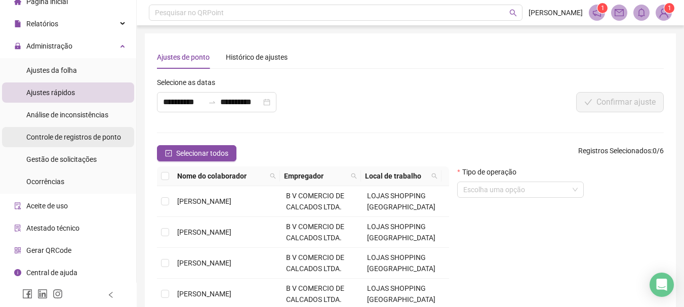
click at [89, 136] on span "Controle de registros de ponto" at bounding box center [73, 137] width 95 height 8
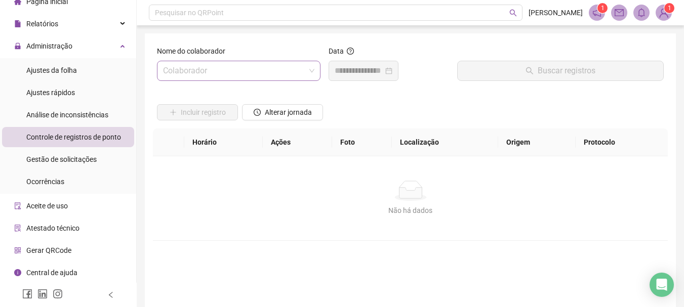
click at [218, 73] on input "search" at bounding box center [234, 70] width 142 height 19
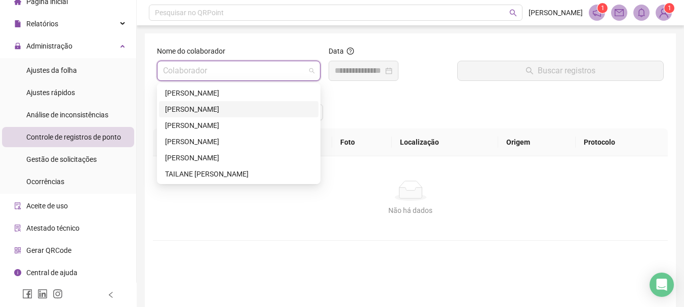
click at [210, 108] on div "[PERSON_NAME]" at bounding box center [238, 109] width 147 height 11
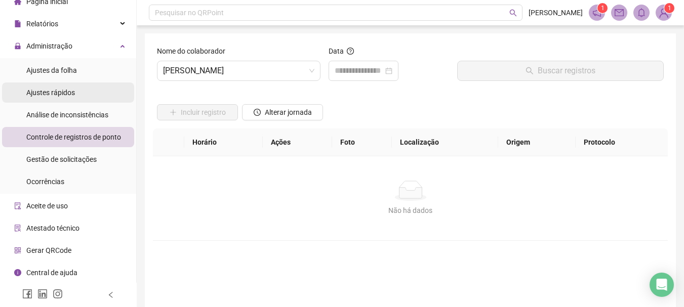
click at [52, 93] on span "Ajustes rápidos" at bounding box center [50, 93] width 49 height 8
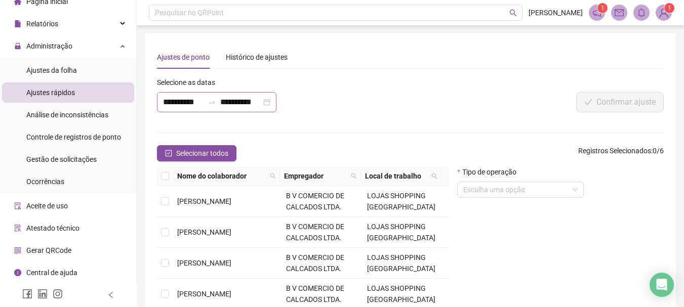
click at [213, 103] on icon "swap-right" at bounding box center [212, 102] width 6 height 2
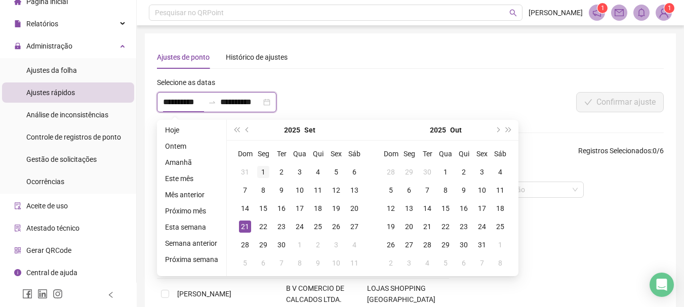
type input "**********"
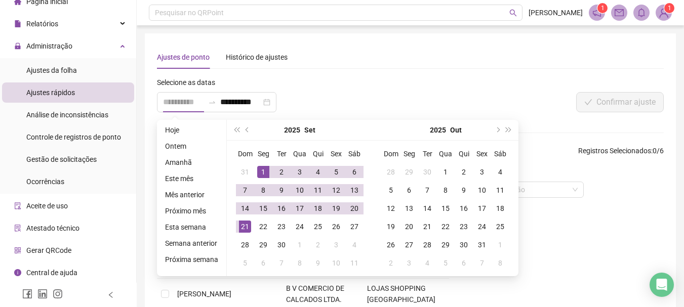
click at [261, 169] on div "1" at bounding box center [263, 172] width 12 height 12
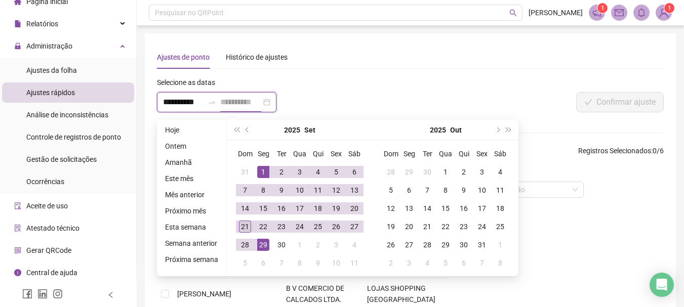
type input "**********"
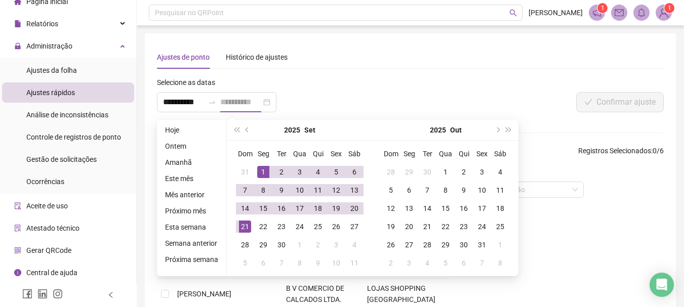
click at [243, 222] on div "21" at bounding box center [245, 227] width 12 height 12
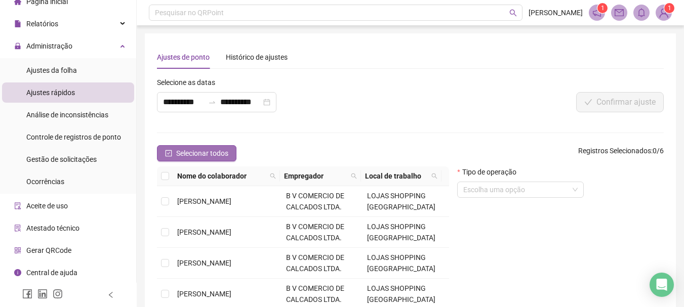
click at [169, 152] on icon "check-square" at bounding box center [168, 153] width 7 height 7
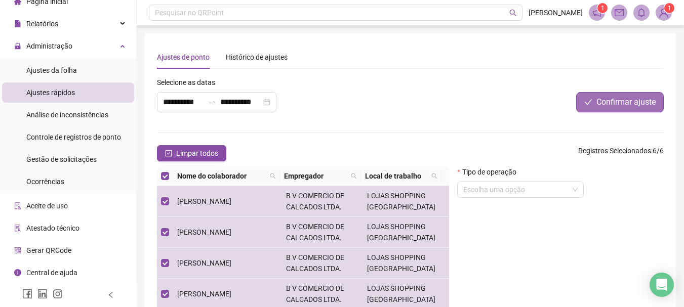
click at [629, 101] on span "Confirmar ajuste" at bounding box center [625, 102] width 59 height 12
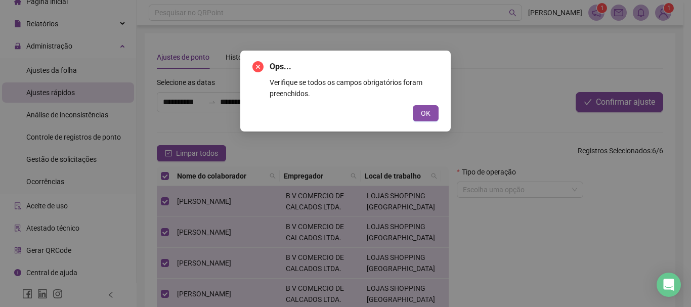
click at [422, 102] on div "Ops... Verifique se todos os campos obrigatórios foram preenchidos. OK" at bounding box center [346, 91] width 186 height 61
click at [427, 112] on span "OK" at bounding box center [426, 113] width 10 height 11
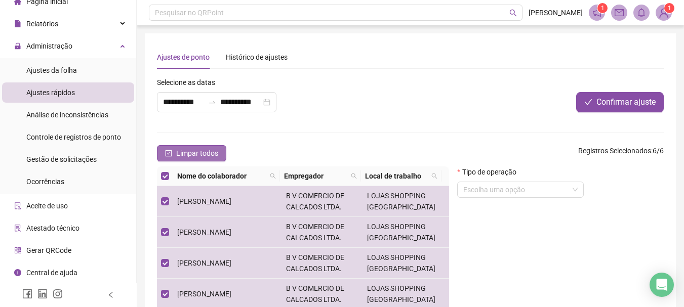
click at [179, 154] on span "Limpar todos" at bounding box center [197, 153] width 42 height 11
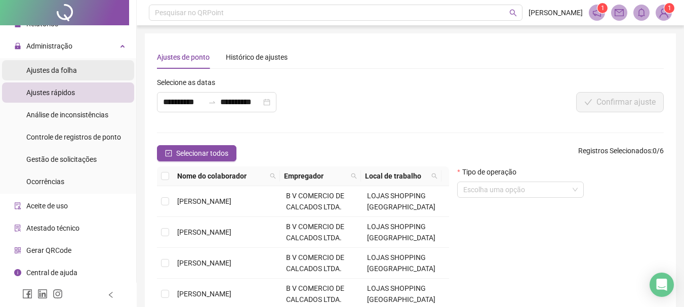
click at [55, 69] on span "Ajustes da folha" at bounding box center [51, 70] width 51 height 8
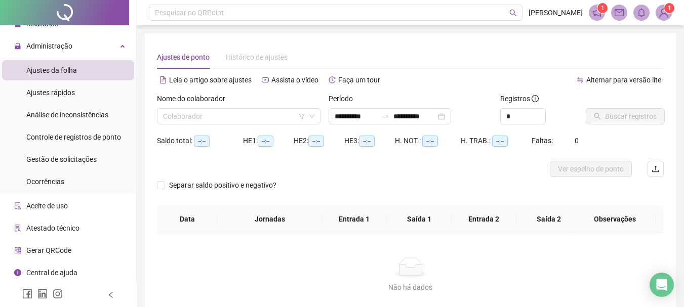
type input "**********"
click at [275, 115] on input "search" at bounding box center [234, 116] width 142 height 15
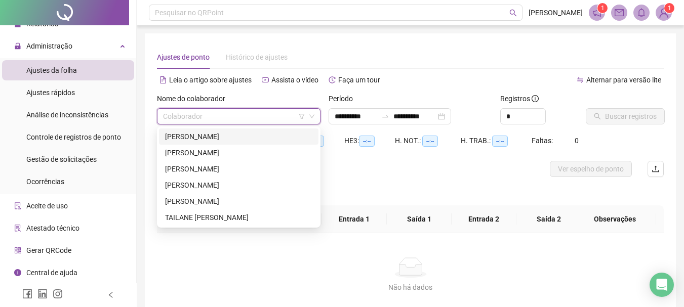
click at [190, 135] on div "[PERSON_NAME]" at bounding box center [238, 136] width 147 height 11
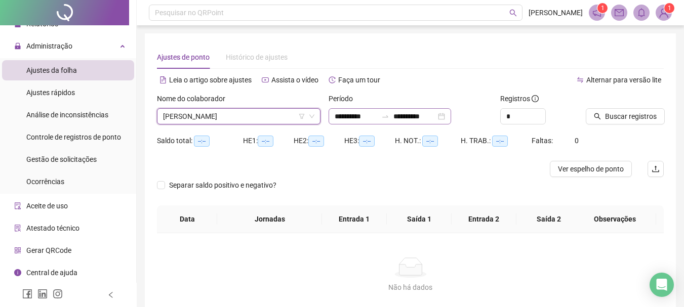
click at [451, 114] on div "**********" at bounding box center [390, 116] width 123 height 16
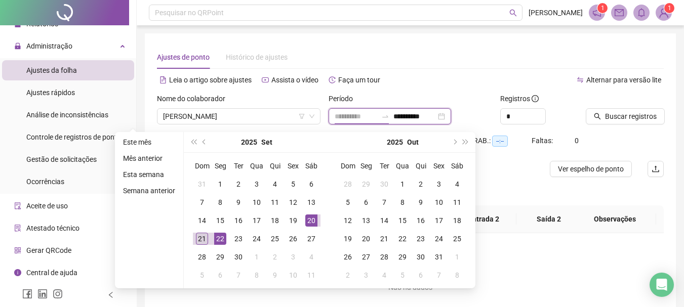
type input "**********"
click at [200, 239] on div "21" at bounding box center [202, 239] width 12 height 12
type input "**********"
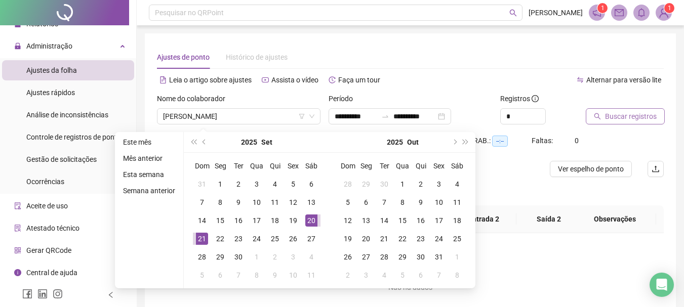
click at [618, 115] on span "Buscar registros" at bounding box center [631, 116] width 52 height 11
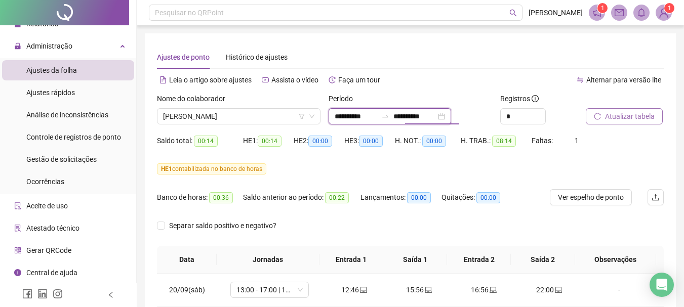
click at [364, 117] on input "**********" at bounding box center [356, 116] width 43 height 11
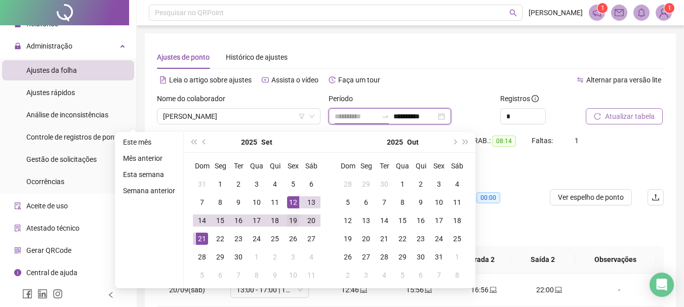
type input "**********"
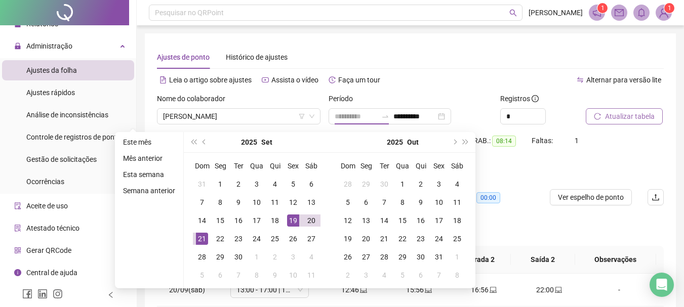
click at [294, 219] on div "19" at bounding box center [293, 221] width 12 height 12
type input "**********"
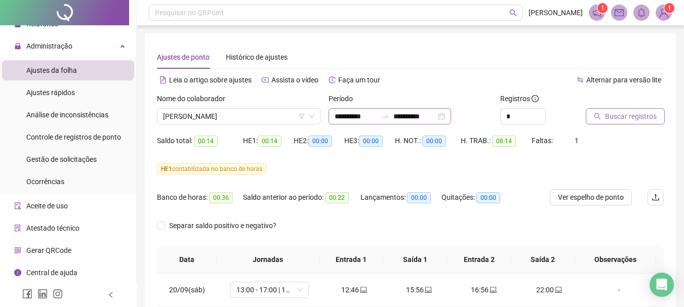
click at [451, 118] on div "**********" at bounding box center [390, 116] width 123 height 16
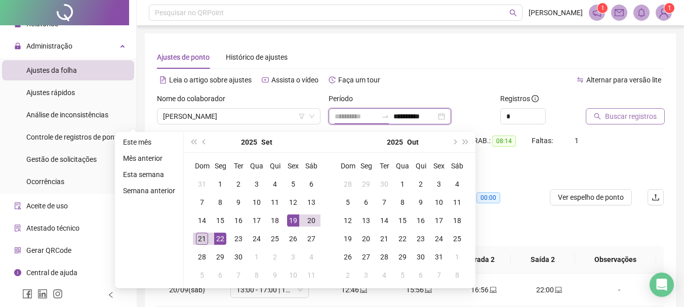
type input "**********"
click at [202, 240] on div "21" at bounding box center [202, 239] width 12 height 12
type input "**********"
click at [345, 115] on input "**********" at bounding box center [356, 116] width 43 height 11
type input "**********"
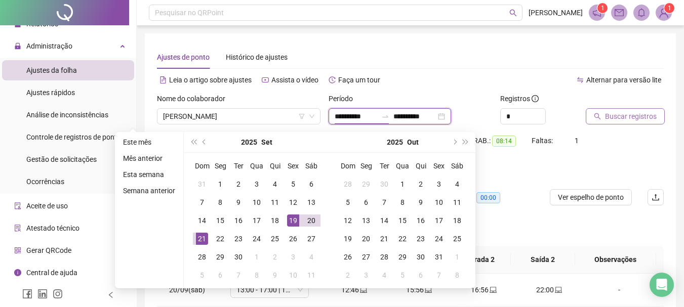
type input "**********"
click at [624, 117] on span "Buscar registros" at bounding box center [631, 116] width 52 height 11
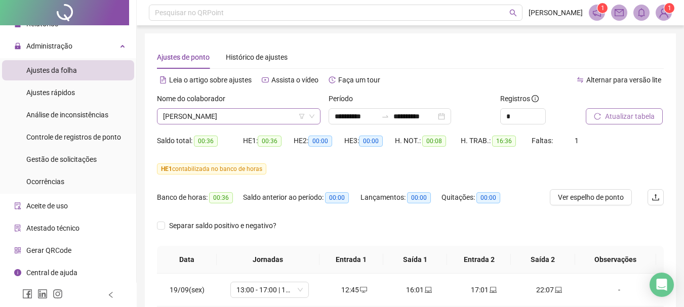
click at [311, 117] on icon "down" at bounding box center [312, 116] width 6 height 6
click at [255, 119] on span "[PERSON_NAME]" at bounding box center [238, 116] width 151 height 15
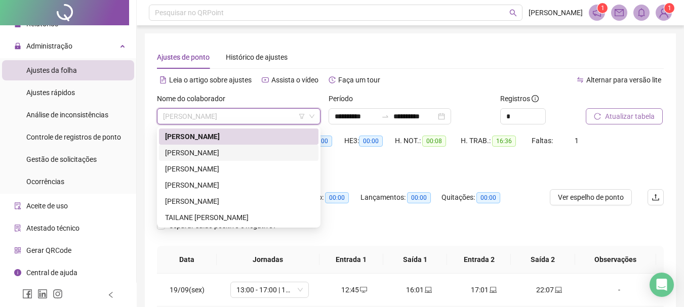
click at [215, 151] on div "[PERSON_NAME]" at bounding box center [238, 152] width 147 height 11
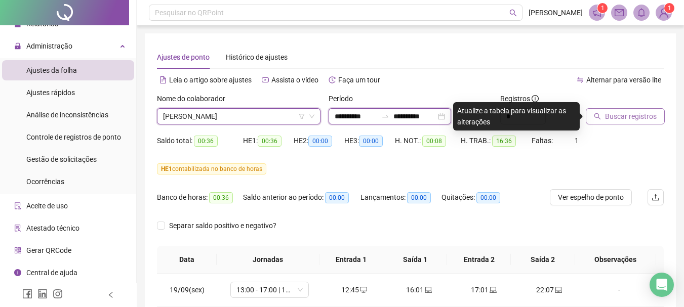
click at [377, 115] on input "**********" at bounding box center [356, 116] width 43 height 11
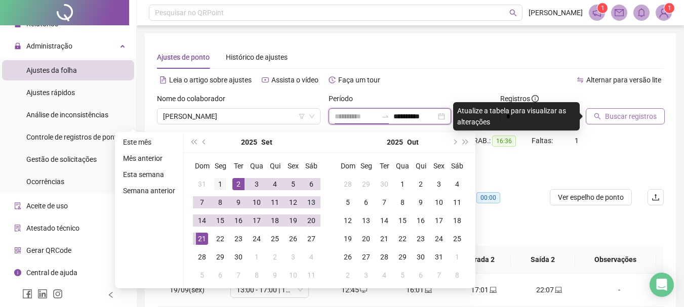
type input "**********"
click at [222, 182] on div "1" at bounding box center [220, 184] width 12 height 12
type input "**********"
click at [621, 116] on span "Buscar registros" at bounding box center [631, 116] width 52 height 11
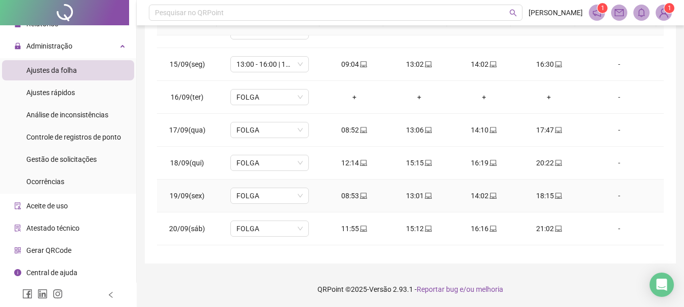
scroll to position [424, 0]
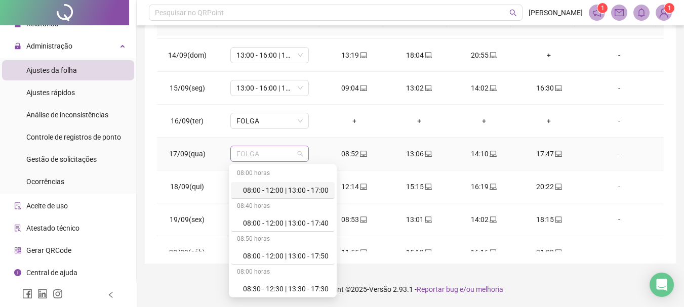
click at [300, 153] on span "FOLGA" at bounding box center [269, 153] width 66 height 15
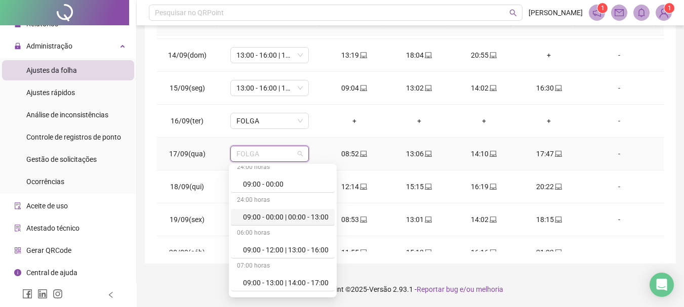
scroll to position [152, 0]
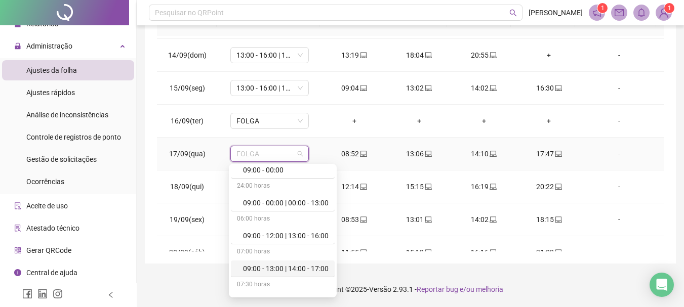
click at [276, 267] on div "09:00 - 13:00 | 14:00 - 17:00" at bounding box center [286, 268] width 86 height 11
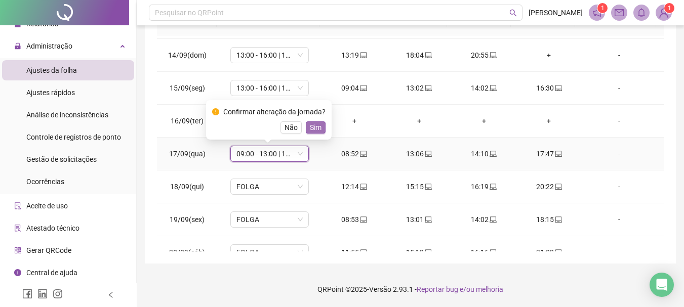
click at [314, 127] on span "Sim" at bounding box center [316, 127] width 12 height 11
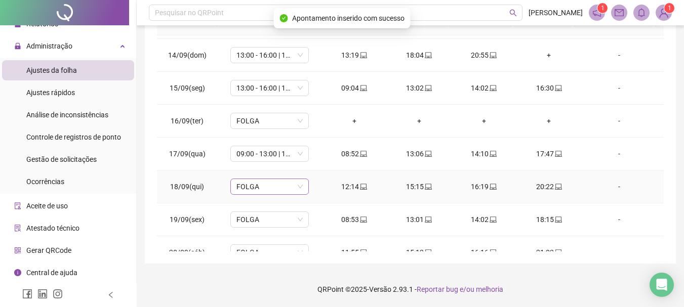
click at [299, 187] on span "FOLGA" at bounding box center [269, 186] width 66 height 15
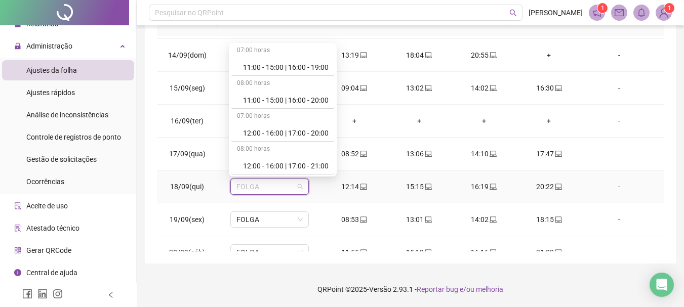
scroll to position [607, 0]
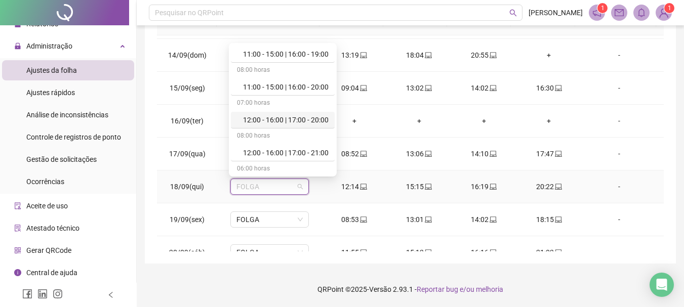
click at [266, 114] on div "12:00 - 16:00 | 17:00 - 20:00" at bounding box center [283, 120] width 104 height 17
click at [266, 114] on span "FOLGA" at bounding box center [269, 120] width 66 height 15
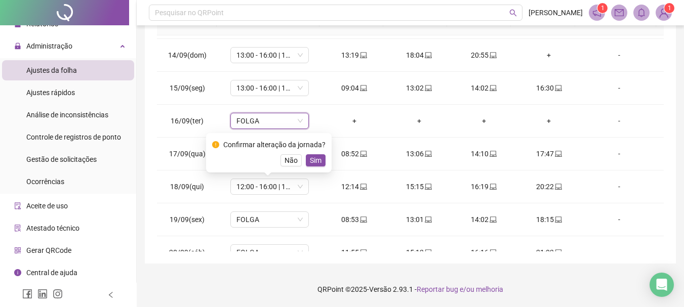
click at [223, 277] on footer "QRPoint © 2025 - Versão 2.93.1 - Reportar bug e/ou melhoria" at bounding box center [410, 289] width 547 height 35
click at [289, 157] on span "Não" at bounding box center [290, 160] width 13 height 11
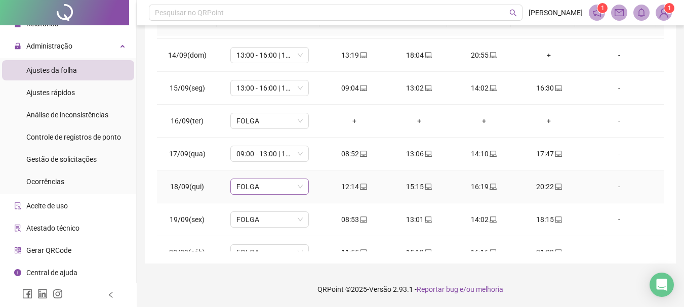
scroll to position [475, 0]
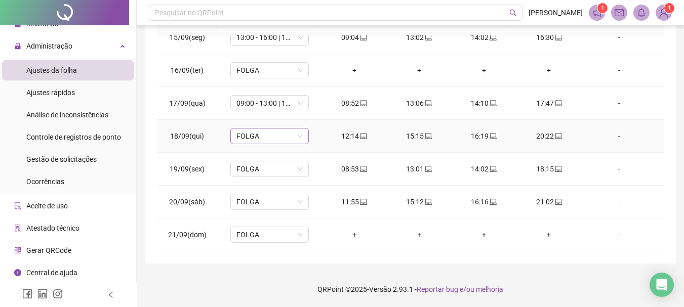
click at [299, 137] on span "FOLGA" at bounding box center [269, 136] width 66 height 15
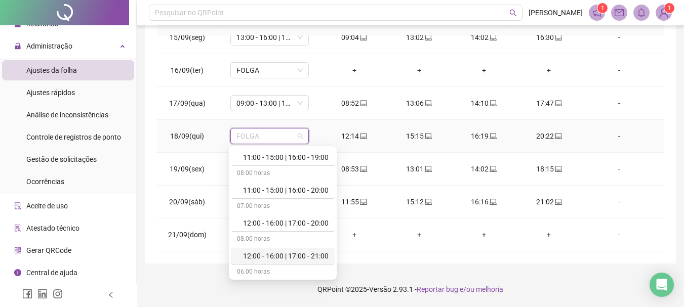
click at [275, 255] on div "12:00 - 16:00 | 17:00 - 21:00" at bounding box center [286, 256] width 86 height 11
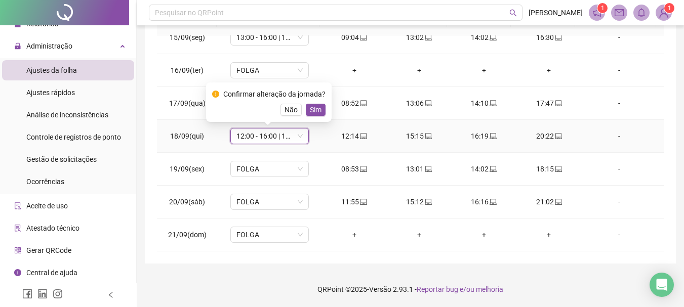
click at [298, 135] on span "12:00 - 16:00 | 17:00 - 21:00" at bounding box center [269, 136] width 66 height 15
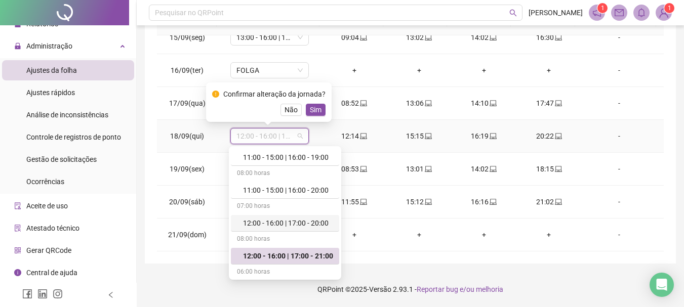
click at [280, 221] on div "12:00 - 16:00 | 17:00 - 20:00" at bounding box center [288, 223] width 90 height 11
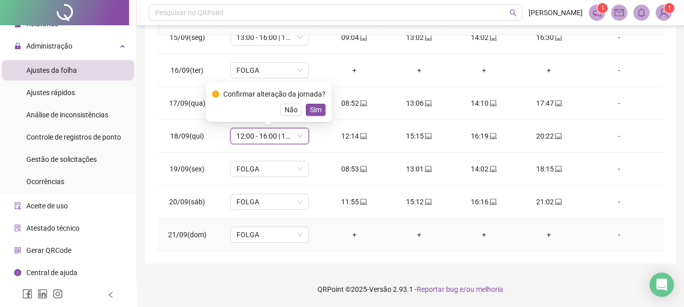
click at [280, 221] on td "FOLGA" at bounding box center [269, 235] width 104 height 33
click at [314, 107] on span "Sim" at bounding box center [316, 109] width 12 height 11
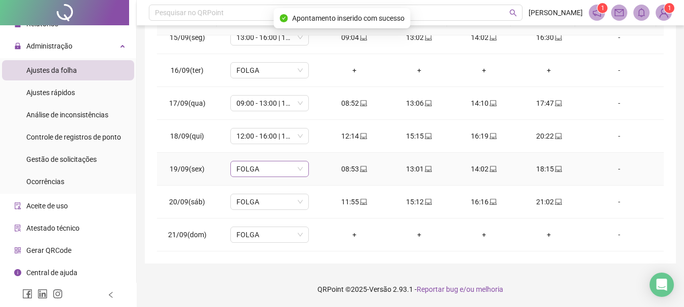
click at [300, 169] on span "FOLGA" at bounding box center [269, 168] width 66 height 15
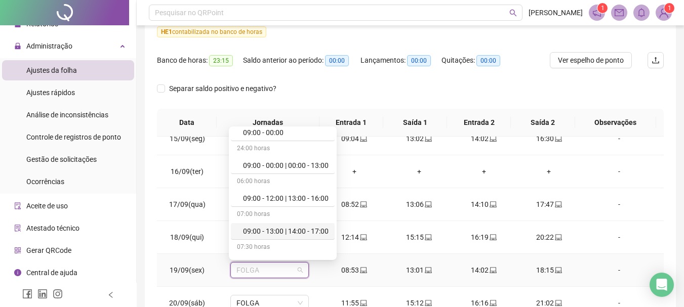
scroll to position [202, 0]
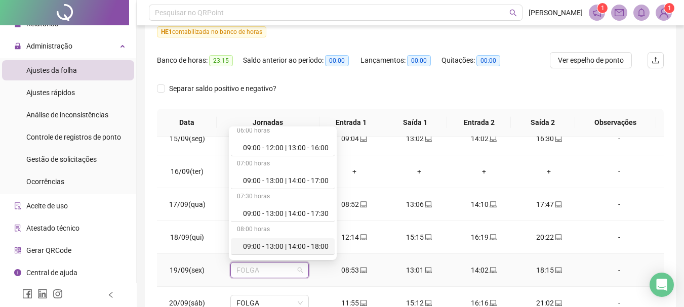
click at [284, 244] on div "09:00 - 13:00 | 14:00 - 18:00" at bounding box center [286, 246] width 86 height 11
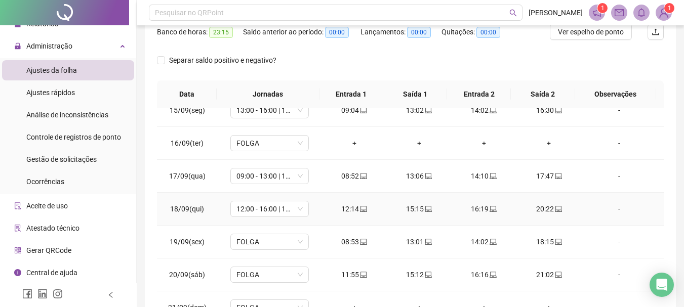
scroll to position [188, 0]
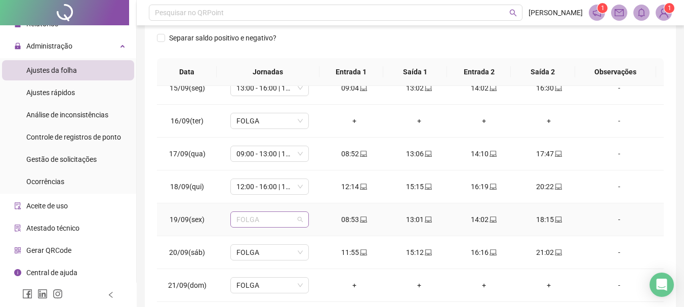
click at [298, 222] on span "FOLGA" at bounding box center [269, 219] width 66 height 15
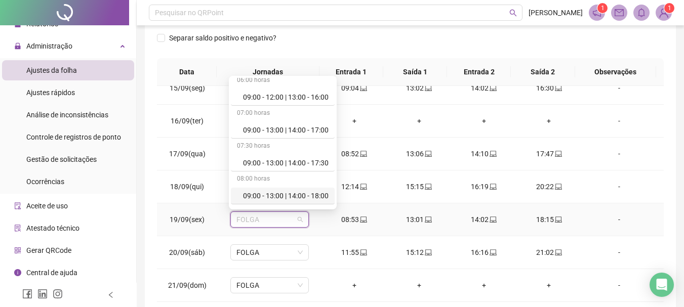
click at [296, 192] on div "09:00 - 13:00 | 14:00 - 18:00" at bounding box center [286, 195] width 86 height 11
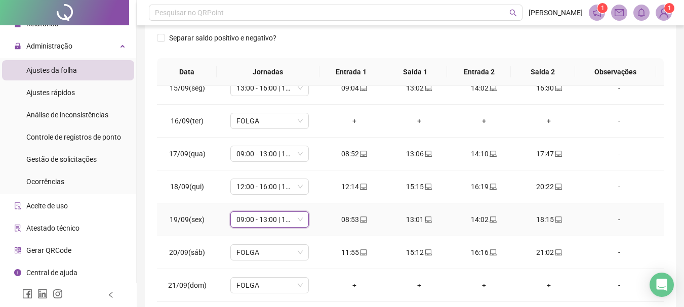
click at [311, 195] on span "Sim" at bounding box center [316, 193] width 12 height 11
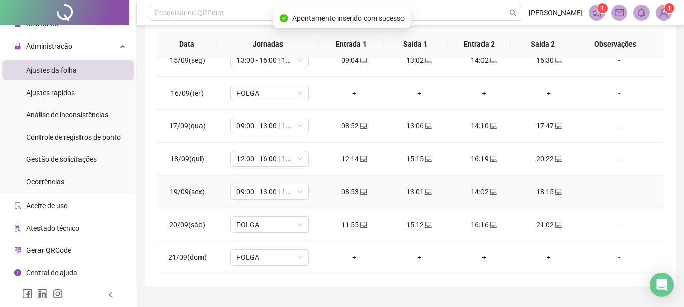
scroll to position [238, 0]
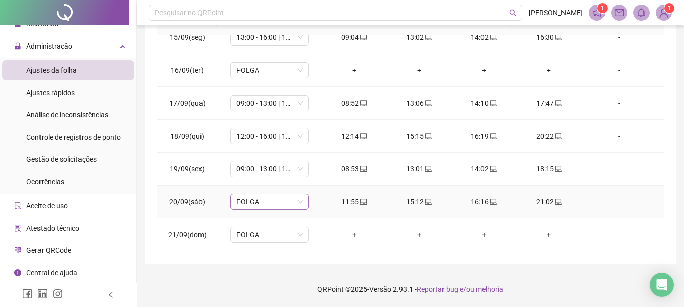
click at [301, 201] on span "FOLGA" at bounding box center [269, 201] width 66 height 15
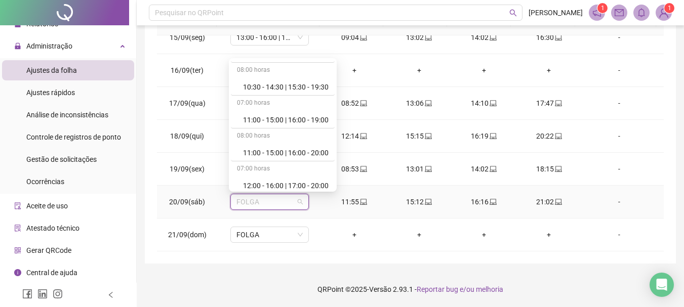
scroll to position [607, 0]
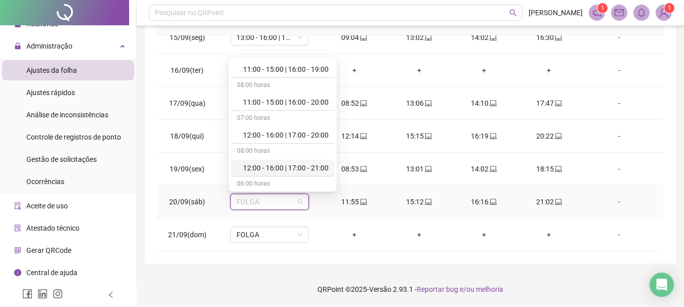
click at [285, 166] on div "12:00 - 16:00 | 17:00 - 21:00" at bounding box center [286, 167] width 86 height 11
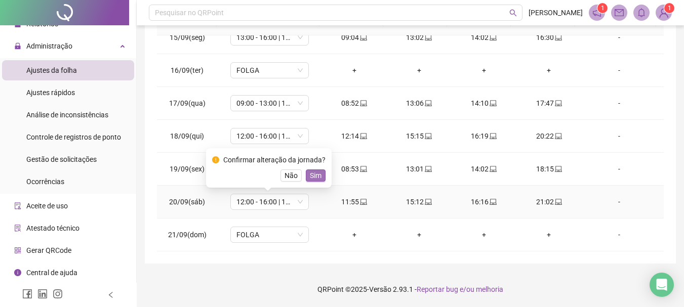
click at [313, 175] on span "Sim" at bounding box center [316, 175] width 12 height 11
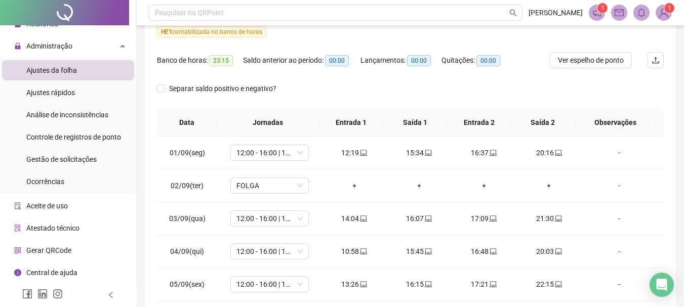
scroll to position [0, 0]
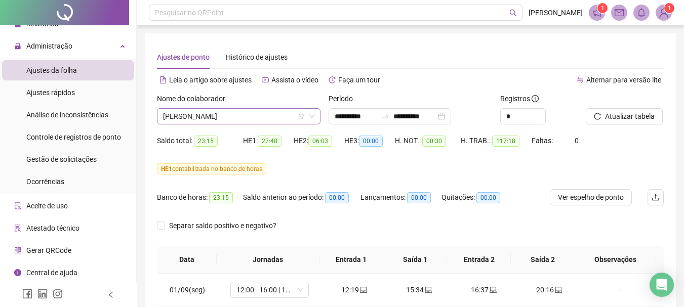
click at [314, 116] on icon "down" at bounding box center [312, 116] width 6 height 6
click at [310, 115] on icon "down" at bounding box center [311, 117] width 5 height 4
click at [251, 117] on span "[PERSON_NAME]" at bounding box center [238, 116] width 151 height 15
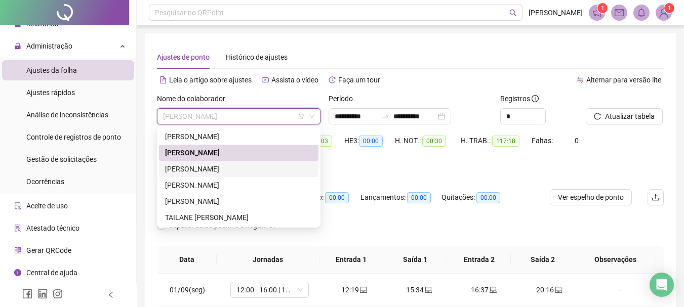
click at [231, 167] on div "[PERSON_NAME]" at bounding box center [238, 169] width 147 height 11
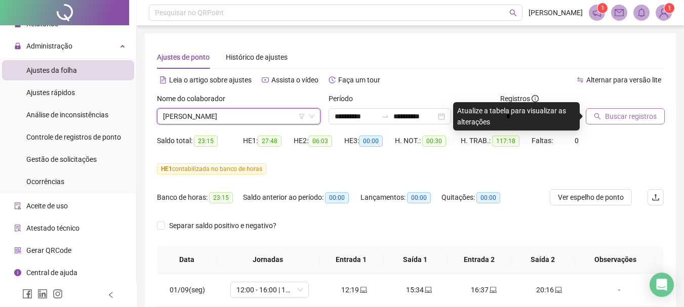
click at [635, 115] on span "Buscar registros" at bounding box center [631, 116] width 52 height 11
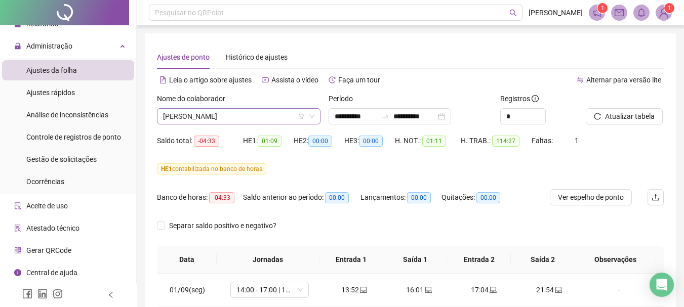
click at [258, 117] on span "[PERSON_NAME]" at bounding box center [238, 116] width 151 height 15
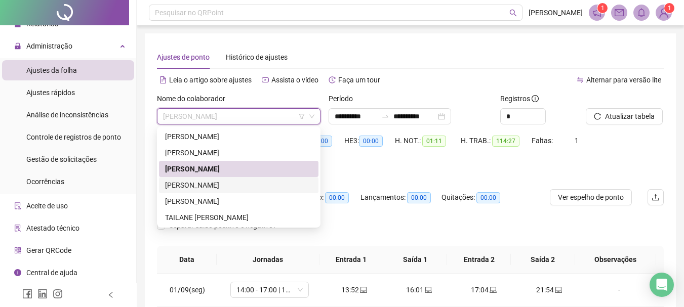
click at [222, 186] on div "[PERSON_NAME]" at bounding box center [238, 185] width 147 height 11
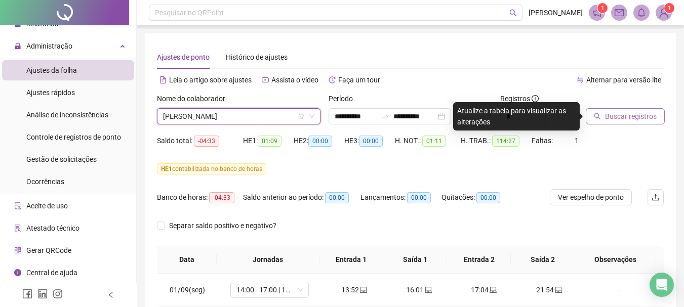
click at [624, 117] on span "Buscar registros" at bounding box center [631, 116] width 52 height 11
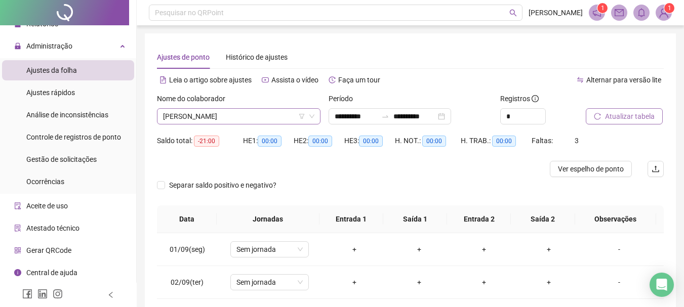
click at [217, 115] on span "[PERSON_NAME]" at bounding box center [238, 116] width 151 height 15
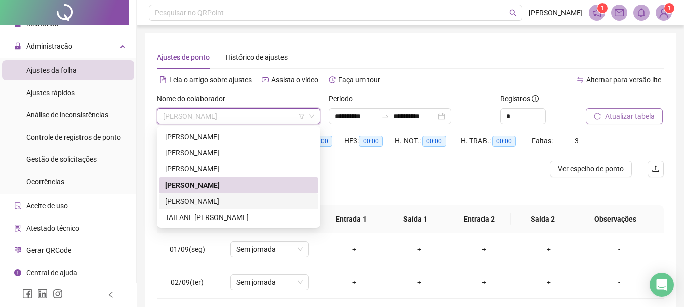
click at [217, 200] on div "[PERSON_NAME]" at bounding box center [238, 201] width 147 height 11
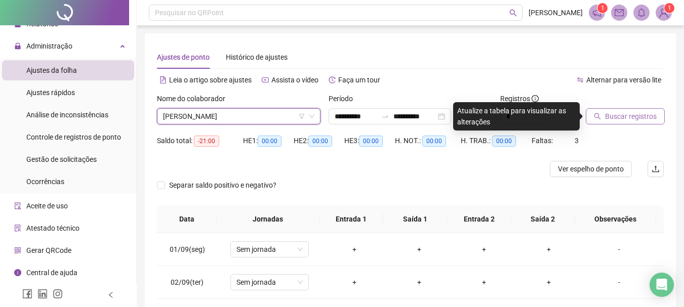
click at [608, 116] on span "Buscar registros" at bounding box center [631, 116] width 52 height 11
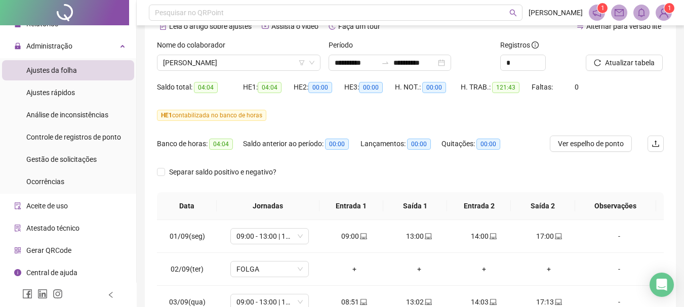
scroll to position [36, 0]
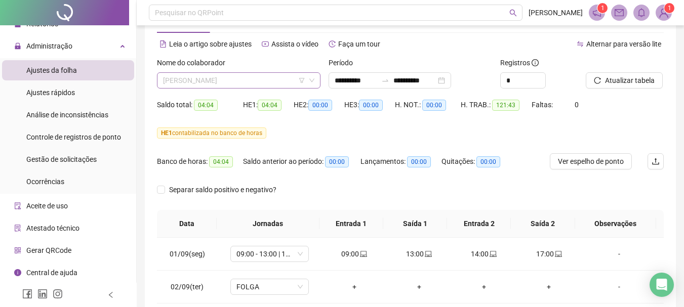
click at [271, 80] on span "[PERSON_NAME]" at bounding box center [238, 80] width 151 height 15
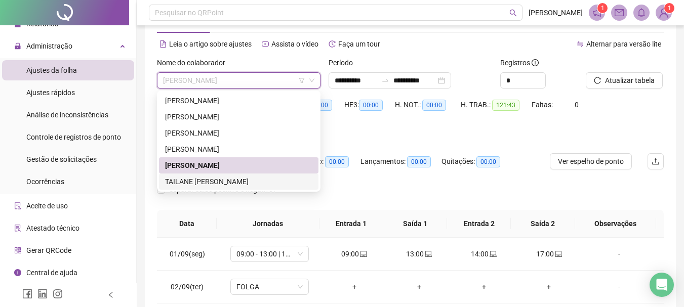
click at [221, 182] on div "TAILANE [PERSON_NAME]" at bounding box center [238, 181] width 147 height 11
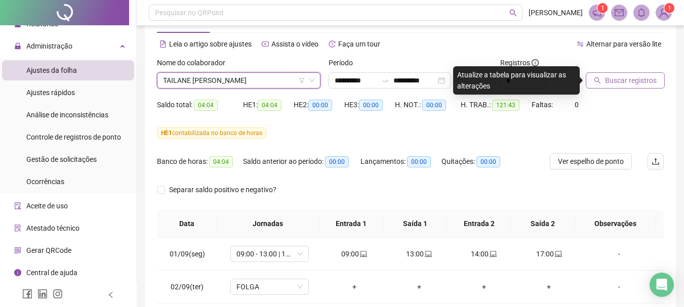
click at [614, 78] on span "Buscar registros" at bounding box center [631, 80] width 52 height 11
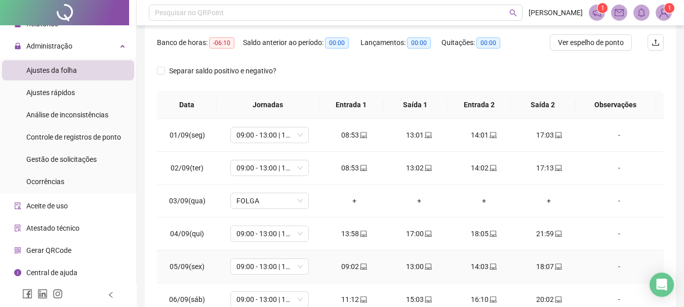
scroll to position [0, 0]
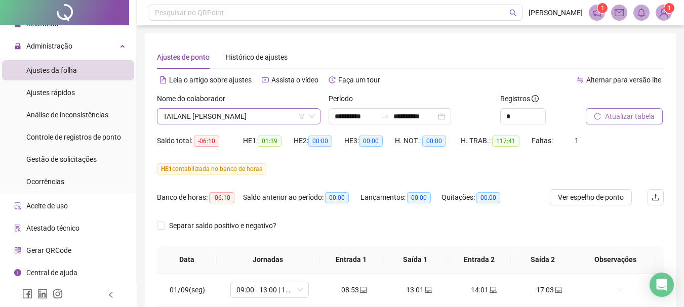
click at [264, 112] on span "TAILANE [PERSON_NAME]" at bounding box center [238, 116] width 151 height 15
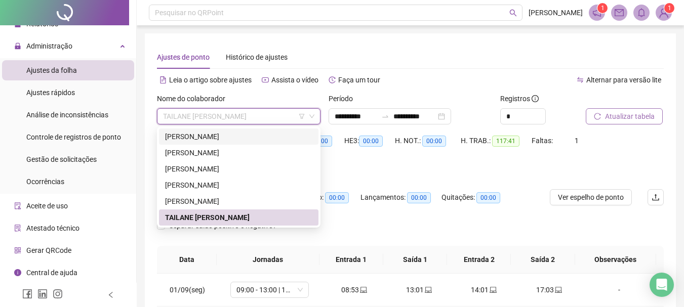
click at [228, 134] on div "[PERSON_NAME]" at bounding box center [238, 136] width 147 height 11
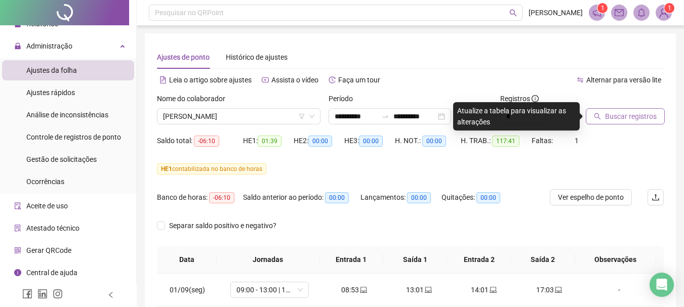
click at [615, 118] on span "Buscar registros" at bounding box center [631, 116] width 52 height 11
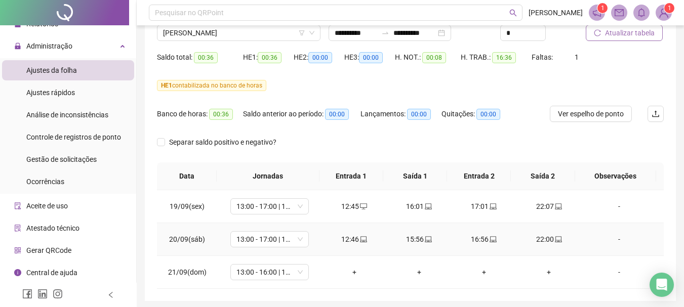
scroll to position [101, 0]
